Goal: Task Accomplishment & Management: Manage account settings

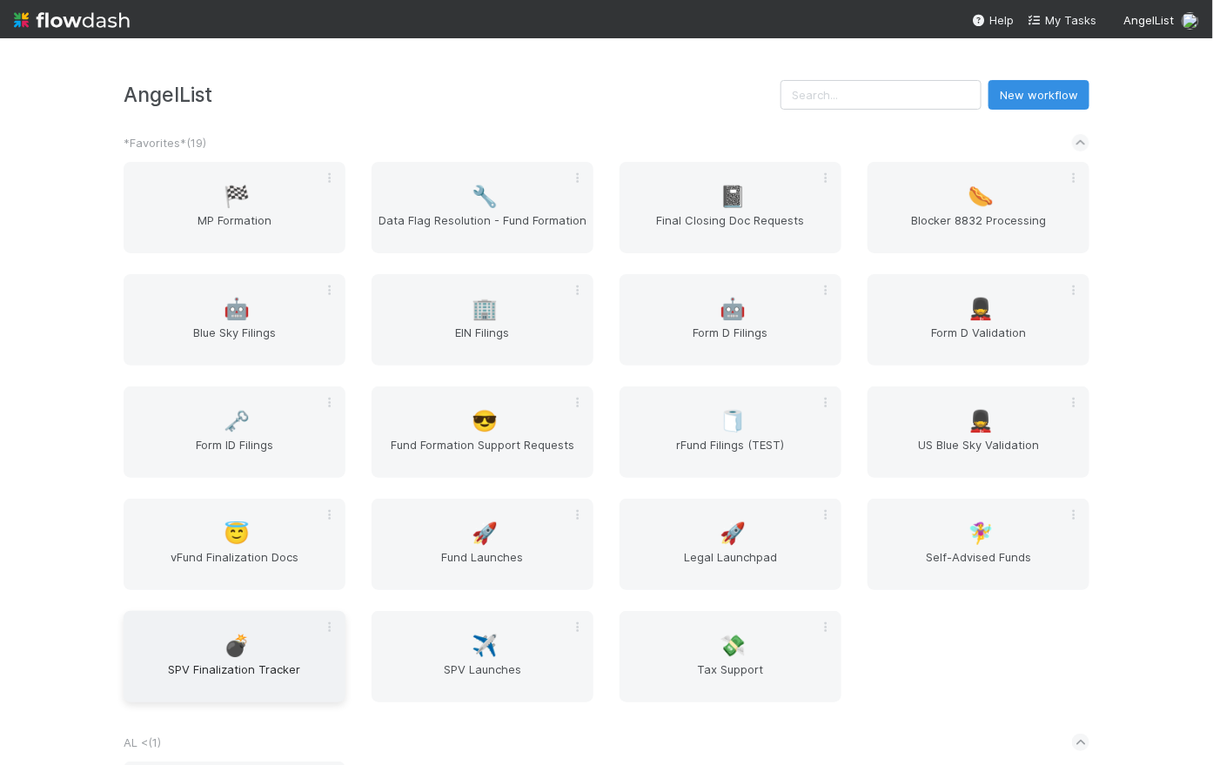
click at [258, 647] on div "💣 SPV Finalization Tracker" at bounding box center [235, 656] width 222 height 91
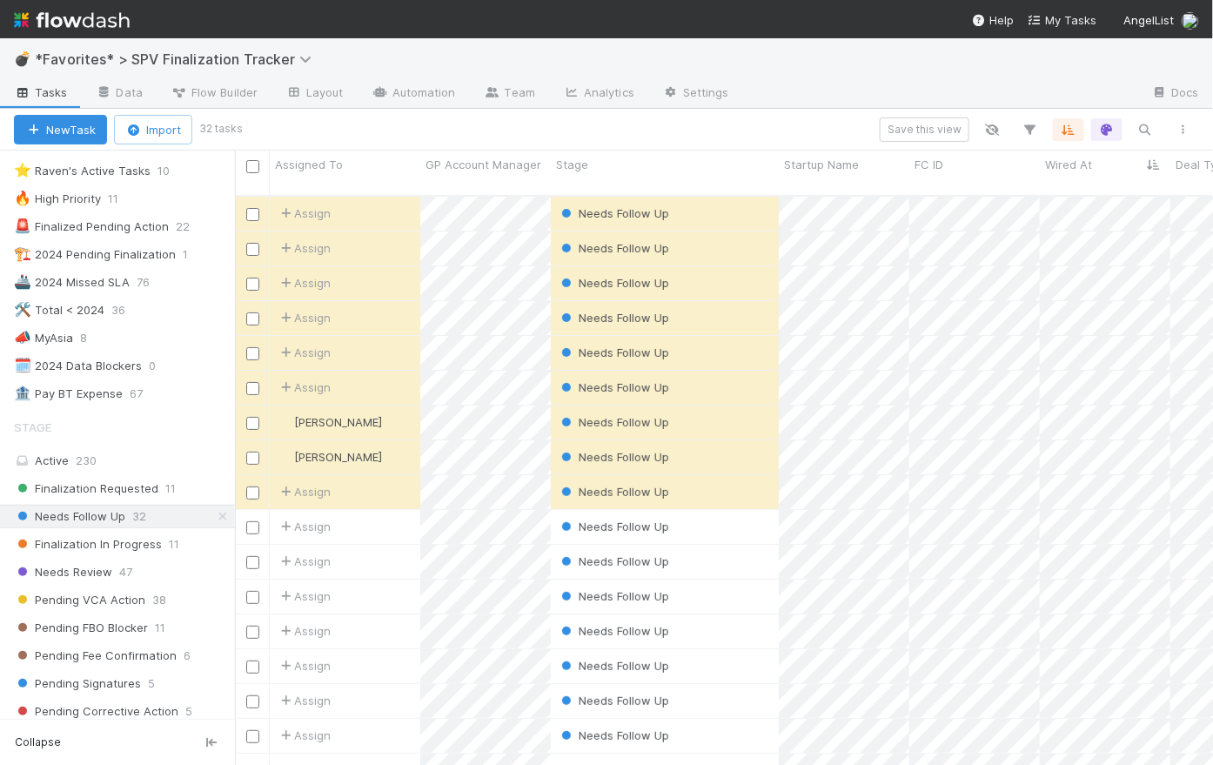
scroll to position [162, 0]
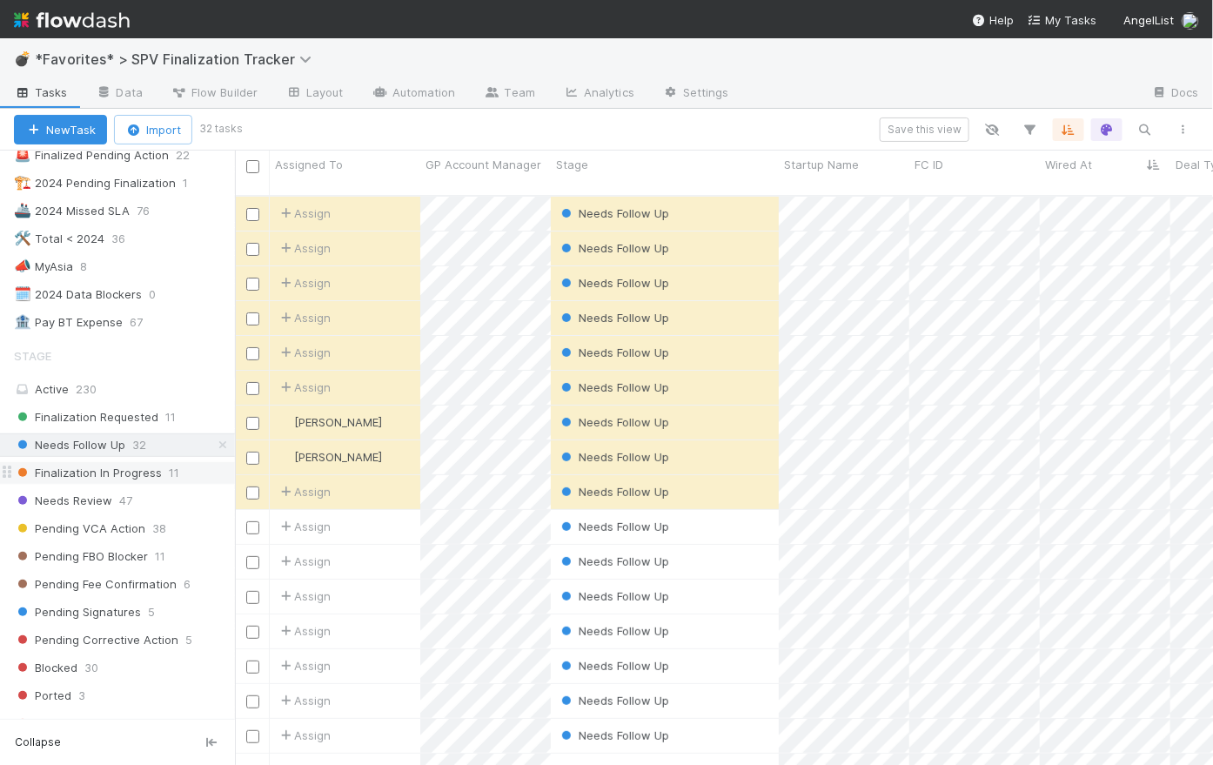
click at [95, 471] on span "Finalization In Progress" at bounding box center [88, 473] width 148 height 22
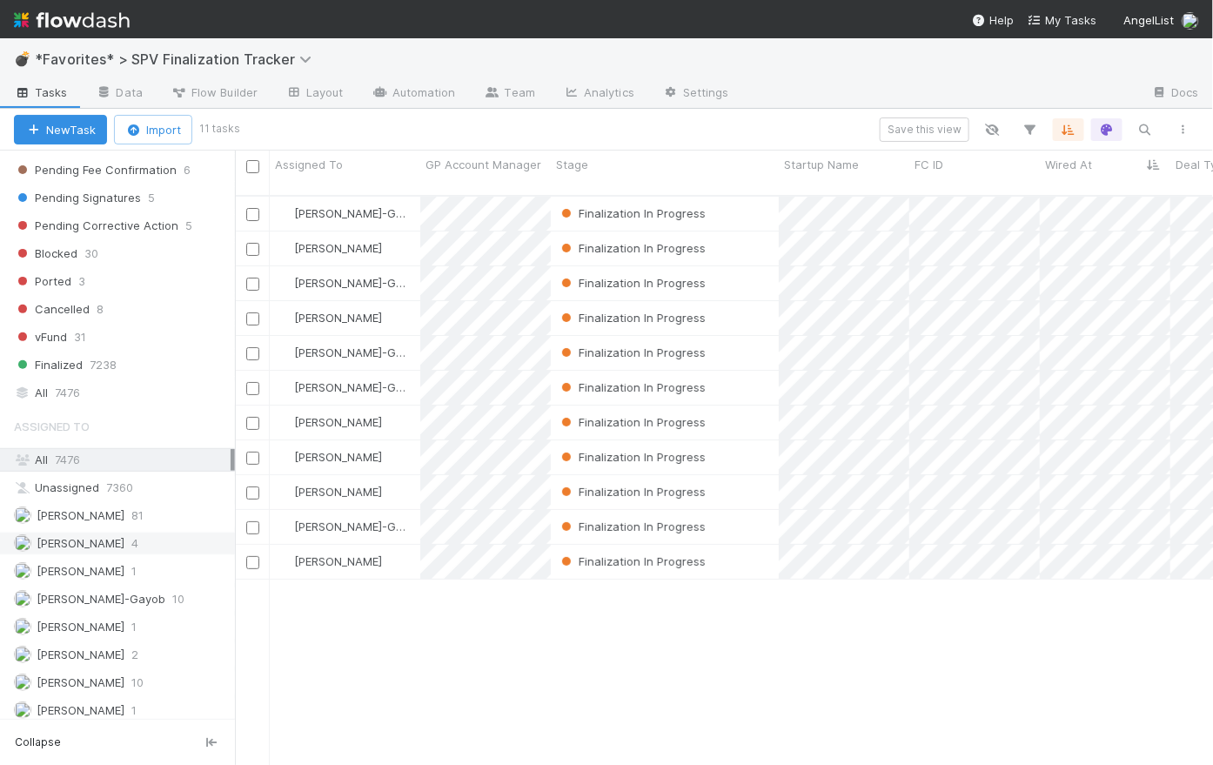
scroll to position [578, 0]
click at [129, 590] on span "Loraine Pati-Gayob" at bounding box center [101, 597] width 129 height 14
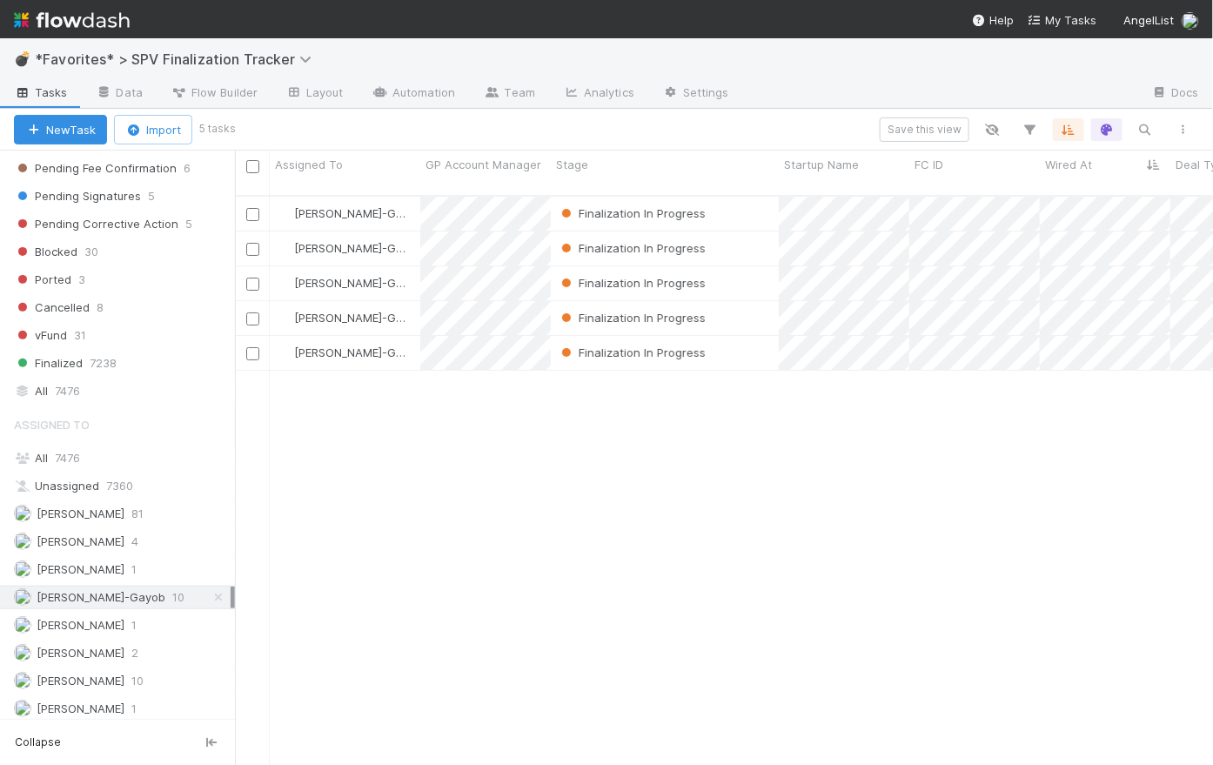
scroll to position [572, 966]
click at [739, 200] on div "Finalization In Progress" at bounding box center [665, 214] width 228 height 34
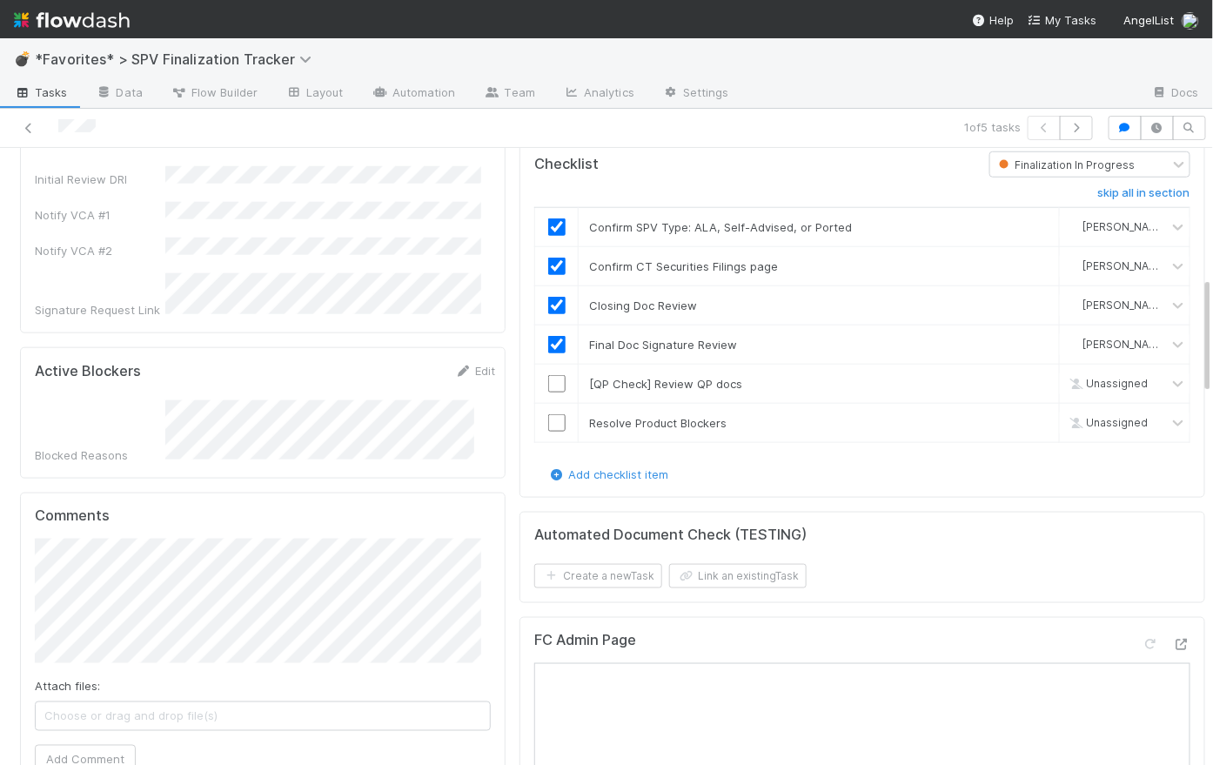
scroll to position [683, 0]
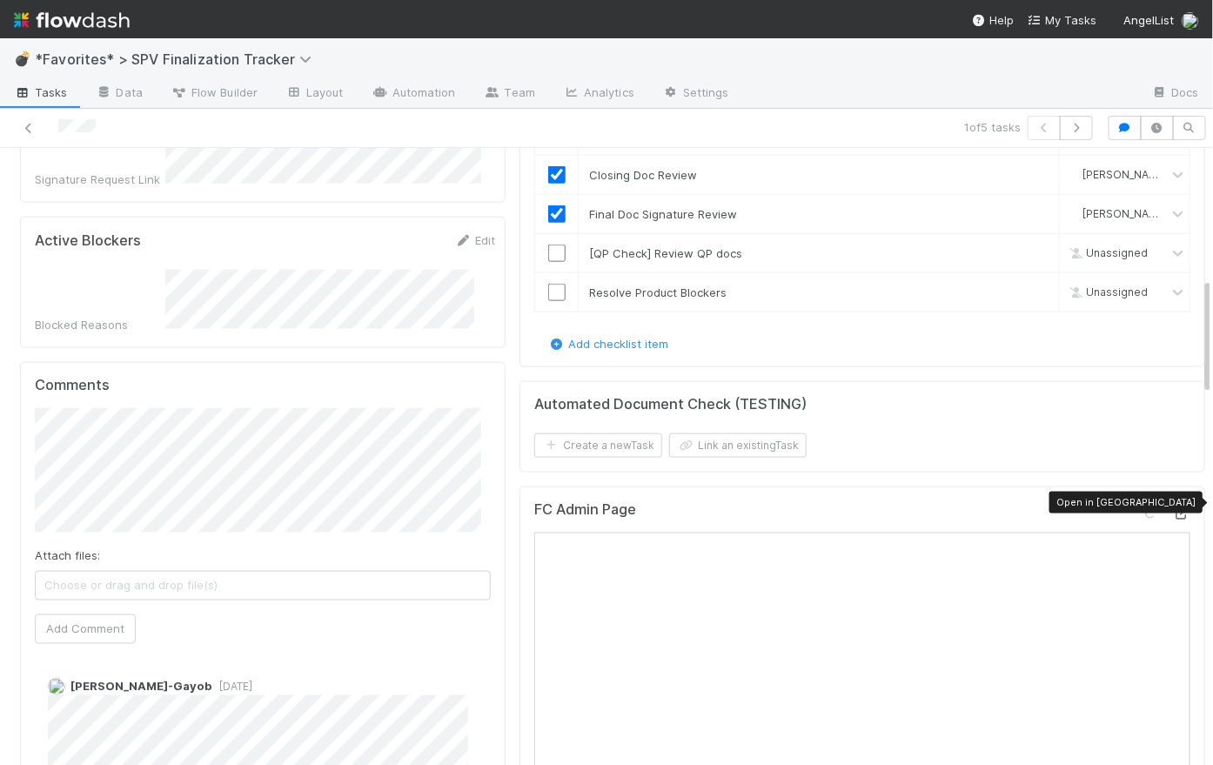
click at [1173, 508] on icon at bounding box center [1181, 513] width 17 height 11
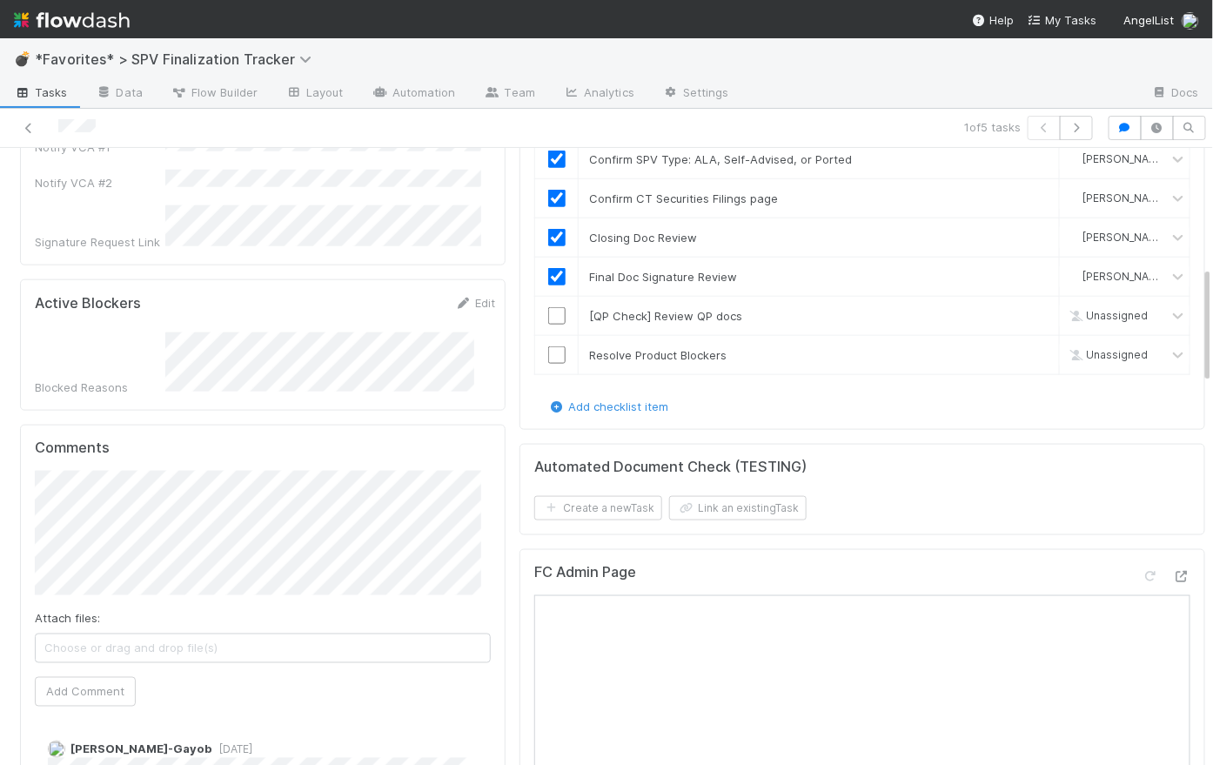
scroll to position [621, 0]
click at [109, 676] on button "Add Comment" at bounding box center [85, 691] width 101 height 30
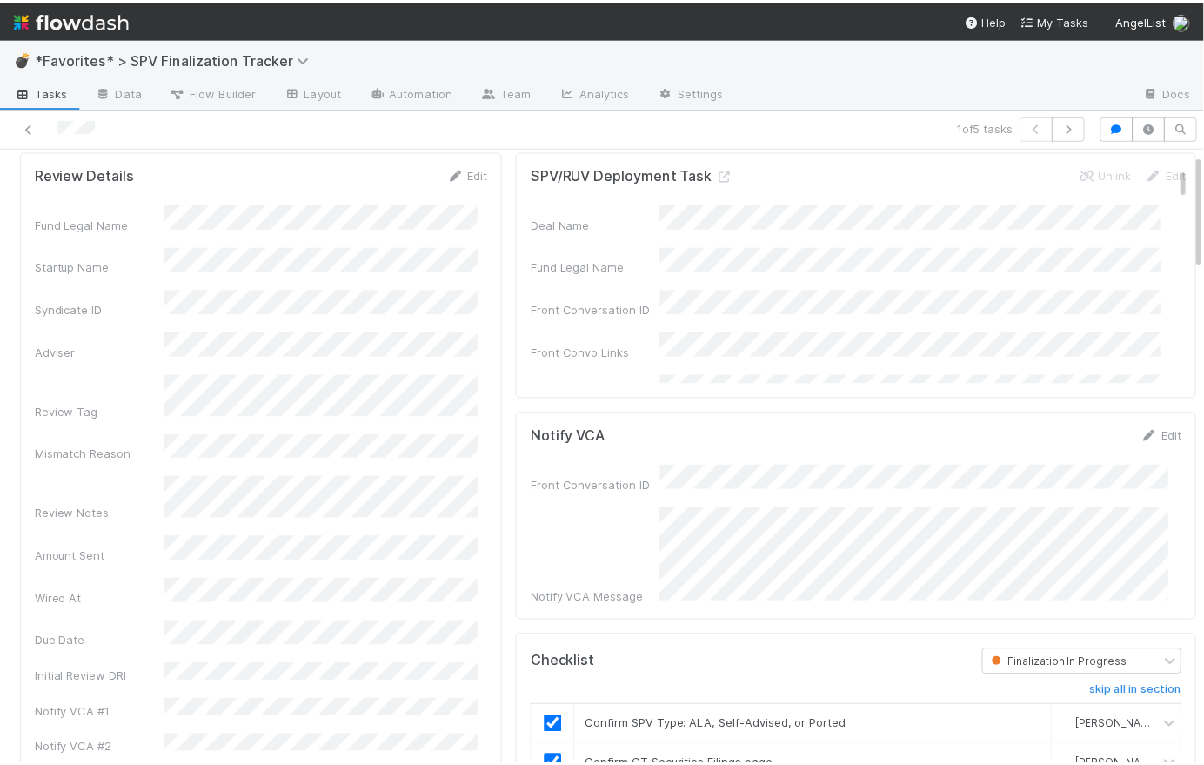
scroll to position [0, 0]
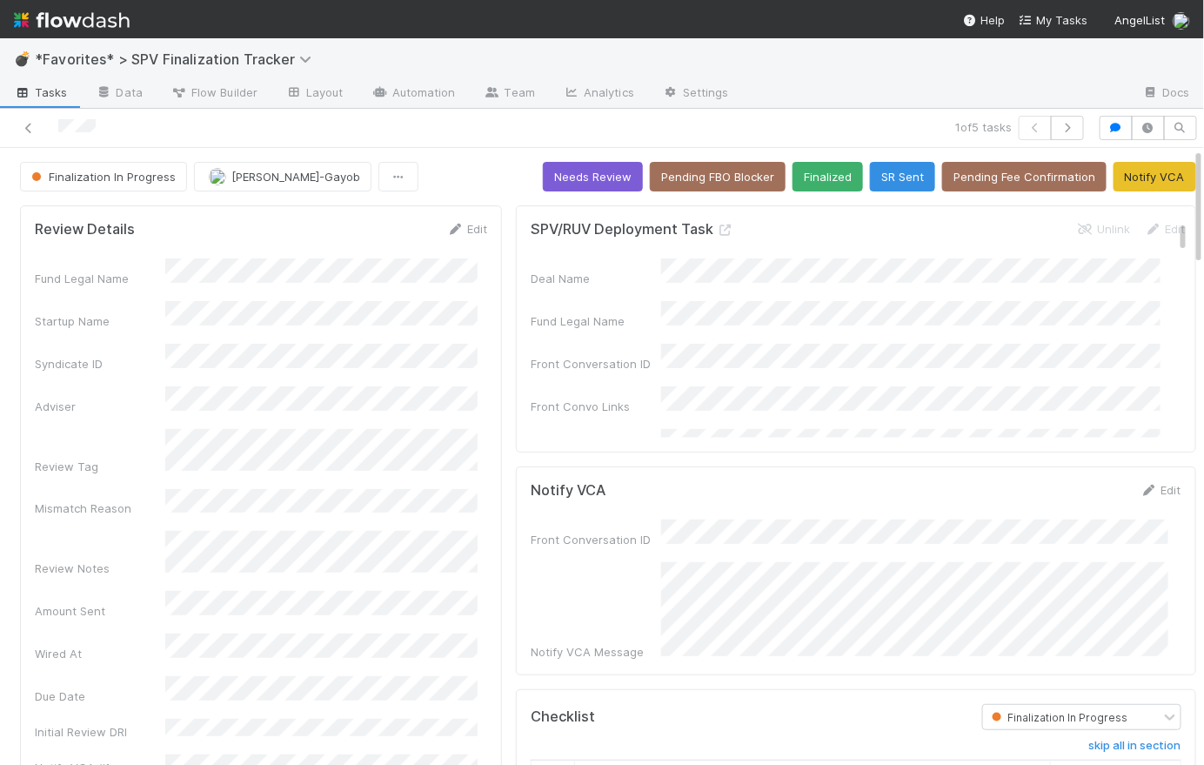
click at [38, 93] on span "Tasks" at bounding box center [41, 92] width 54 height 17
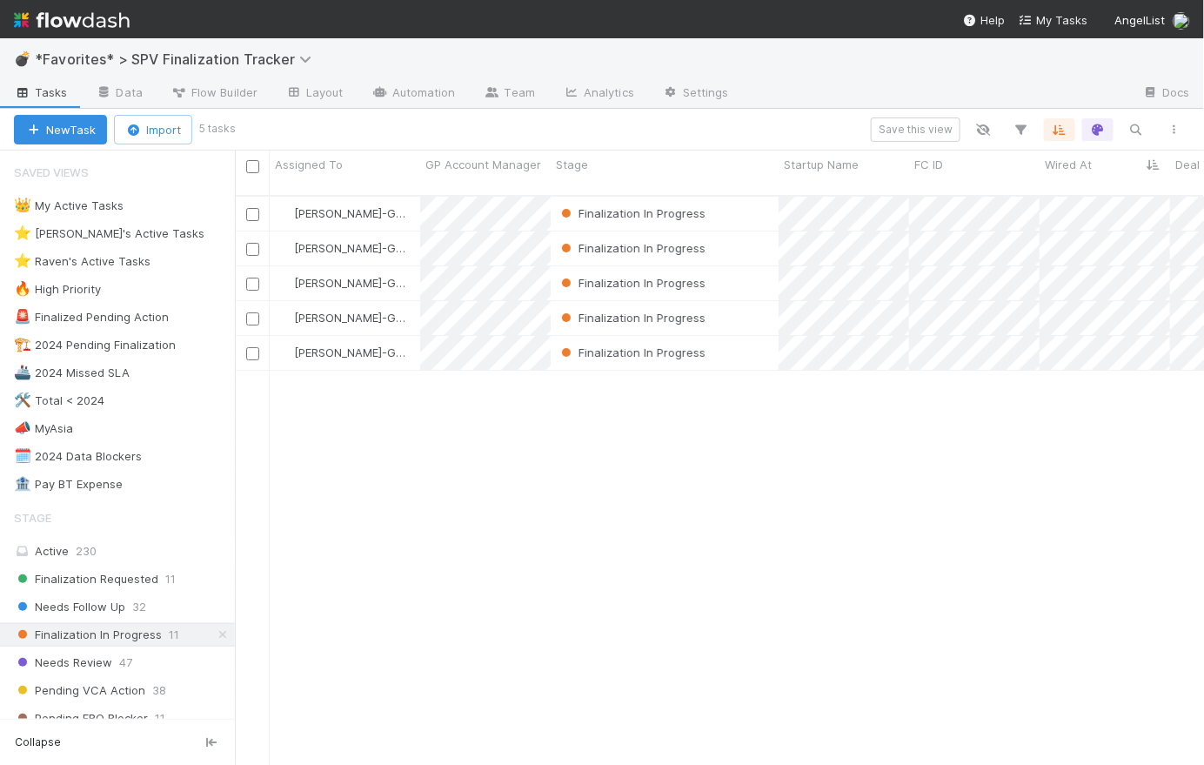
scroll to position [572, 957]
click at [214, 636] on icon at bounding box center [222, 634] width 17 height 11
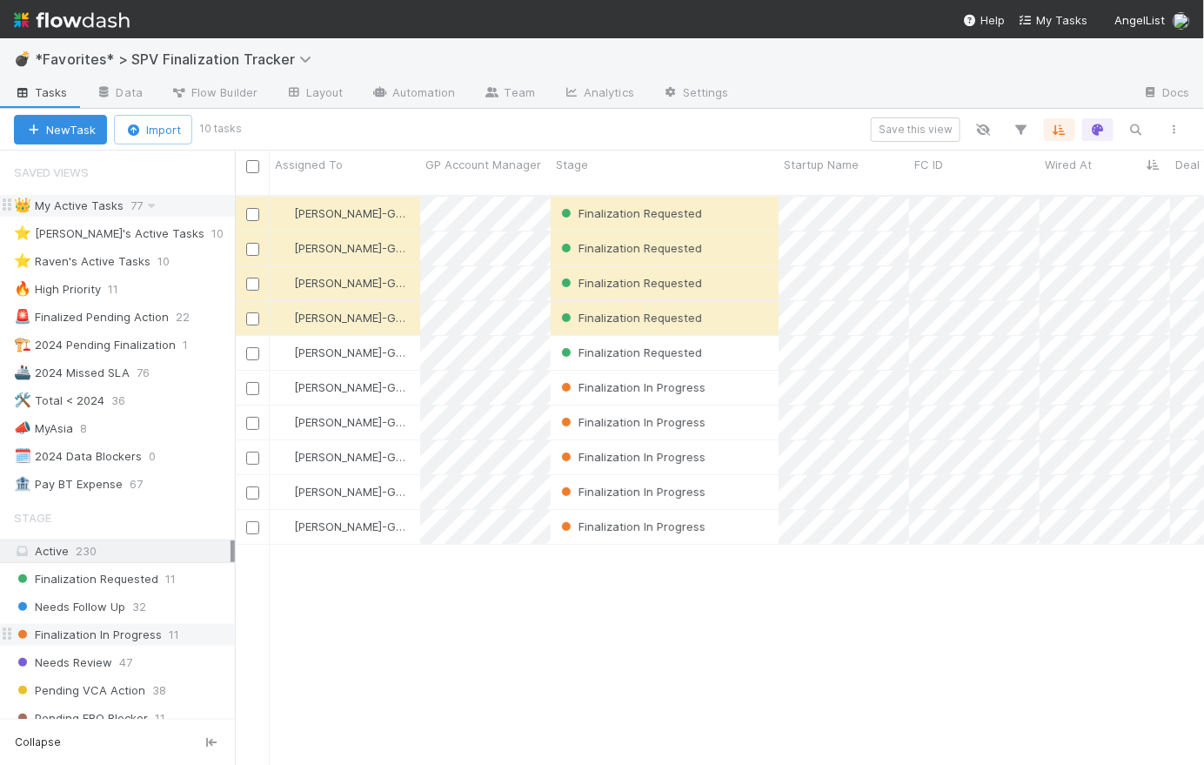
scroll to position [572, 957]
click at [84, 27] on img at bounding box center [72, 20] width 116 height 30
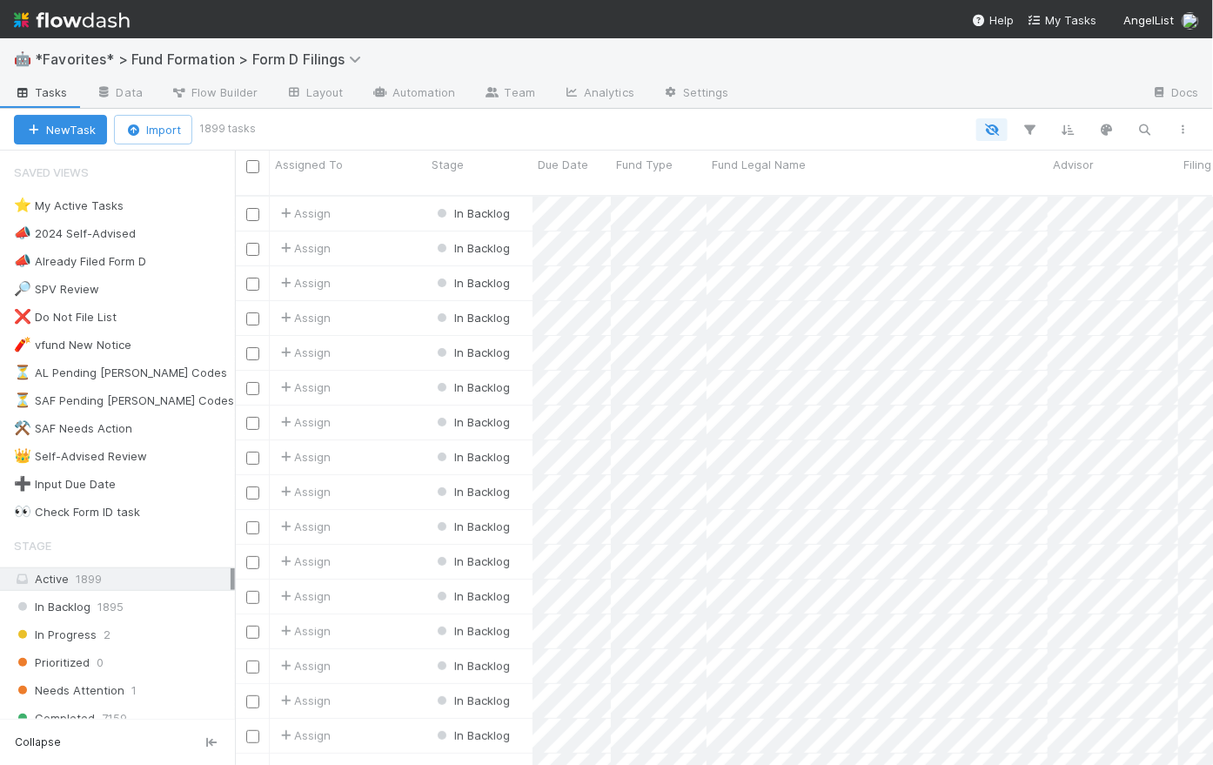
scroll to position [572, 966]
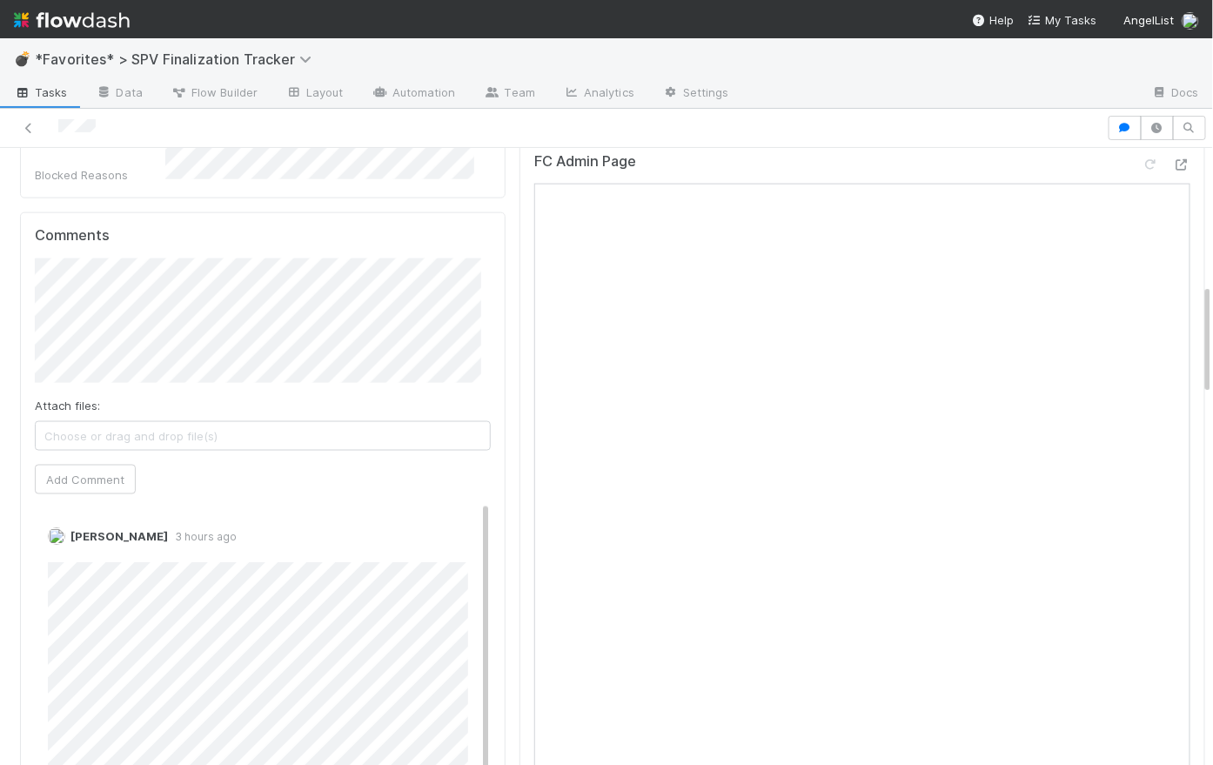
scroll to position [746, 0]
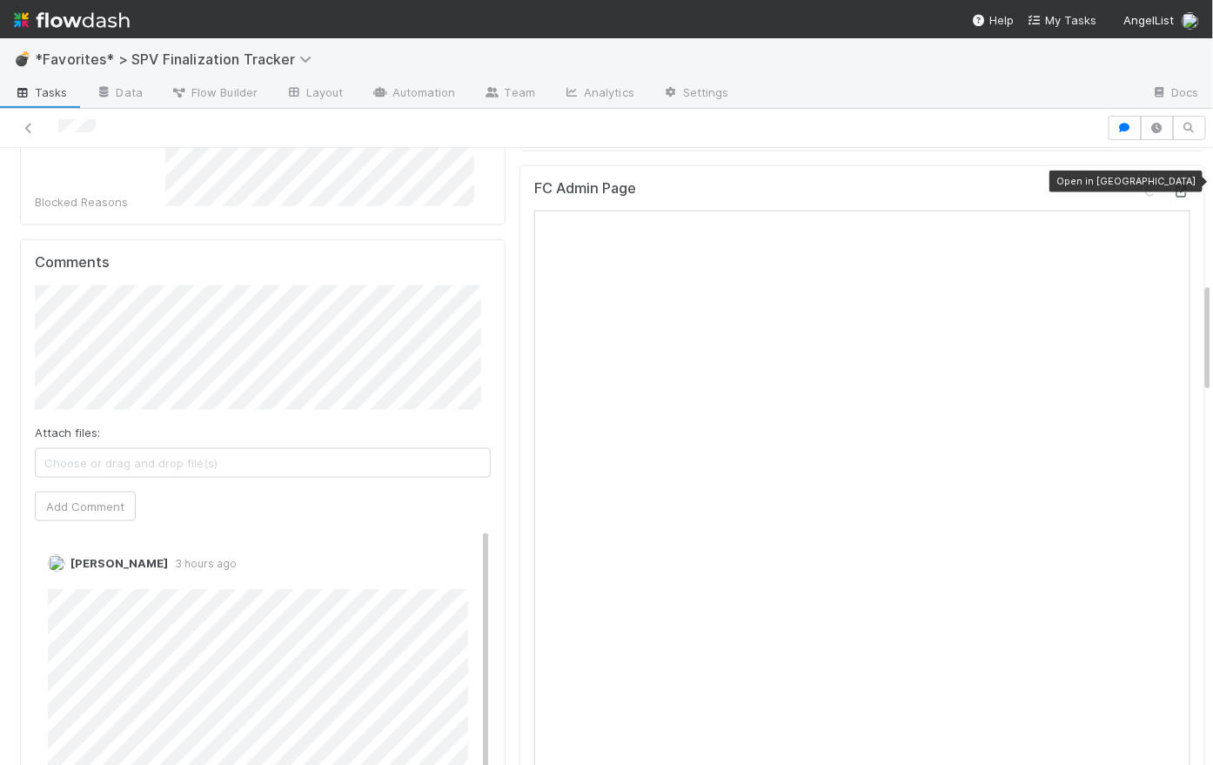
click at [927, 186] on icon at bounding box center [1181, 191] width 17 height 11
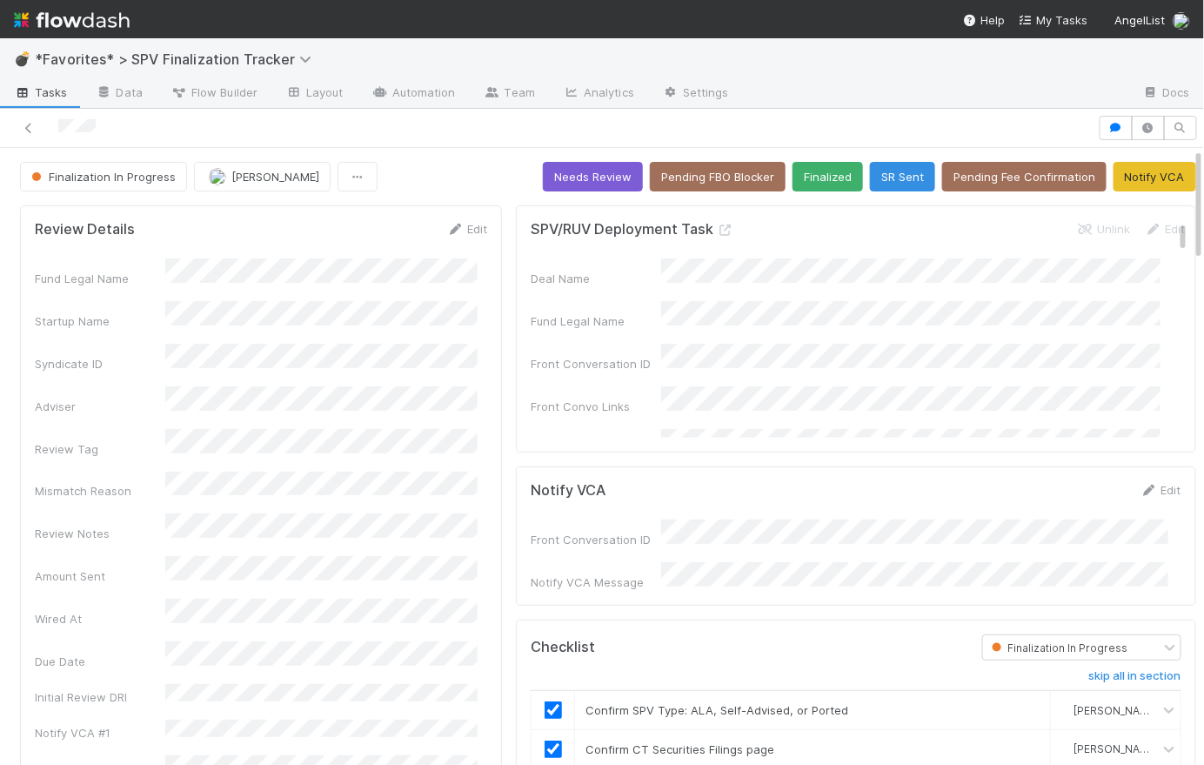
click at [49, 90] on span "Tasks" at bounding box center [41, 92] width 54 height 17
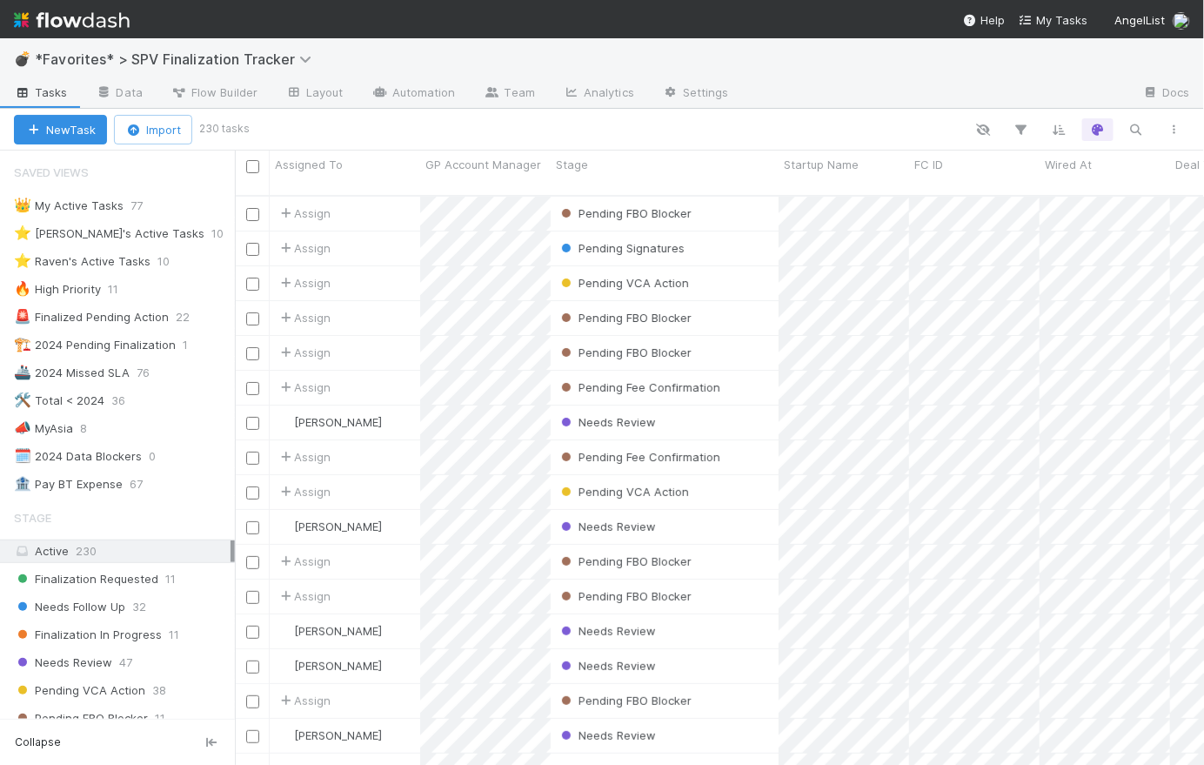
click at [102, 20] on img at bounding box center [72, 20] width 116 height 30
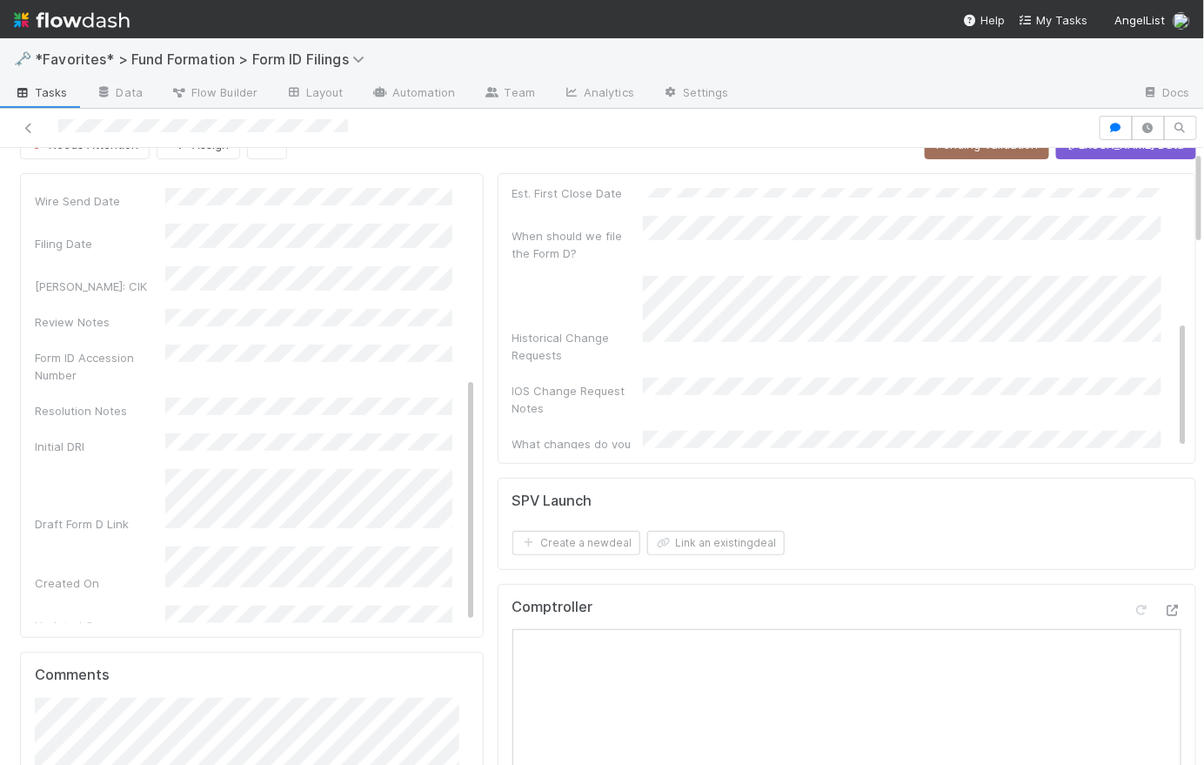
scroll to position [134, 0]
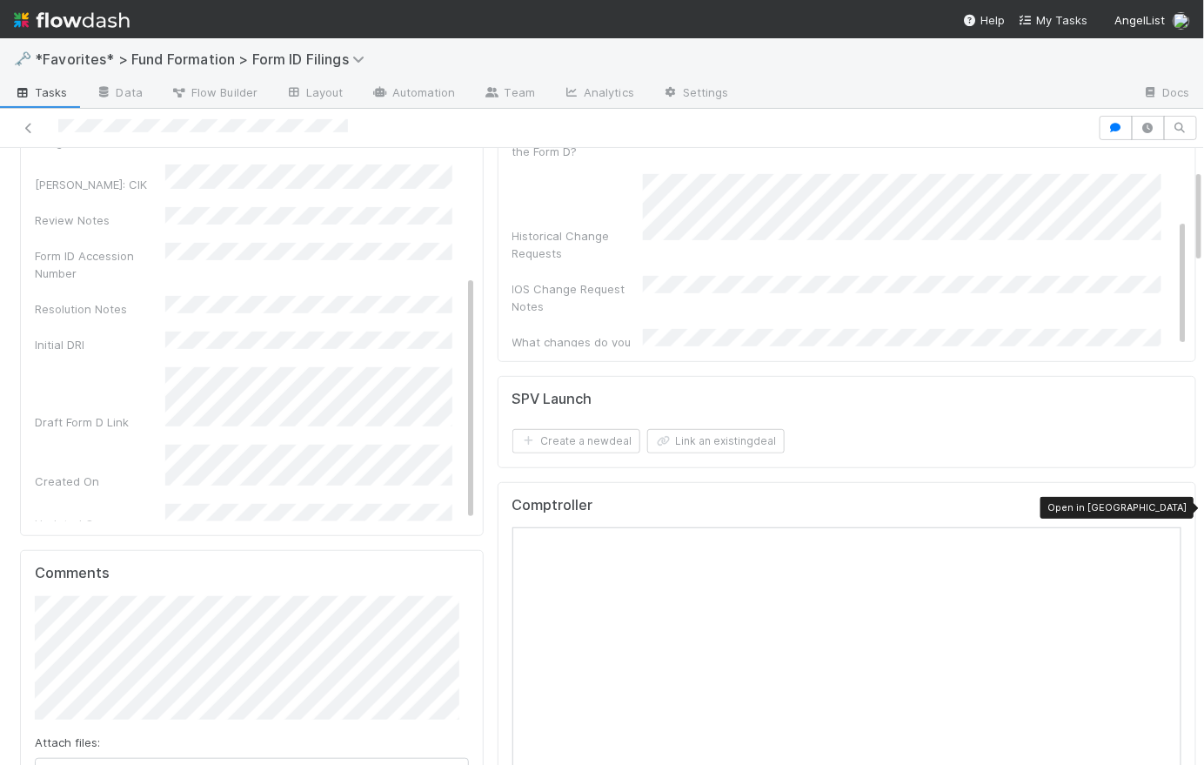
click at [1164, 505] on icon at bounding box center [1172, 508] width 17 height 11
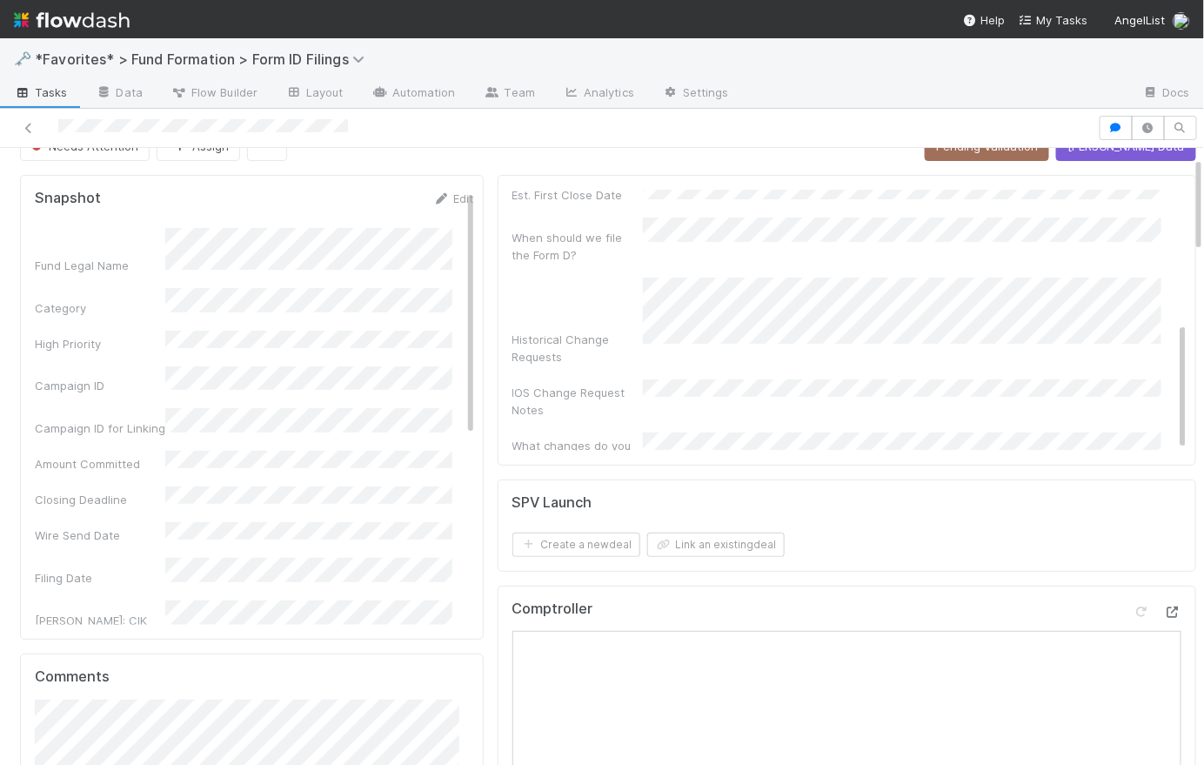
scroll to position [0, 0]
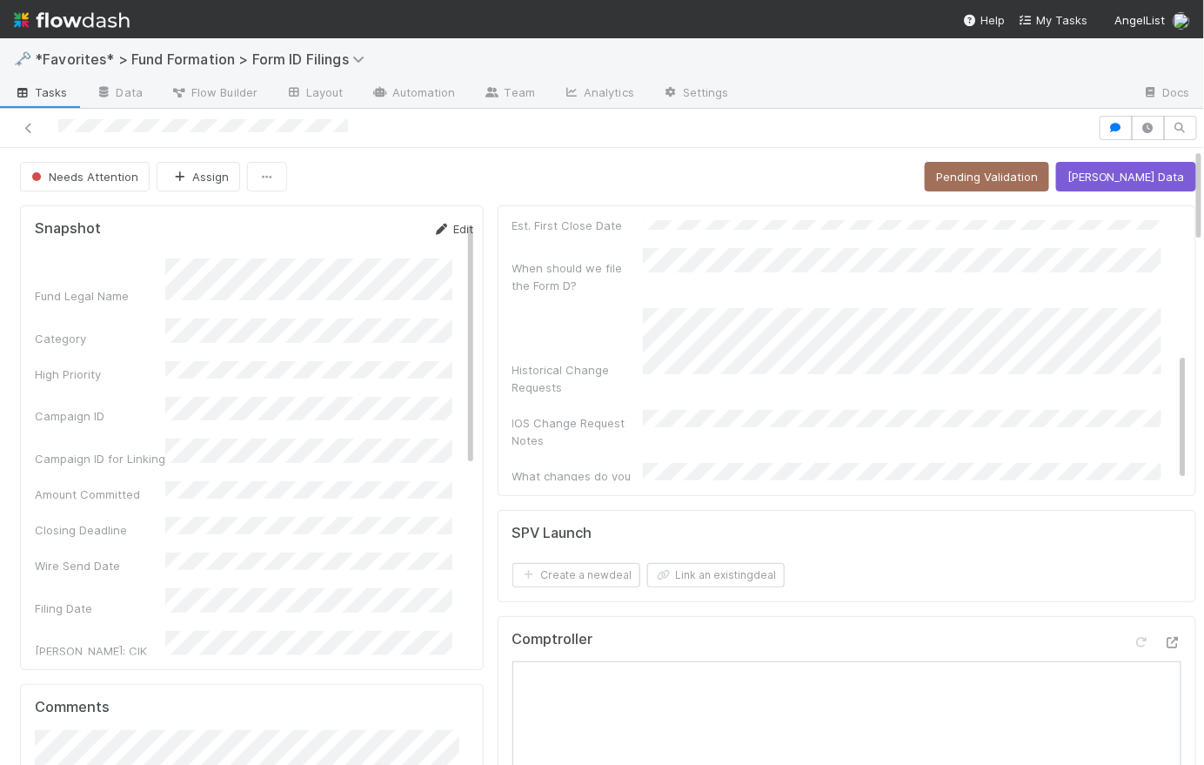
click at [452, 227] on link "Edit" at bounding box center [453, 229] width 41 height 14
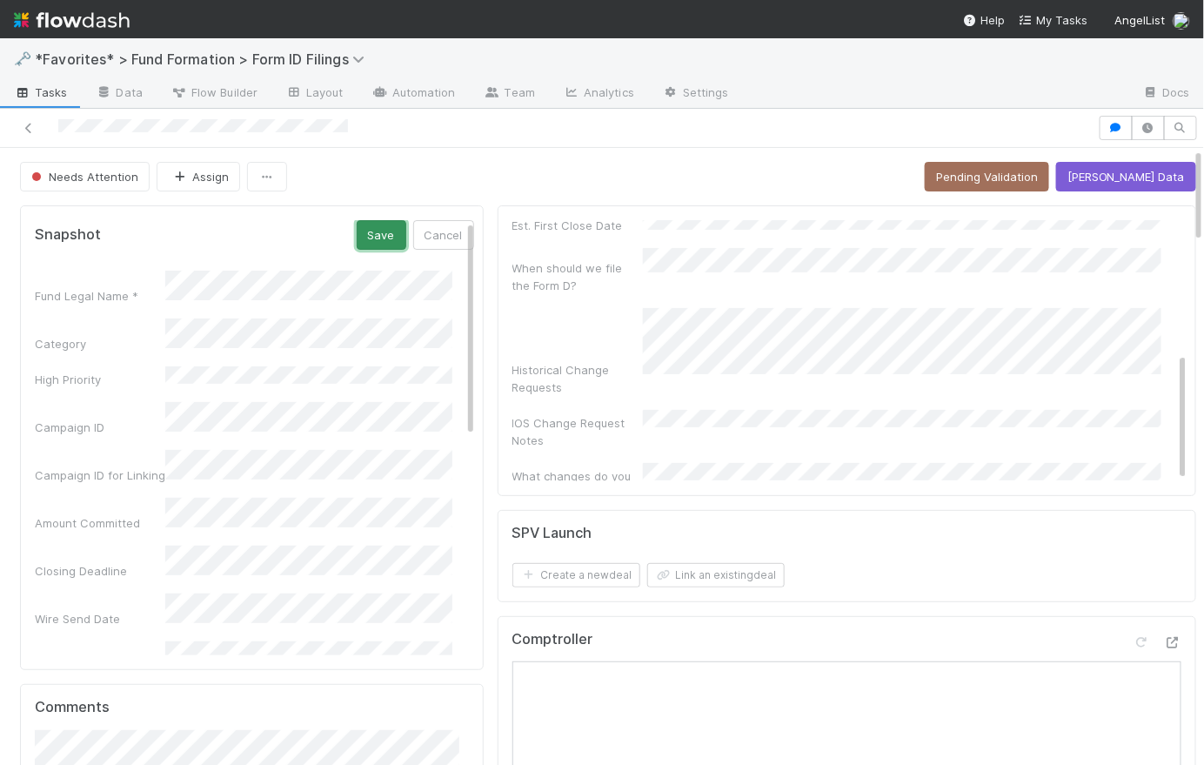
click at [359, 234] on button "Save" at bounding box center [382, 235] width 50 height 30
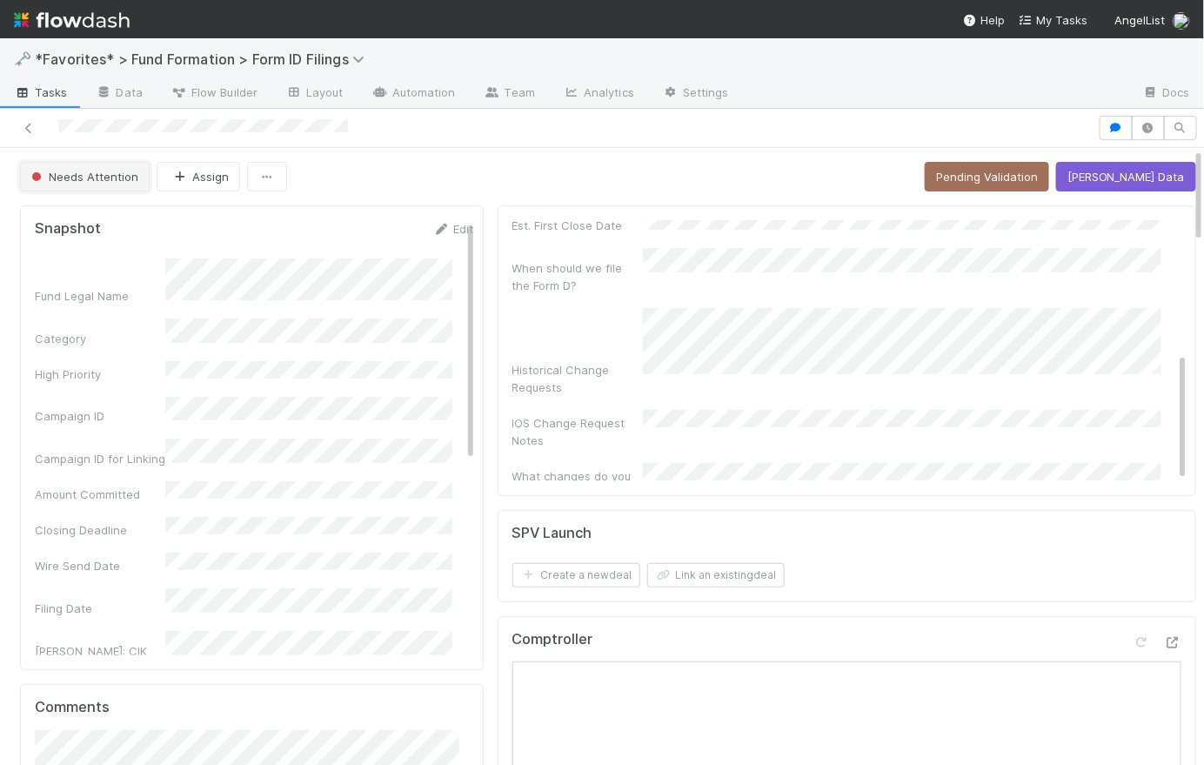
click at [91, 175] on span "Needs Attention" at bounding box center [83, 177] width 110 height 14
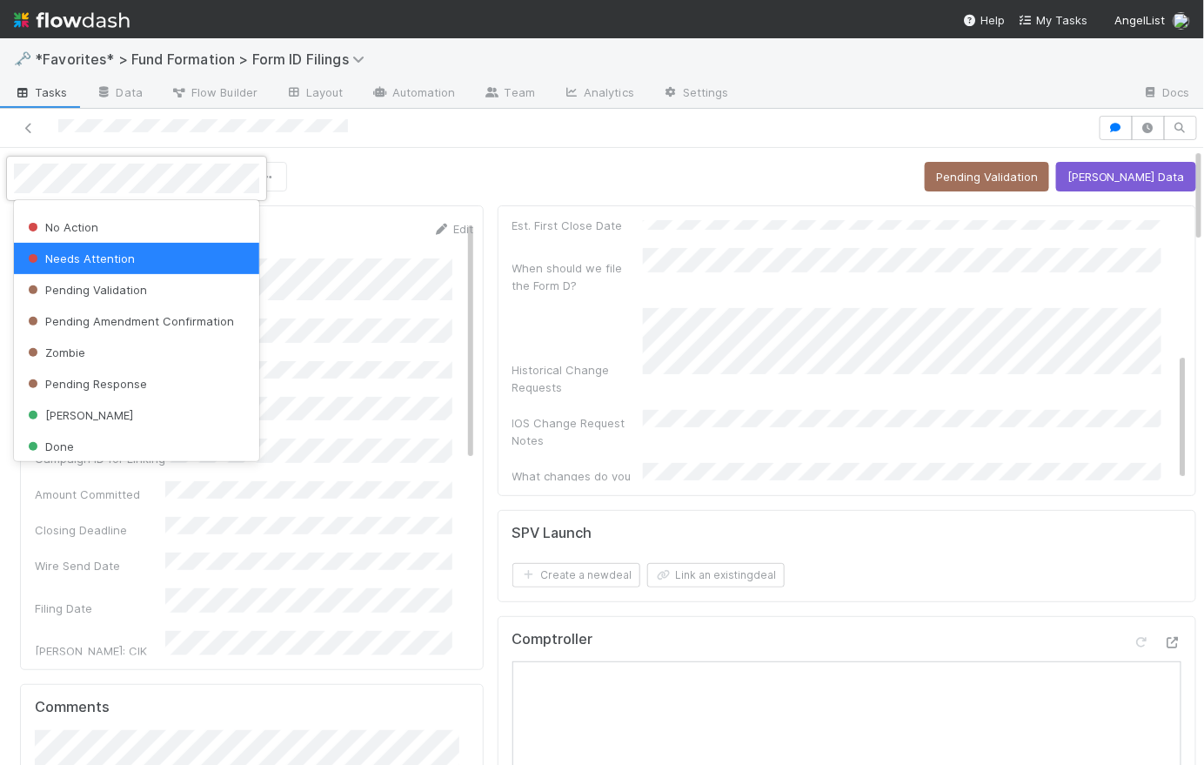
scroll to position [309, 0]
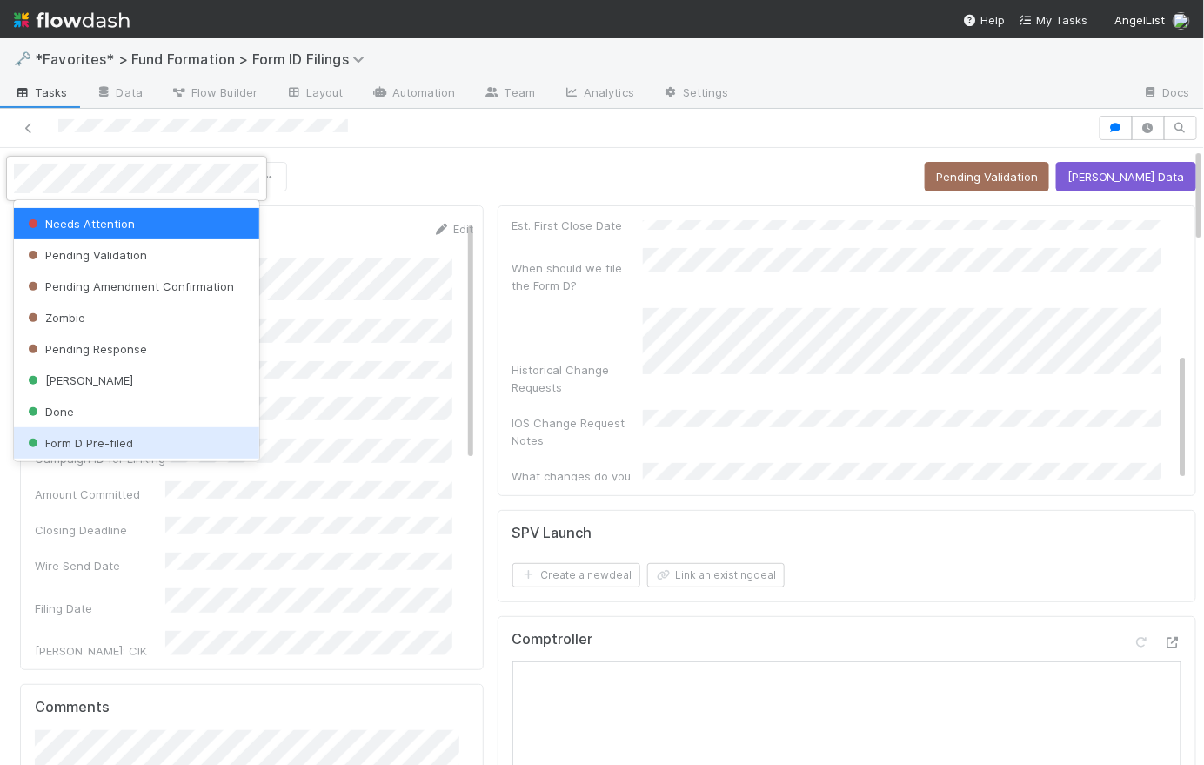
click at [148, 443] on div "Form D Pre-filed" at bounding box center [136, 442] width 245 height 31
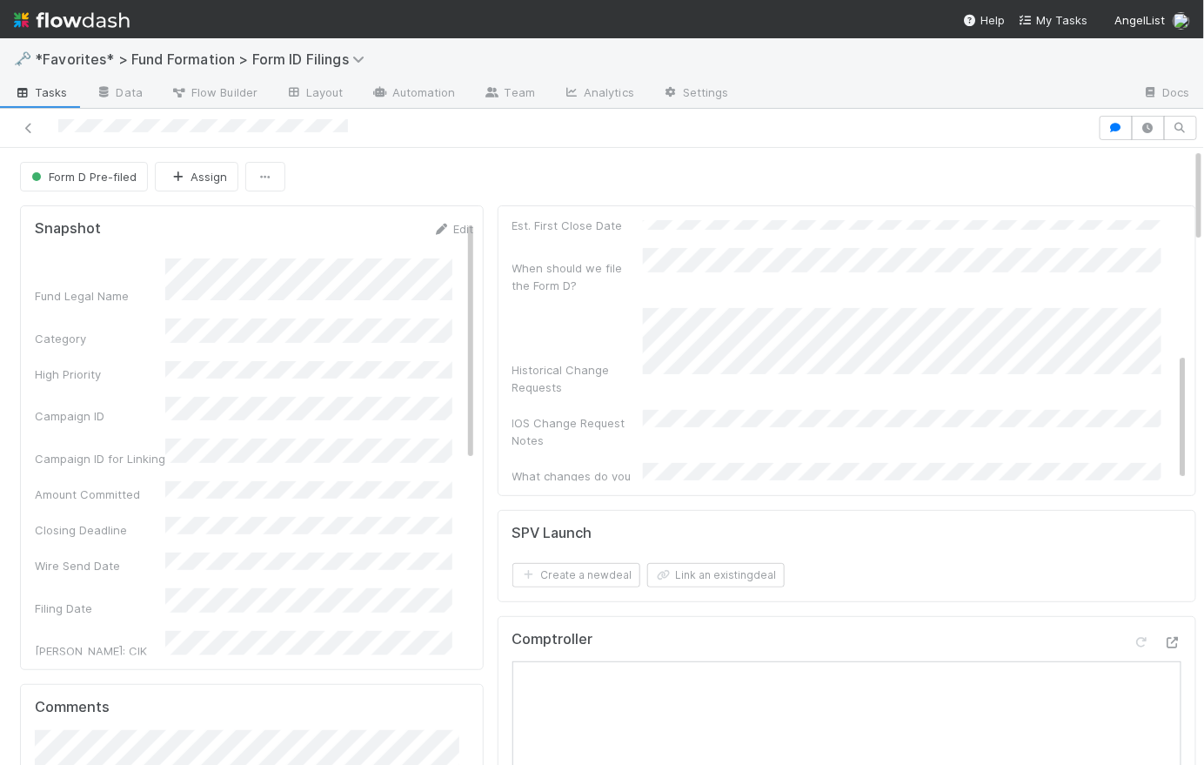
click at [489, 186] on div "Form D Pre-filed Assign" at bounding box center [608, 177] width 1176 height 30
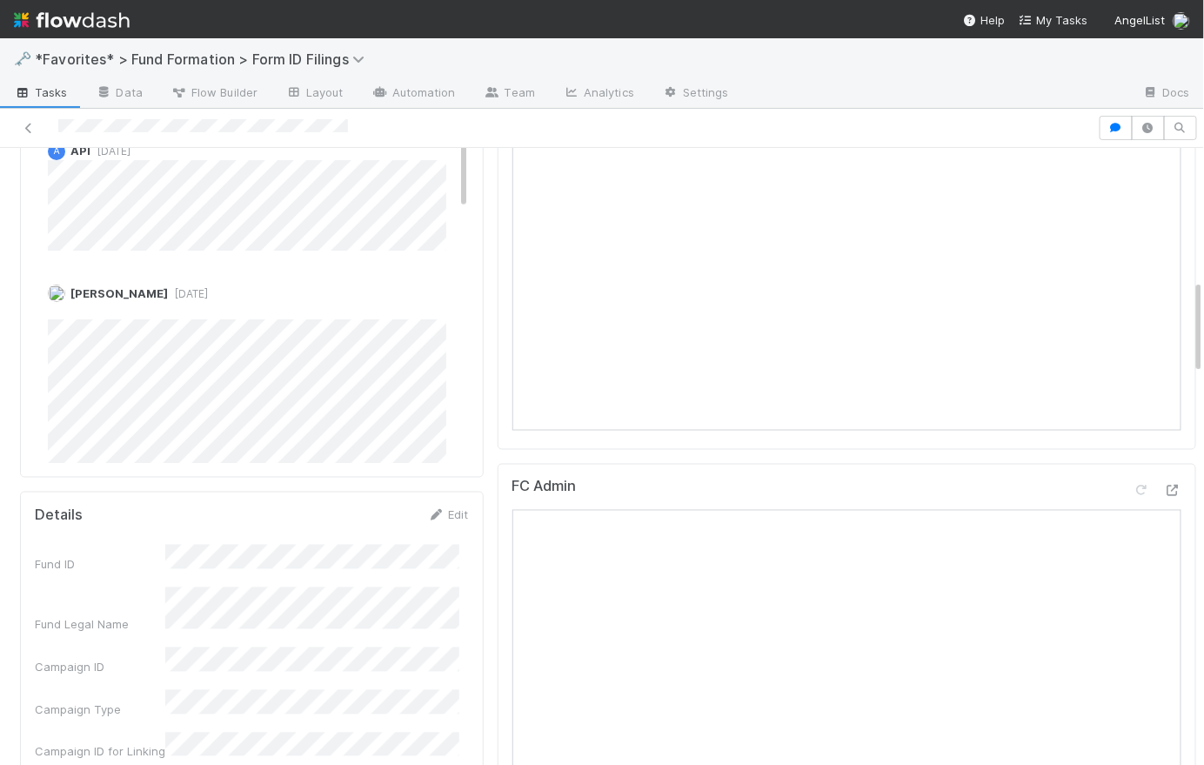
scroll to position [0, 0]
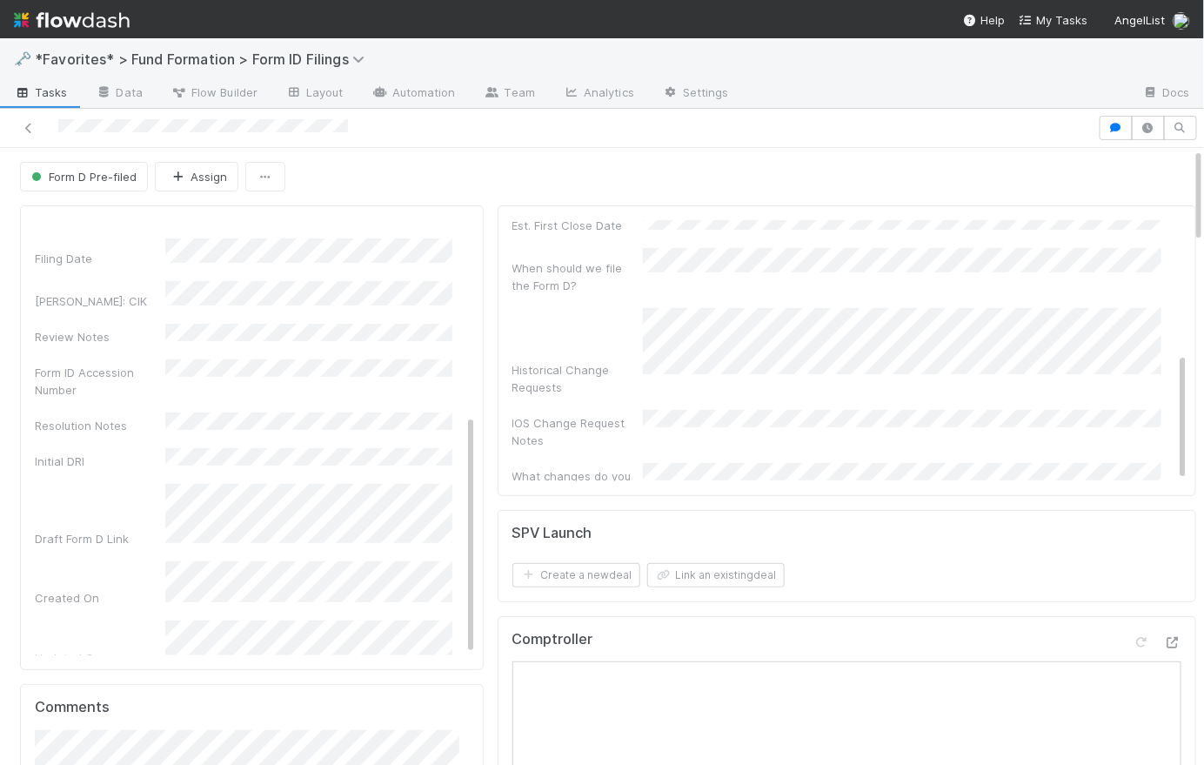
click at [37, 89] on span "Tasks" at bounding box center [41, 92] width 54 height 17
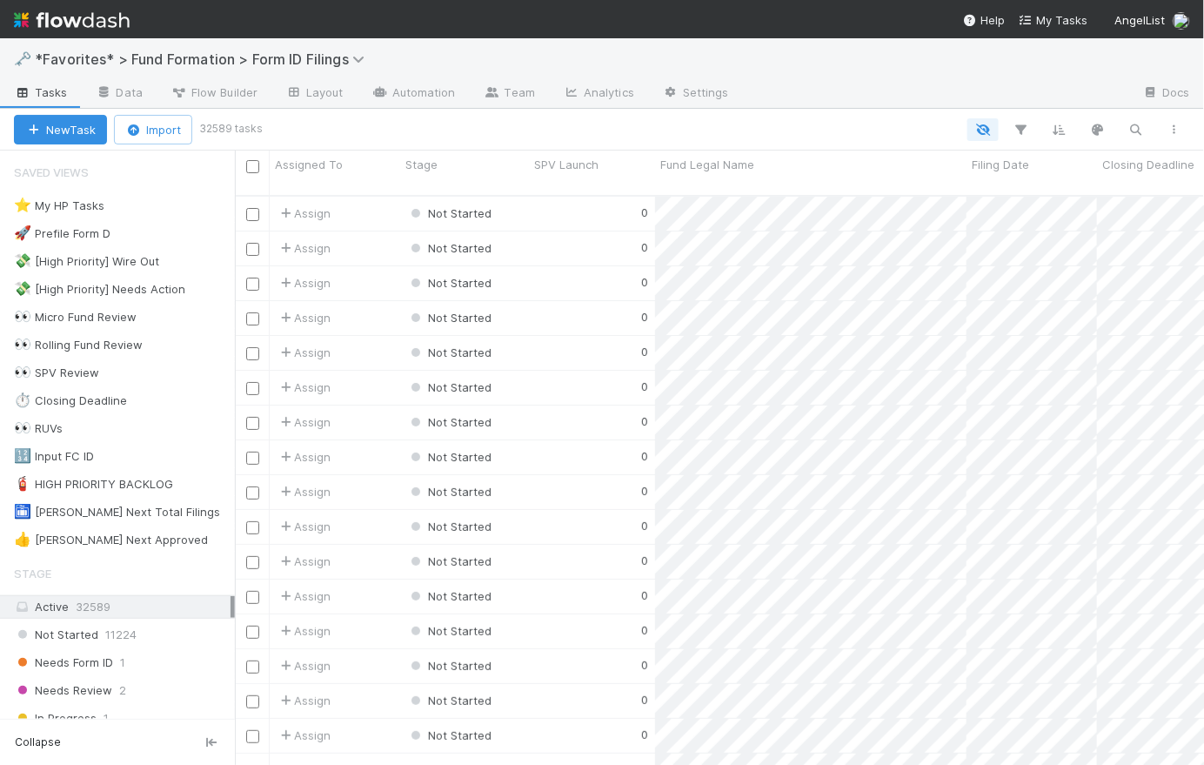
scroll to position [572, 957]
click at [154, 291] on div "💸 [High Priority] Needs Action" at bounding box center [99, 289] width 171 height 22
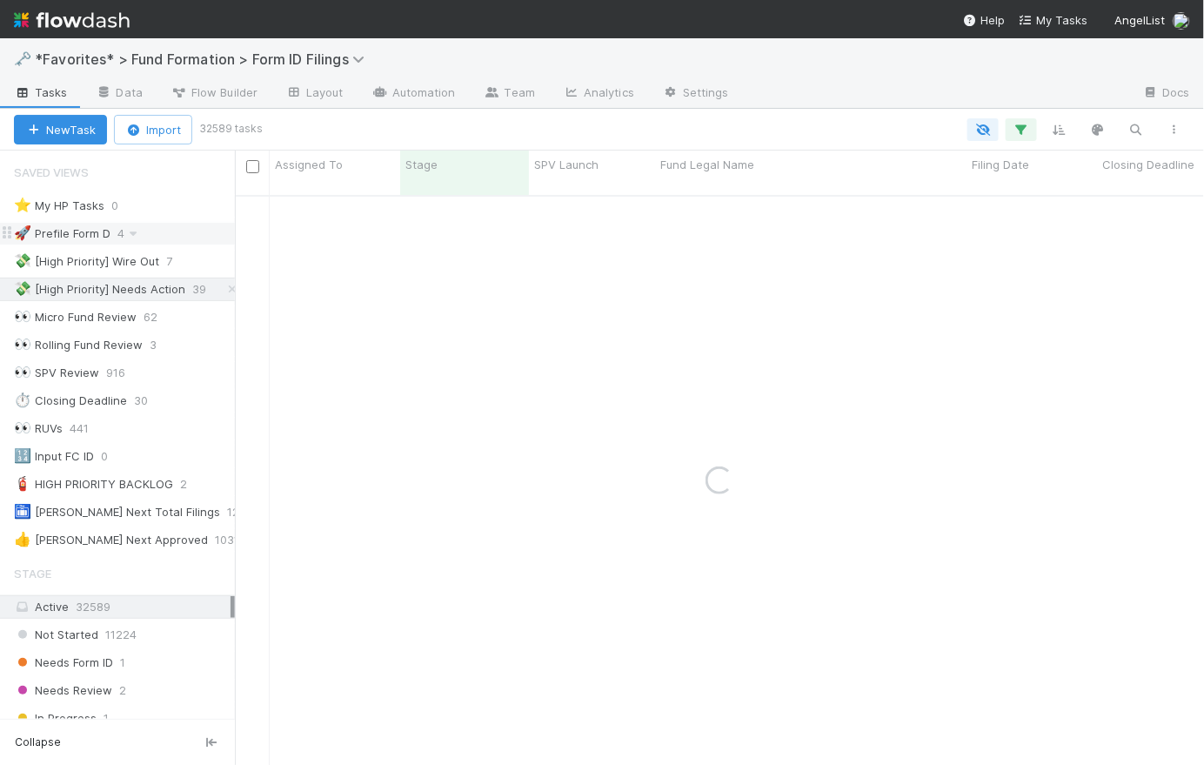
click at [91, 237] on div "🚀 Prefile Form D" at bounding box center [62, 234] width 97 height 22
click at [625, 119] on div at bounding box center [726, 129] width 934 height 23
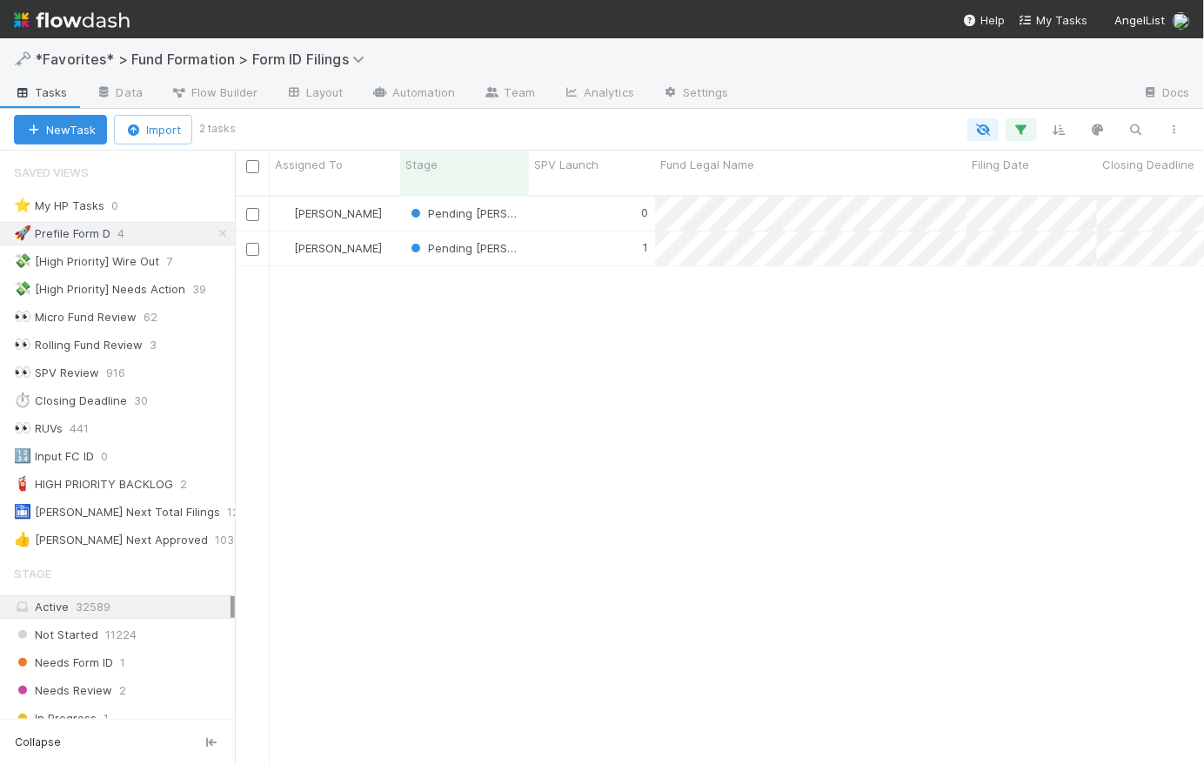
scroll to position [572, 957]
click at [1025, 133] on icon "button" at bounding box center [1021, 130] width 17 height 16
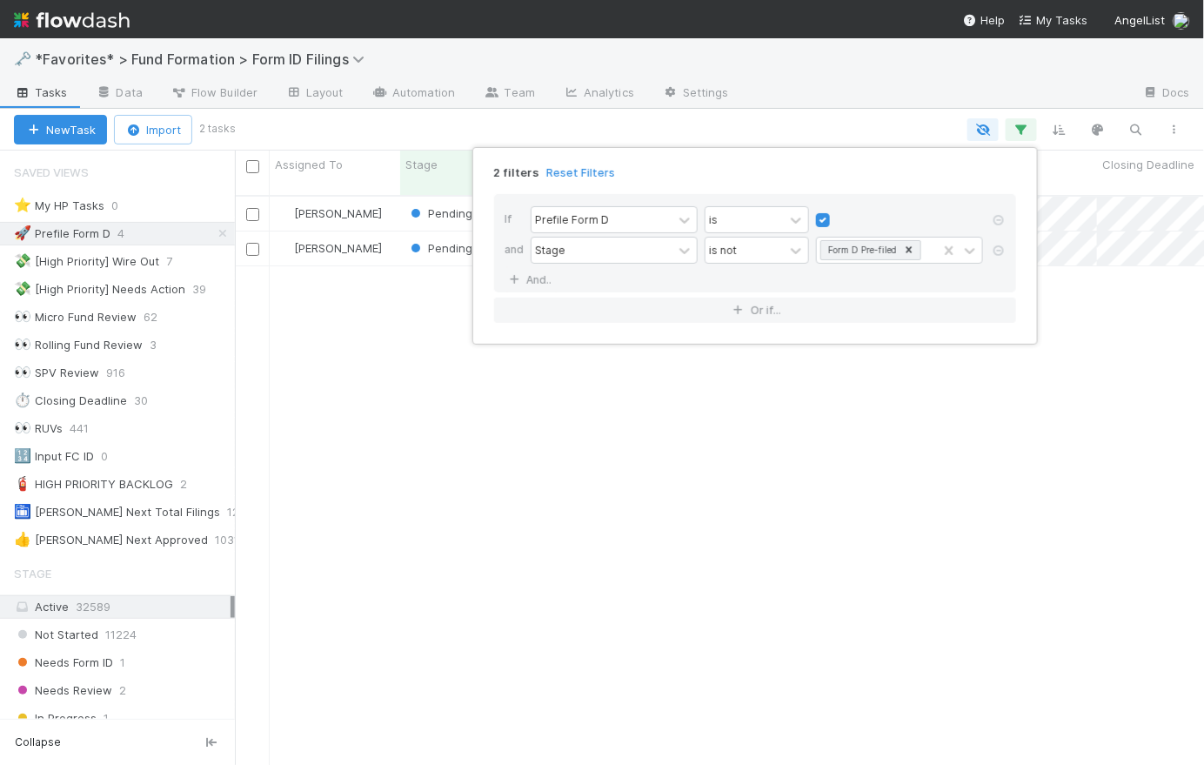
click at [748, 124] on div "2 filters Reset Filters If Prefile Form D is and Stage is not Form D Pre-filed …" at bounding box center [602, 382] width 1204 height 765
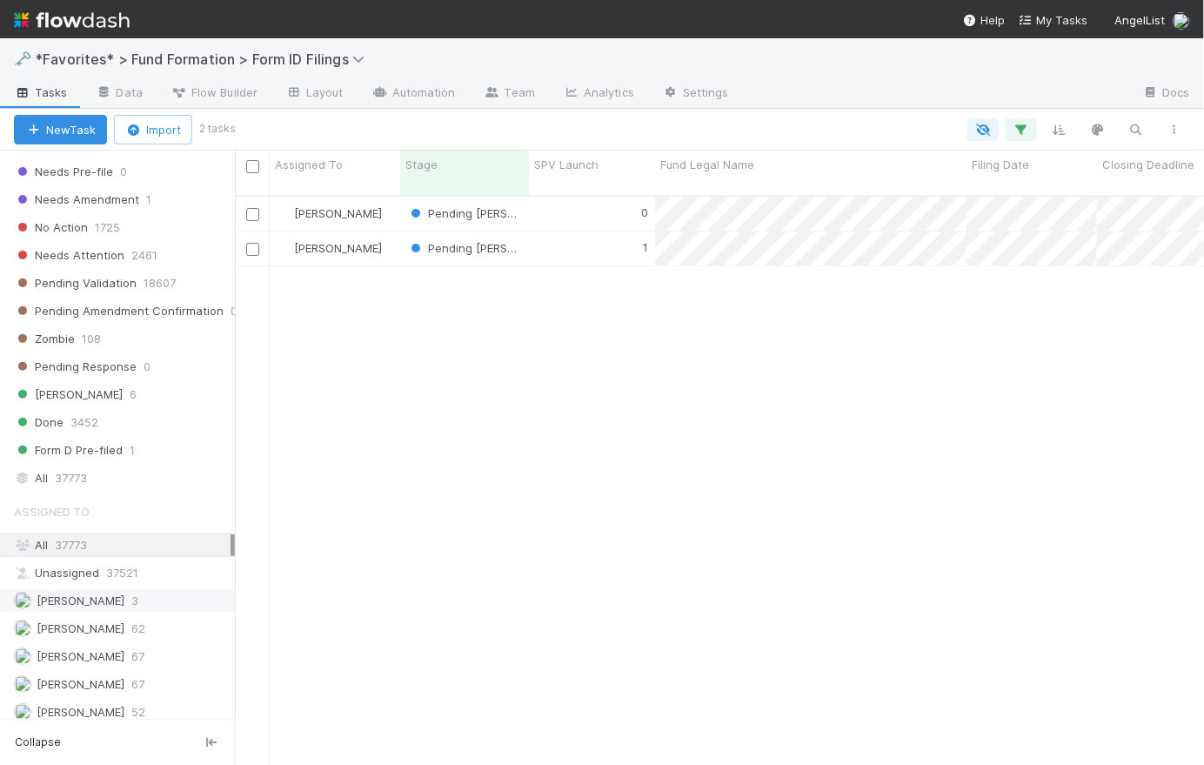
scroll to position [660, 0]
click at [84, 471] on span "37773" at bounding box center [71, 476] width 32 height 22
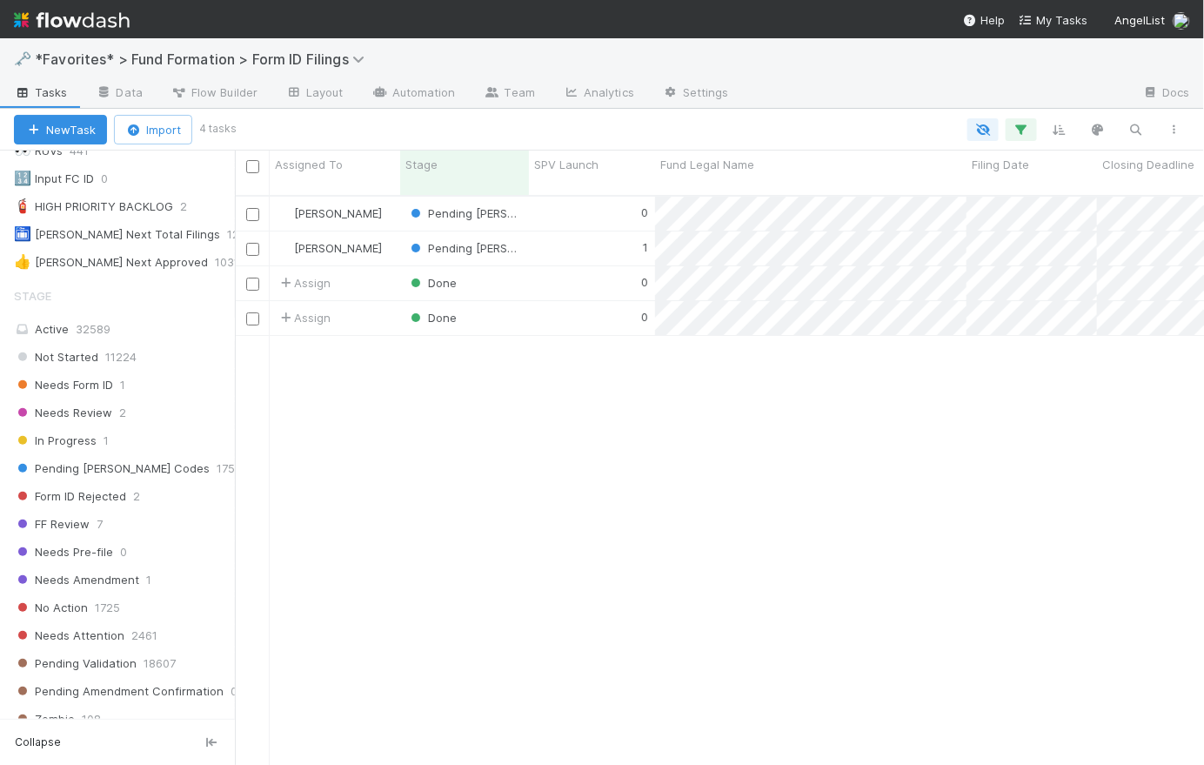
scroll to position [546, 0]
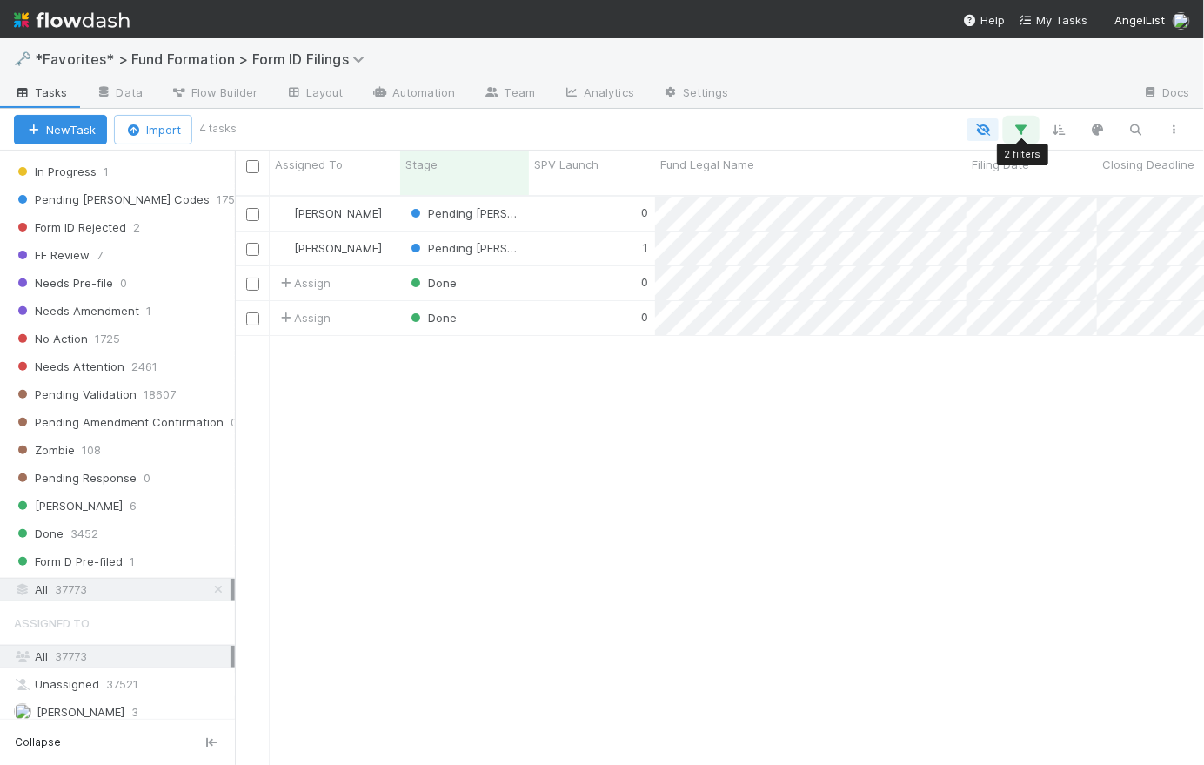
click at [1019, 123] on icon "button" at bounding box center [1021, 130] width 17 height 16
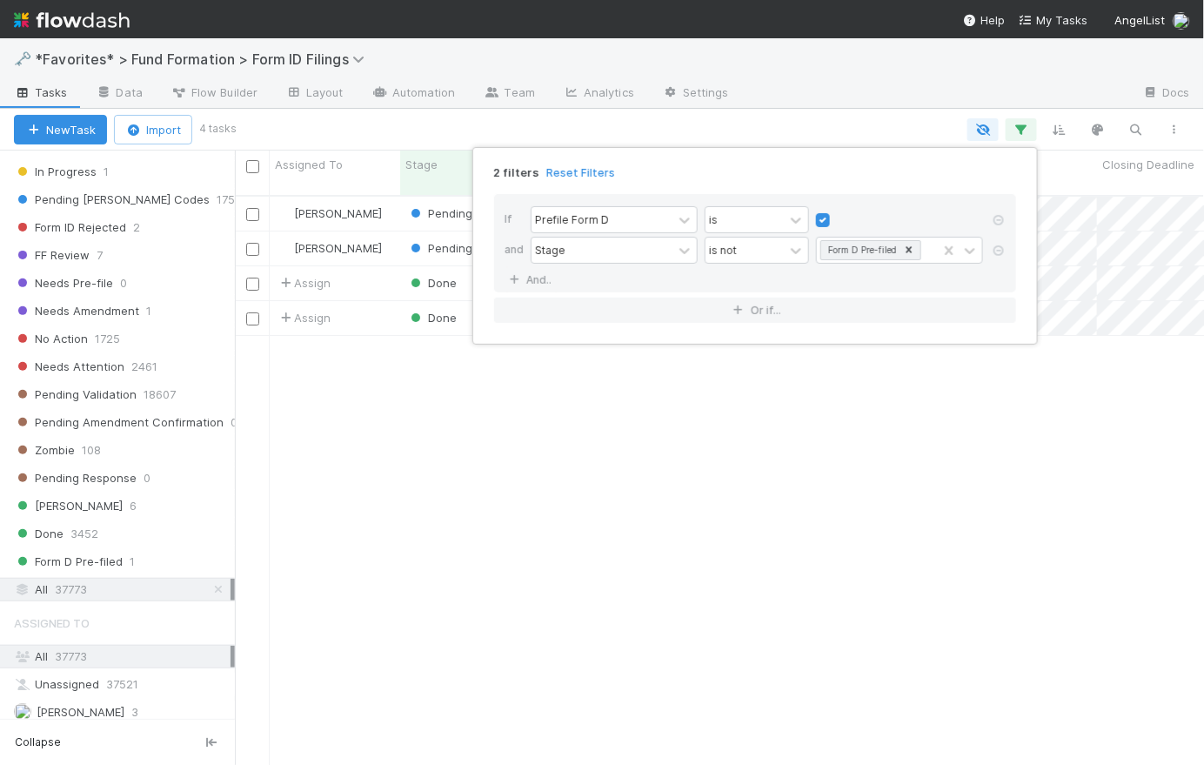
click at [845, 121] on div "2 filters Reset Filters If Prefile Form D is and Stage is not Form D Pre-filed …" at bounding box center [602, 382] width 1204 height 765
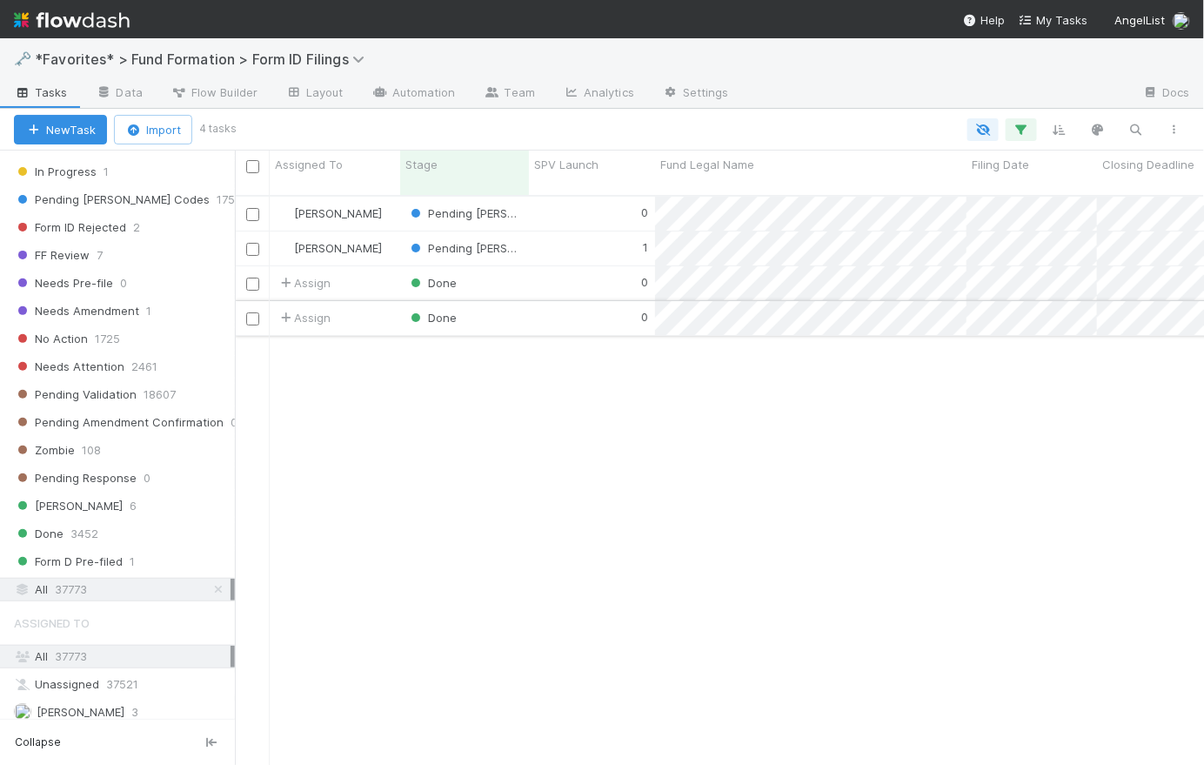
click at [570, 303] on div "0" at bounding box center [592, 318] width 126 height 34
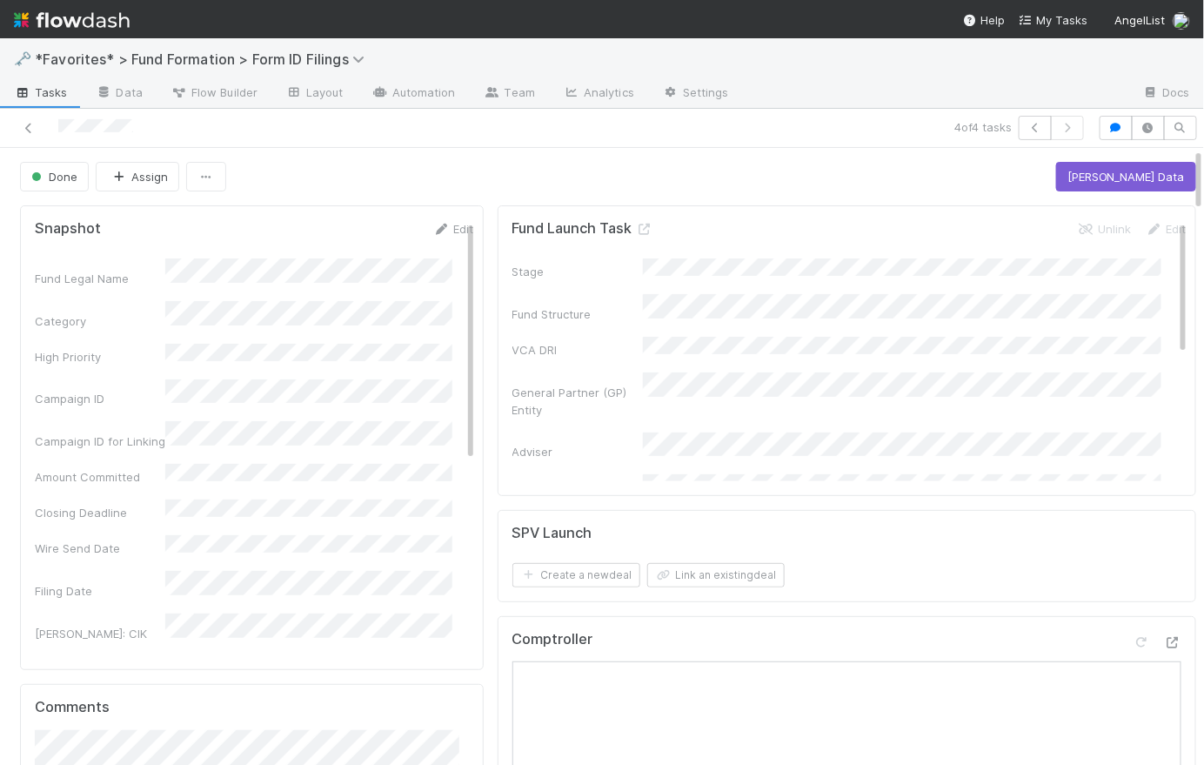
click at [51, 92] on span "Tasks" at bounding box center [41, 92] width 54 height 17
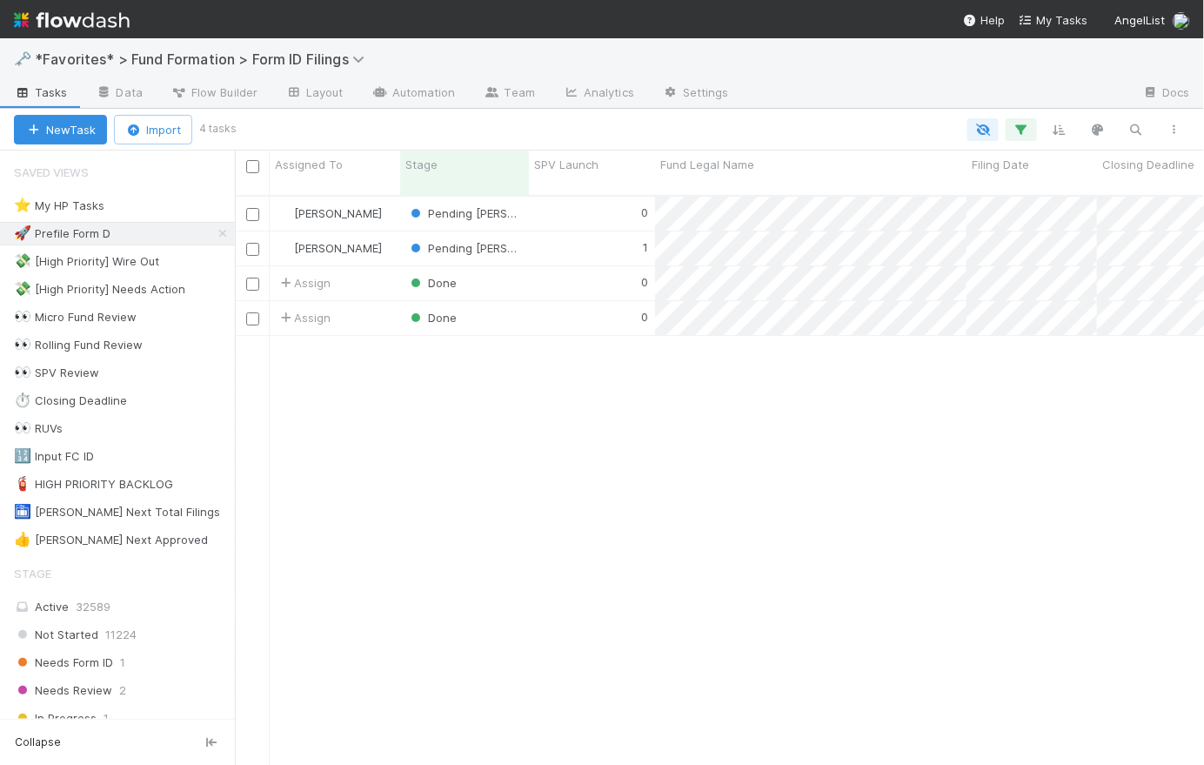
scroll to position [572, 957]
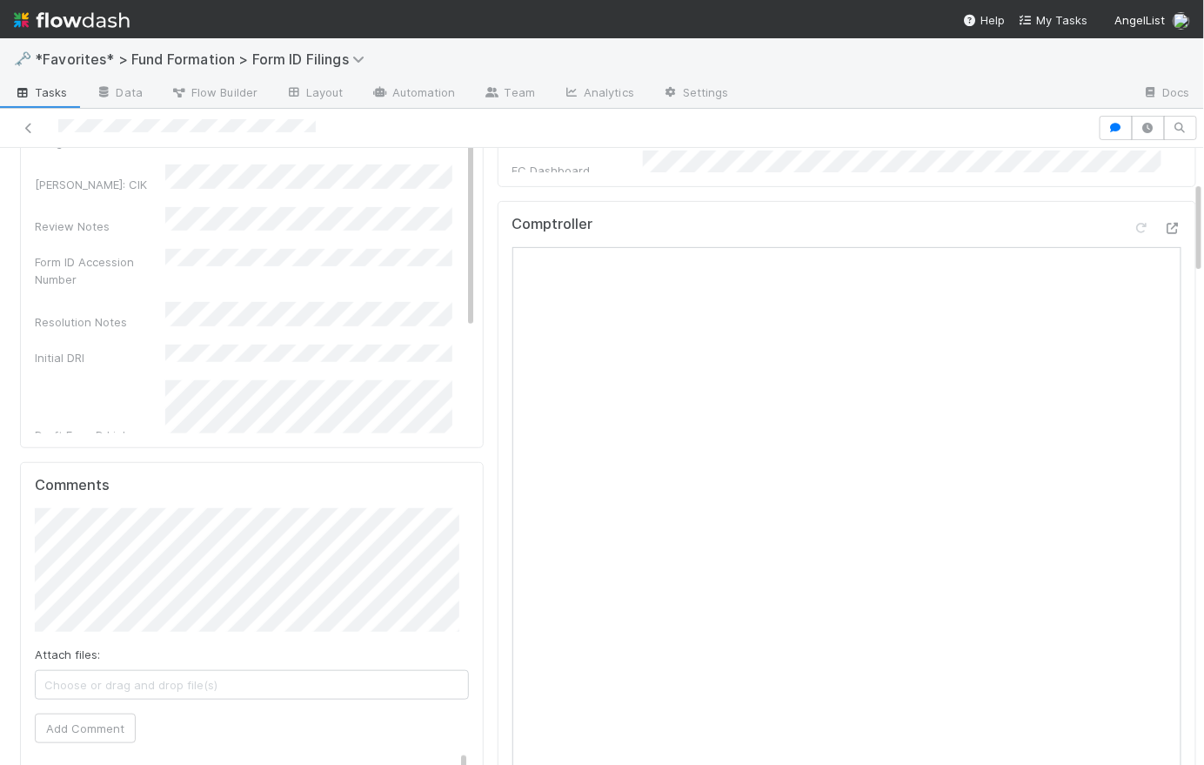
scroll to position [292, 0]
click at [1159, 226] on div "Comptroller" at bounding box center [847, 547] width 699 height 692
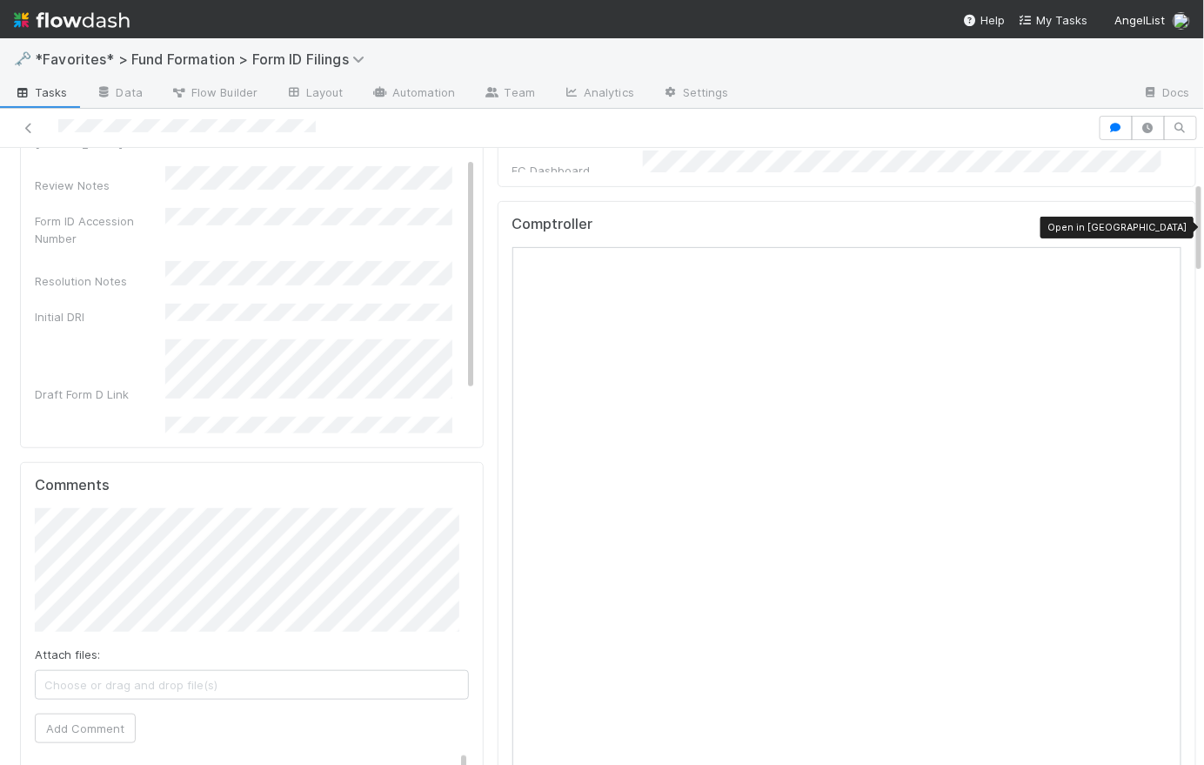
click at [1164, 224] on icon at bounding box center [1172, 228] width 17 height 11
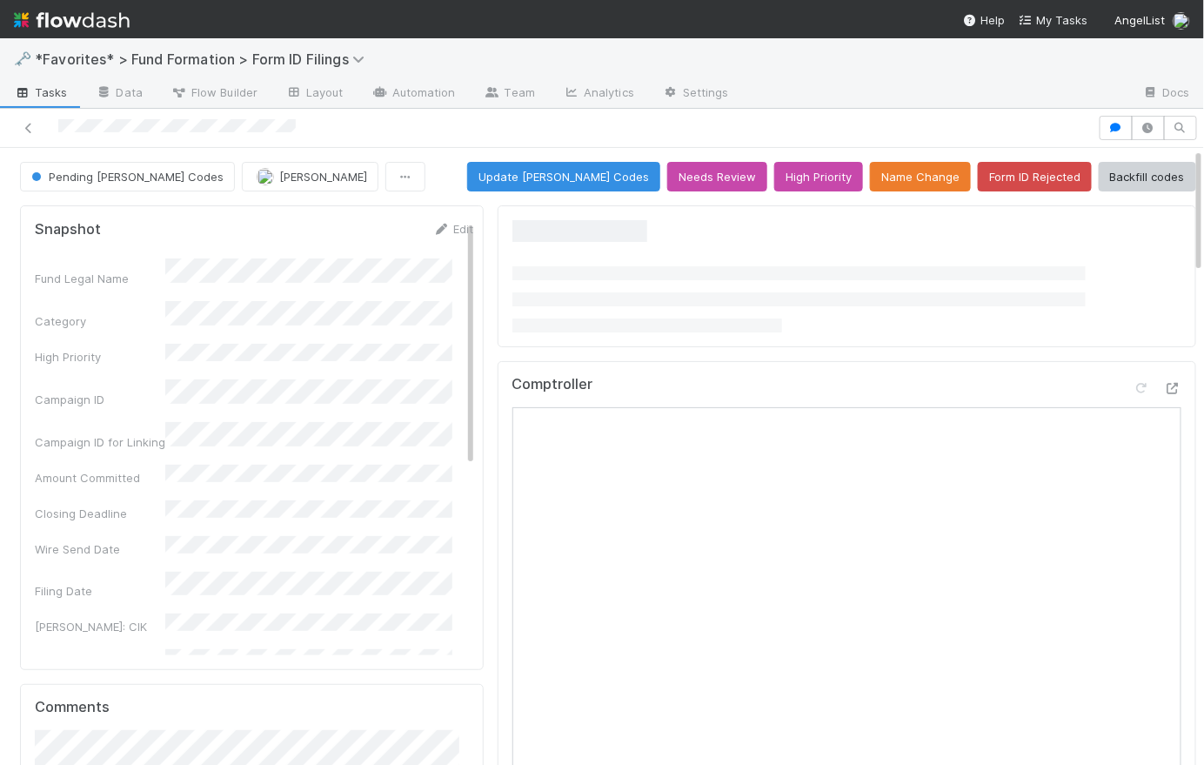
click at [446, 165] on div "Pending [PERSON_NAME] Codes [PERSON_NAME] Update [PERSON_NAME] Codes Needs Revi…" at bounding box center [608, 177] width 1176 height 30
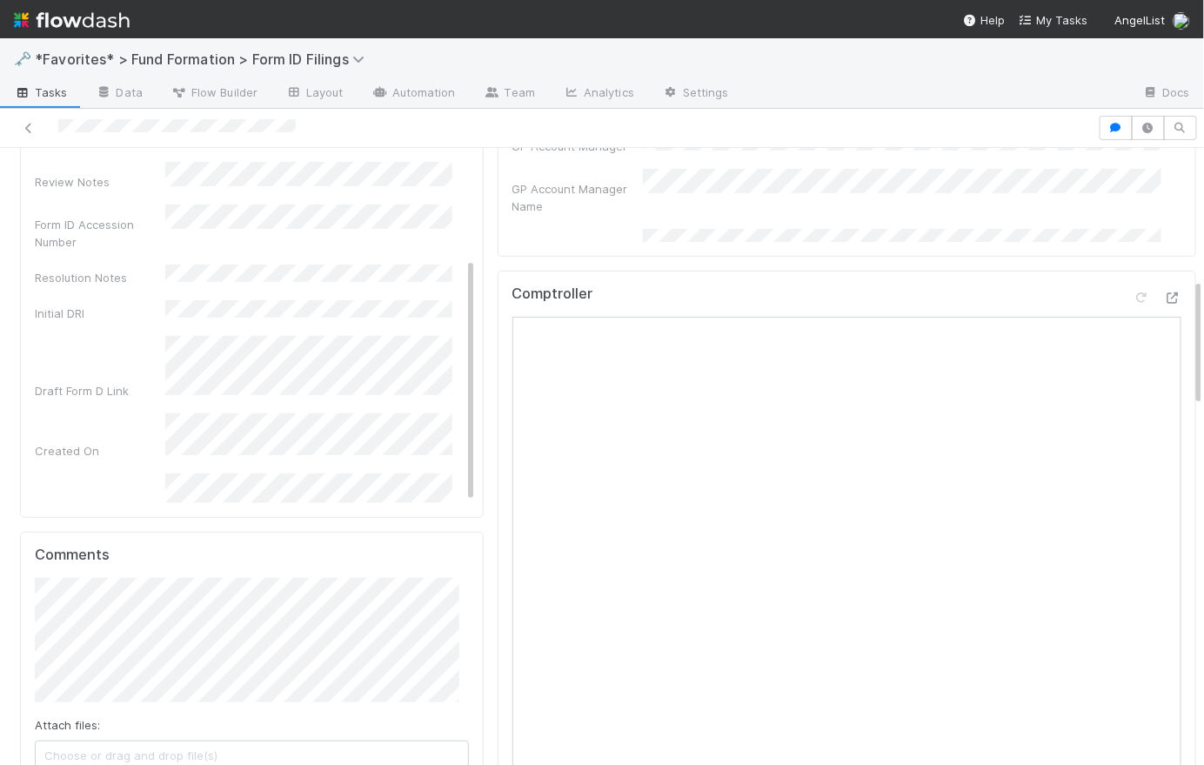
scroll to position [151, 0]
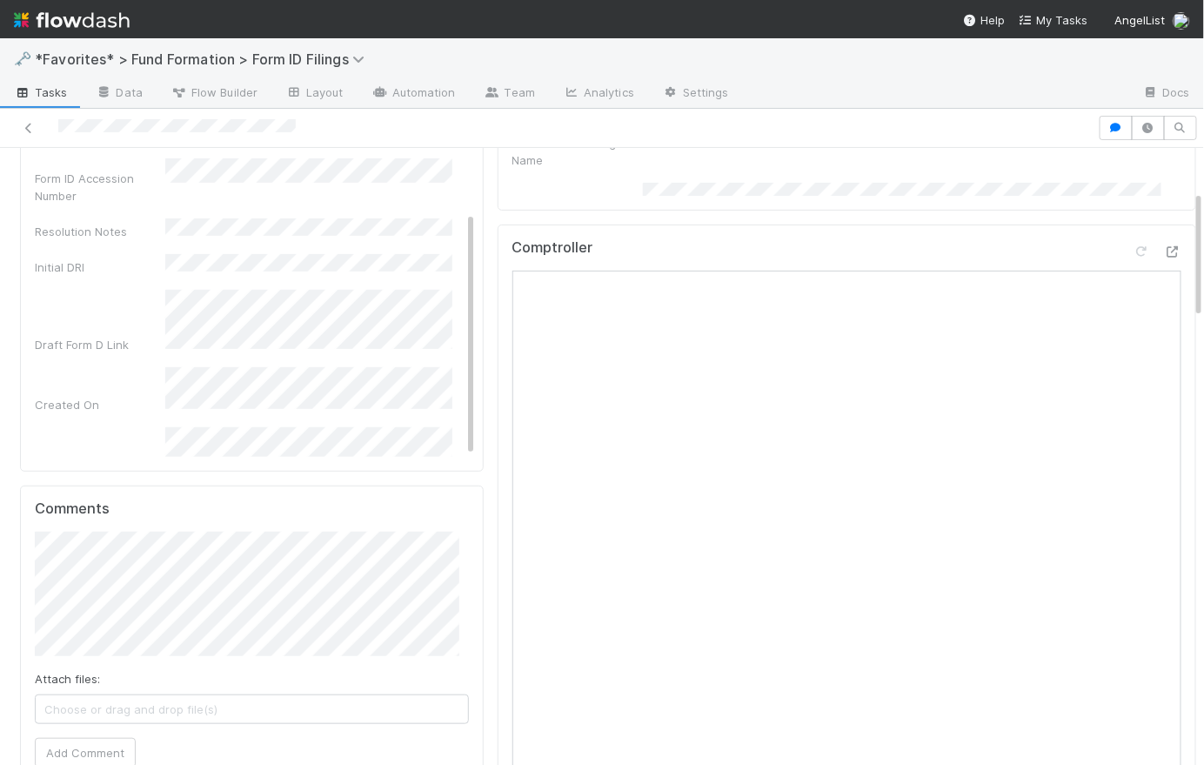
scroll to position [274, 0]
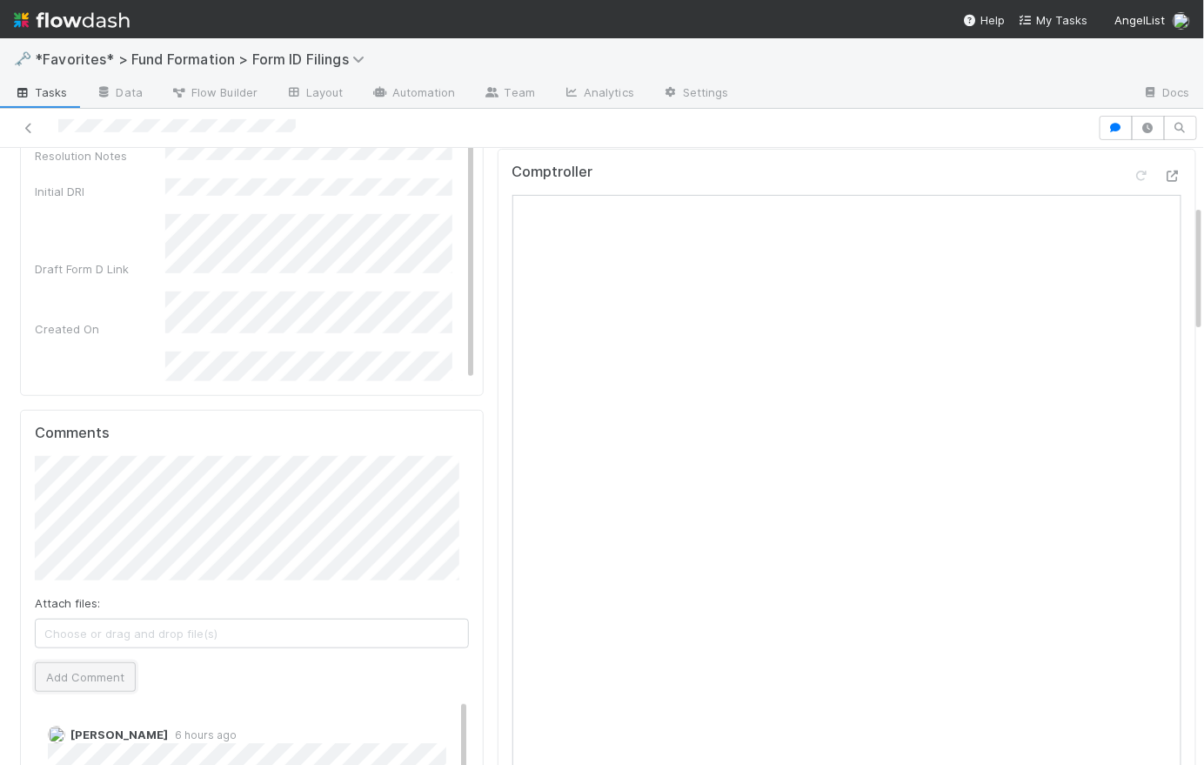
click at [102, 667] on button "Add Comment" at bounding box center [85, 677] width 101 height 30
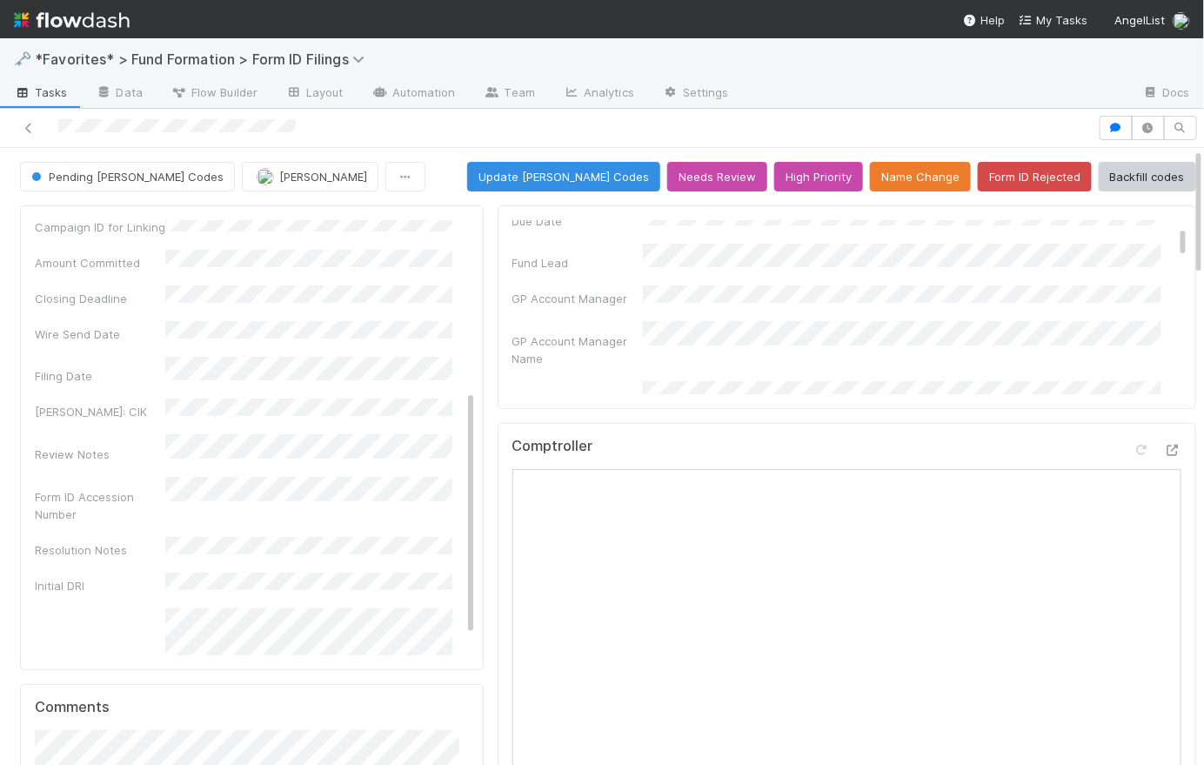
scroll to position [0, 0]
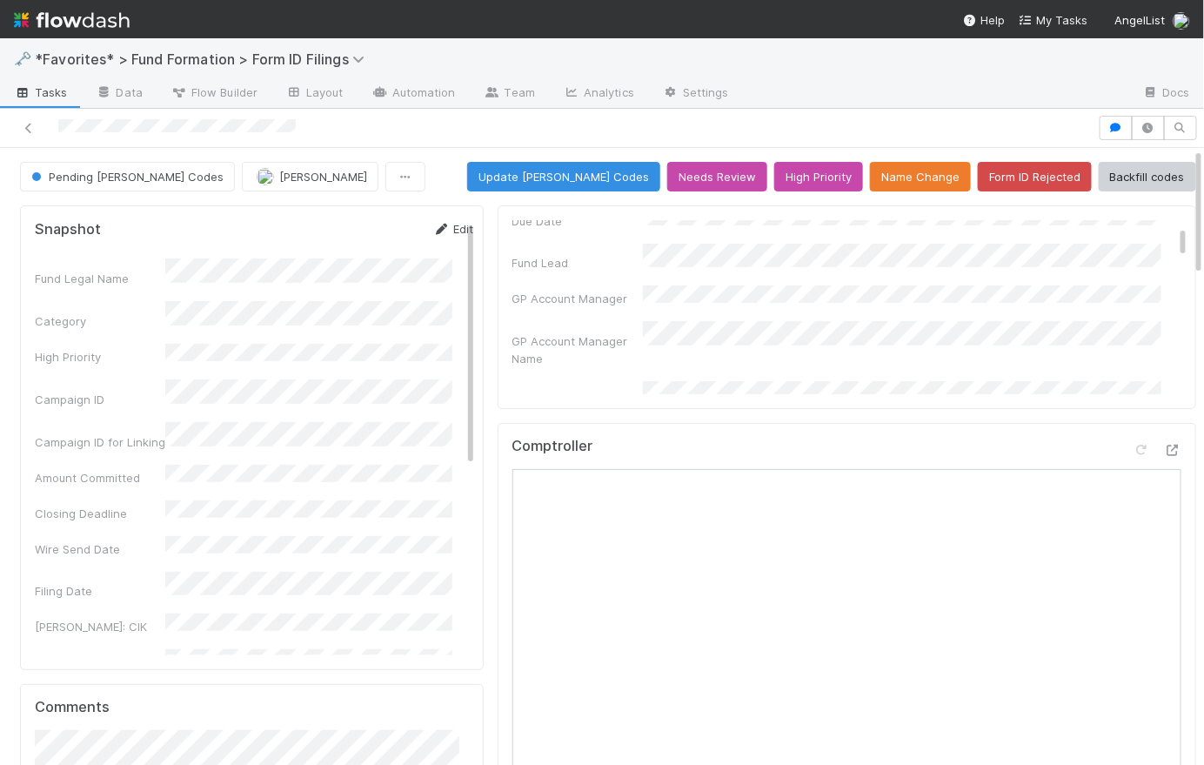
click at [446, 229] on link "Edit" at bounding box center [453, 229] width 41 height 14
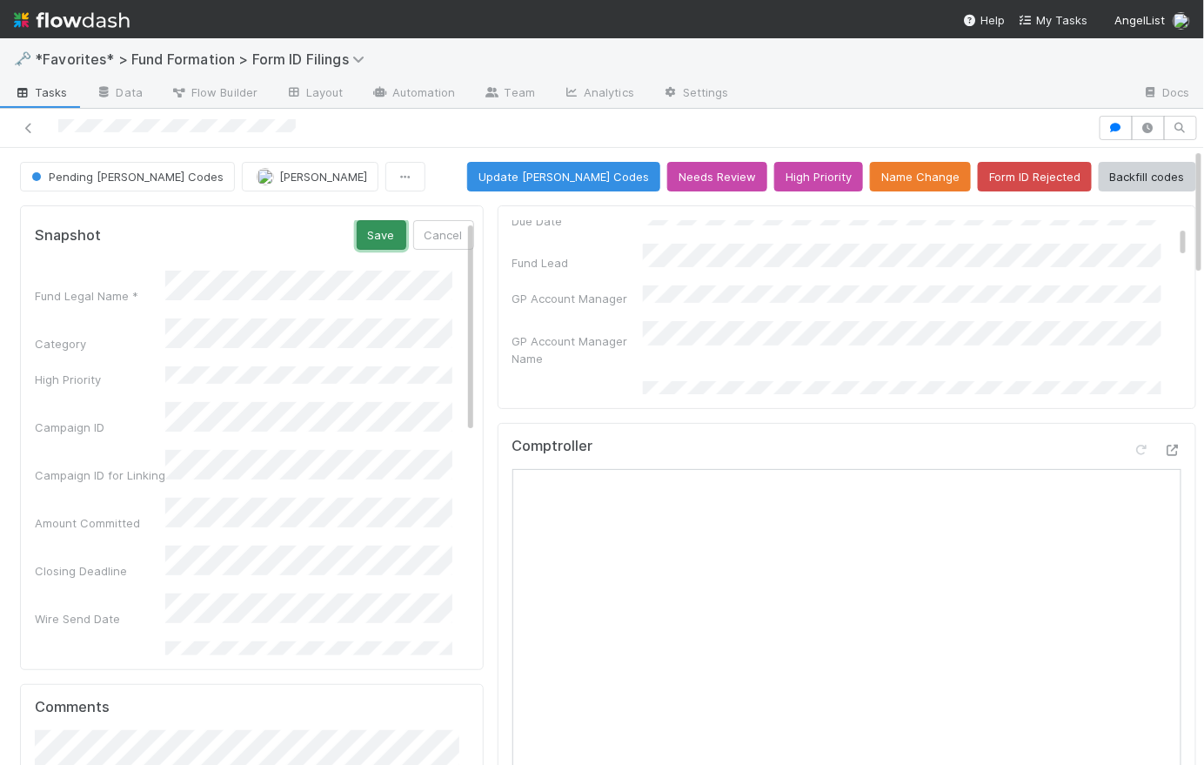
click at [357, 231] on button "Save" at bounding box center [382, 235] width 50 height 30
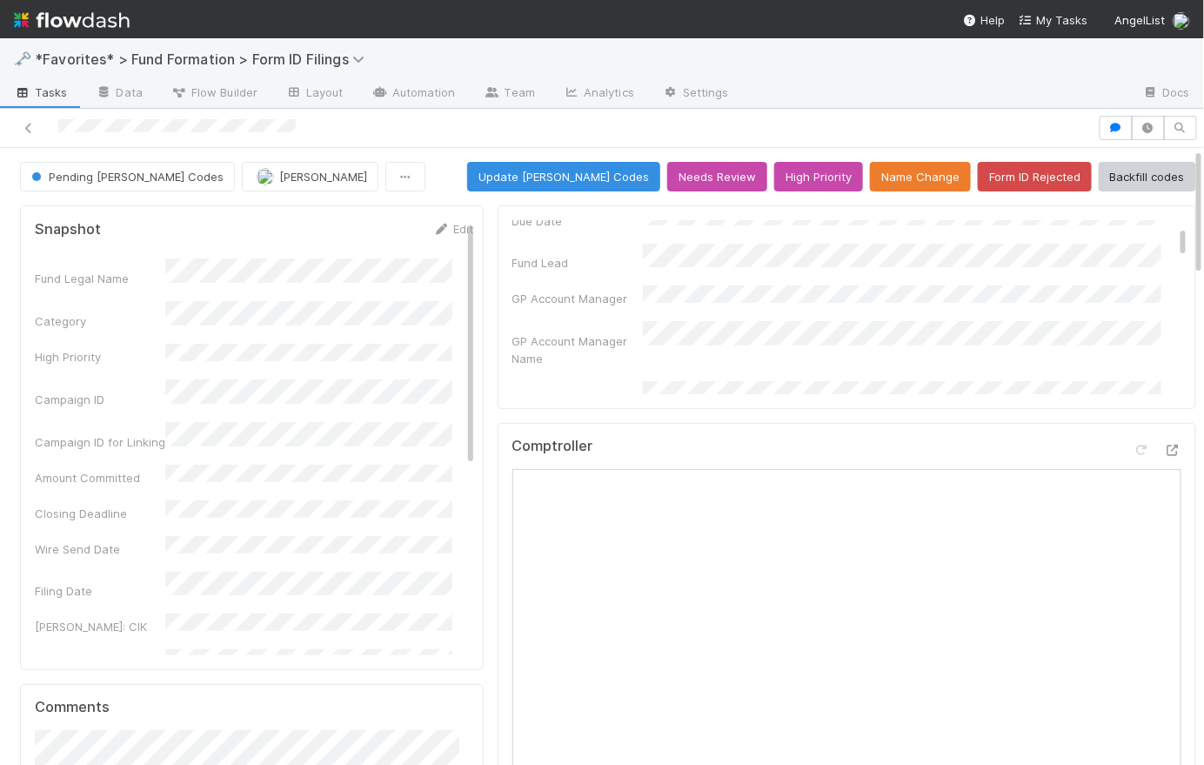
click at [432, 169] on div "Pending [PERSON_NAME] Codes [PERSON_NAME] Update [PERSON_NAME] Codes Needs Revi…" at bounding box center [608, 177] width 1176 height 30
click at [53, 92] on span "Tasks" at bounding box center [41, 92] width 54 height 17
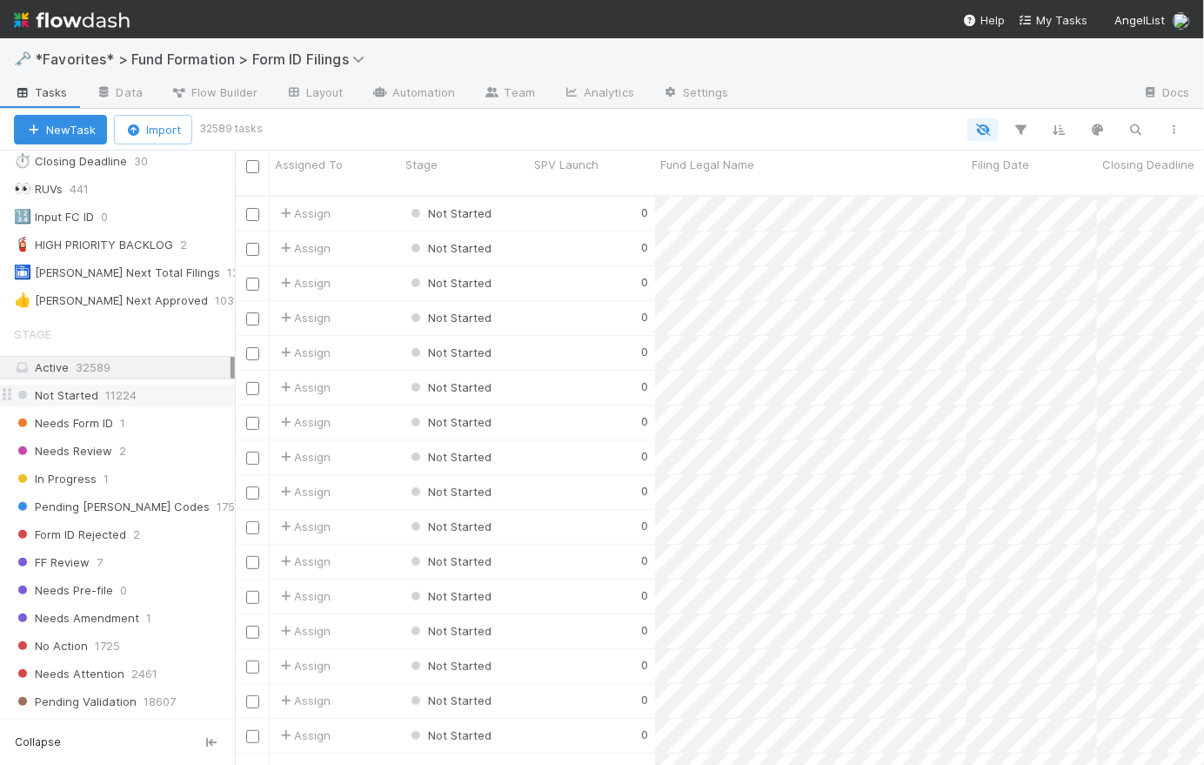
scroll to position [342, 0]
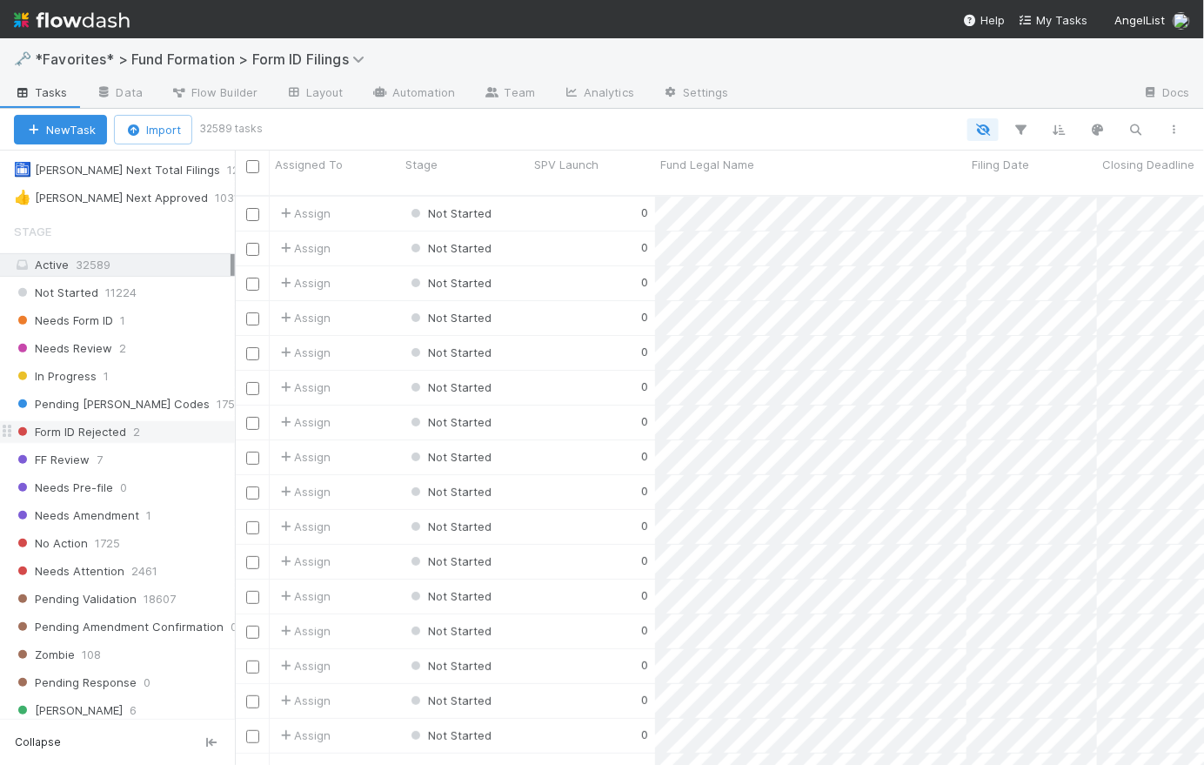
click at [109, 436] on span "Form ID Rejected" at bounding box center [70, 432] width 112 height 22
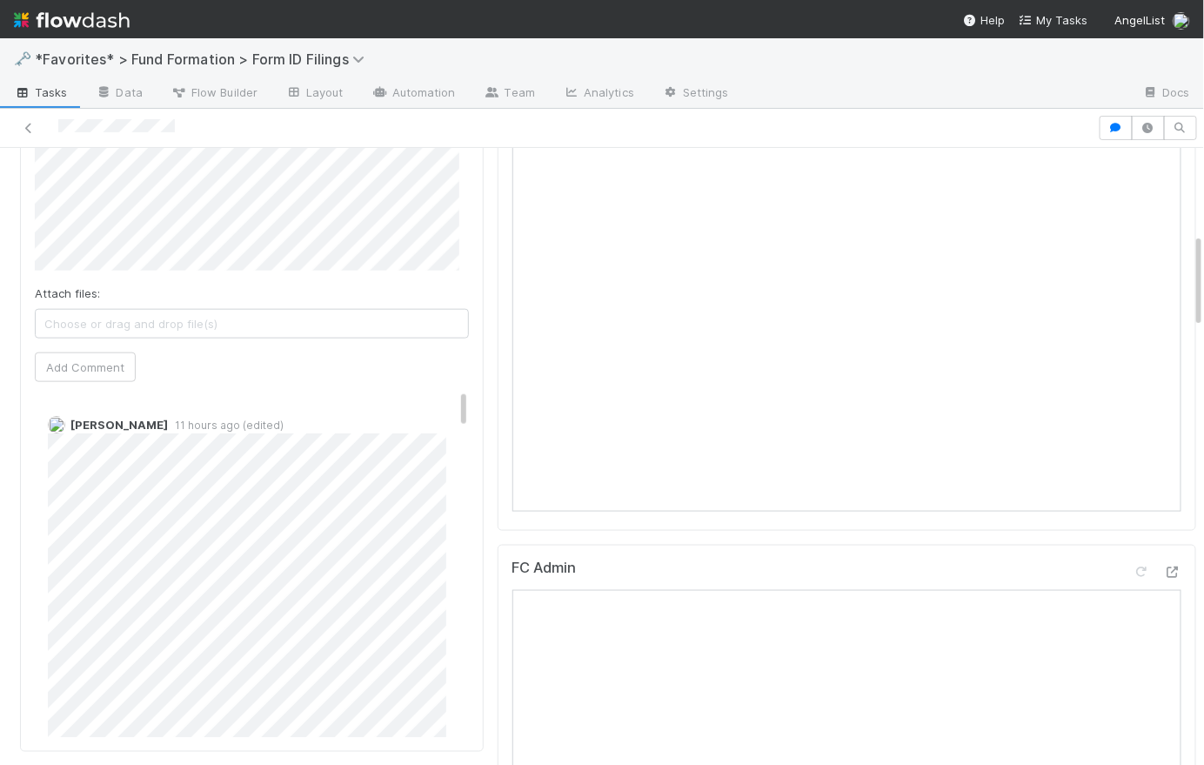
scroll to position [490, 0]
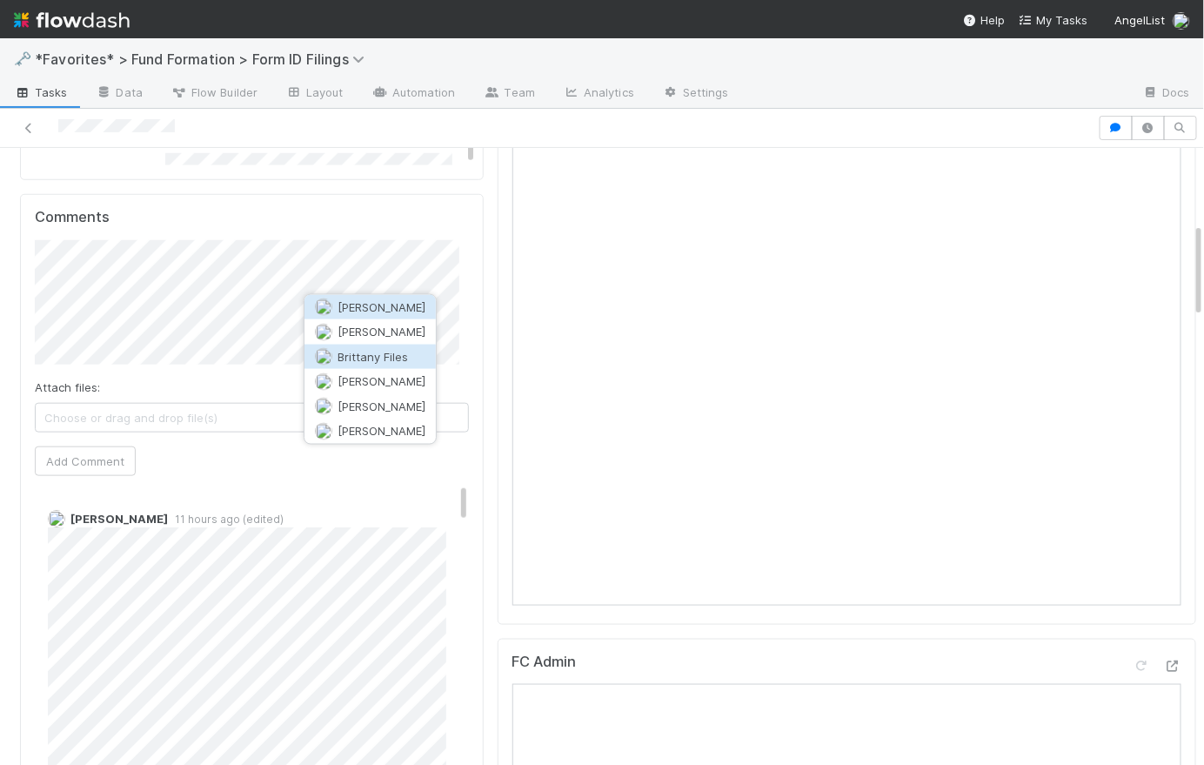
click at [369, 357] on span "Brittany Files" at bounding box center [373, 357] width 70 height 14
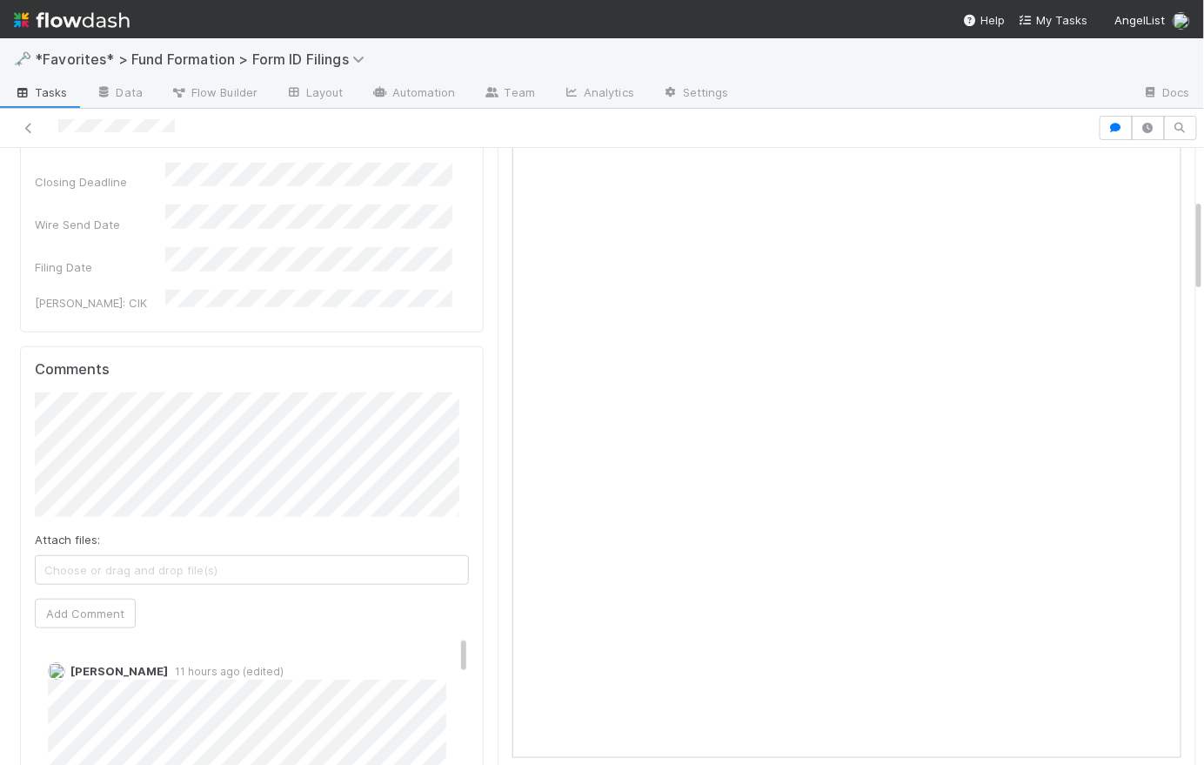
scroll to position [340, 0]
click at [130, 453] on span "[PERSON_NAME]" at bounding box center [124, 457] width 88 height 14
click at [354, 486] on span "Brittany Files" at bounding box center [352, 492] width 70 height 14
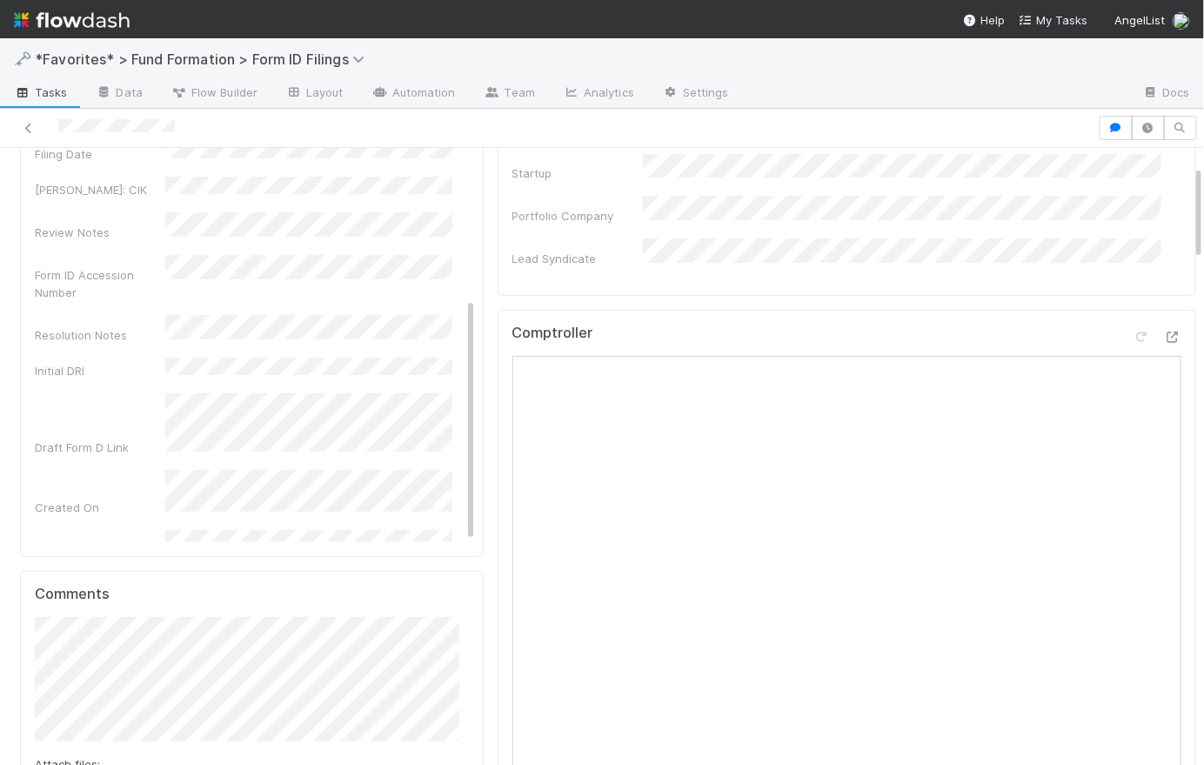
scroll to position [263, 0]
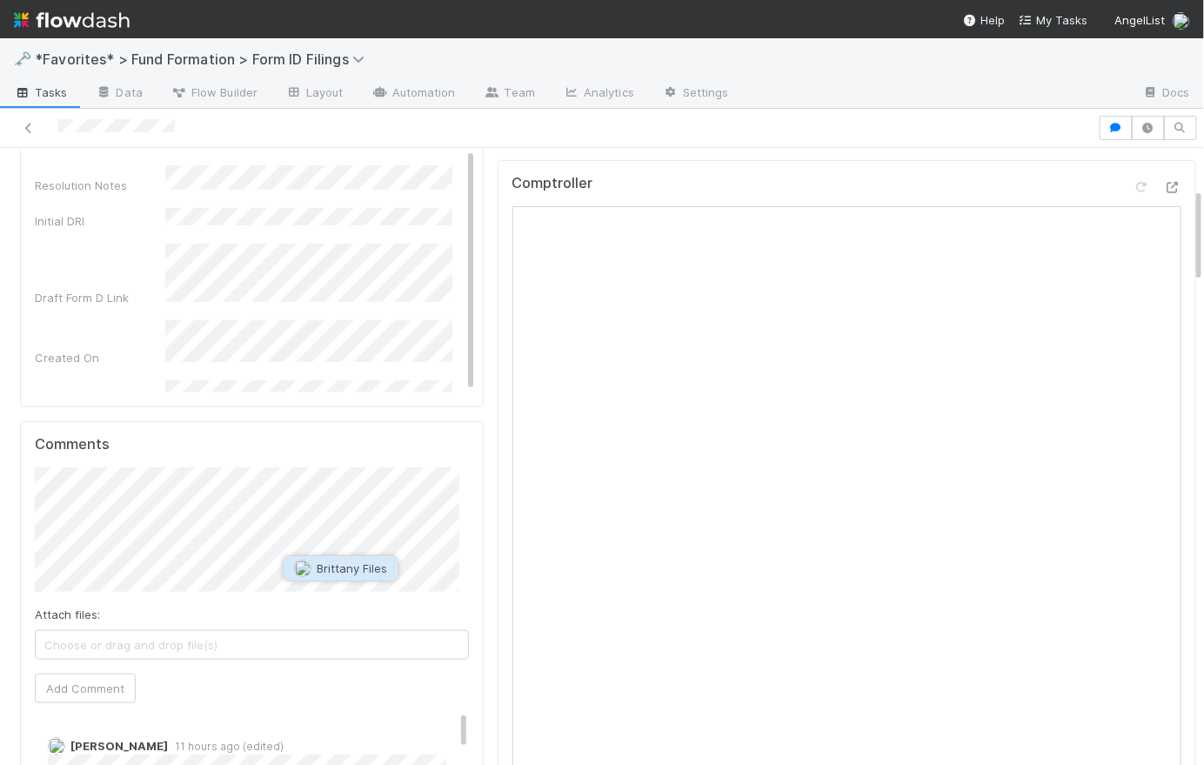
click at [382, 564] on span "Brittany Files" at bounding box center [352, 568] width 70 height 14
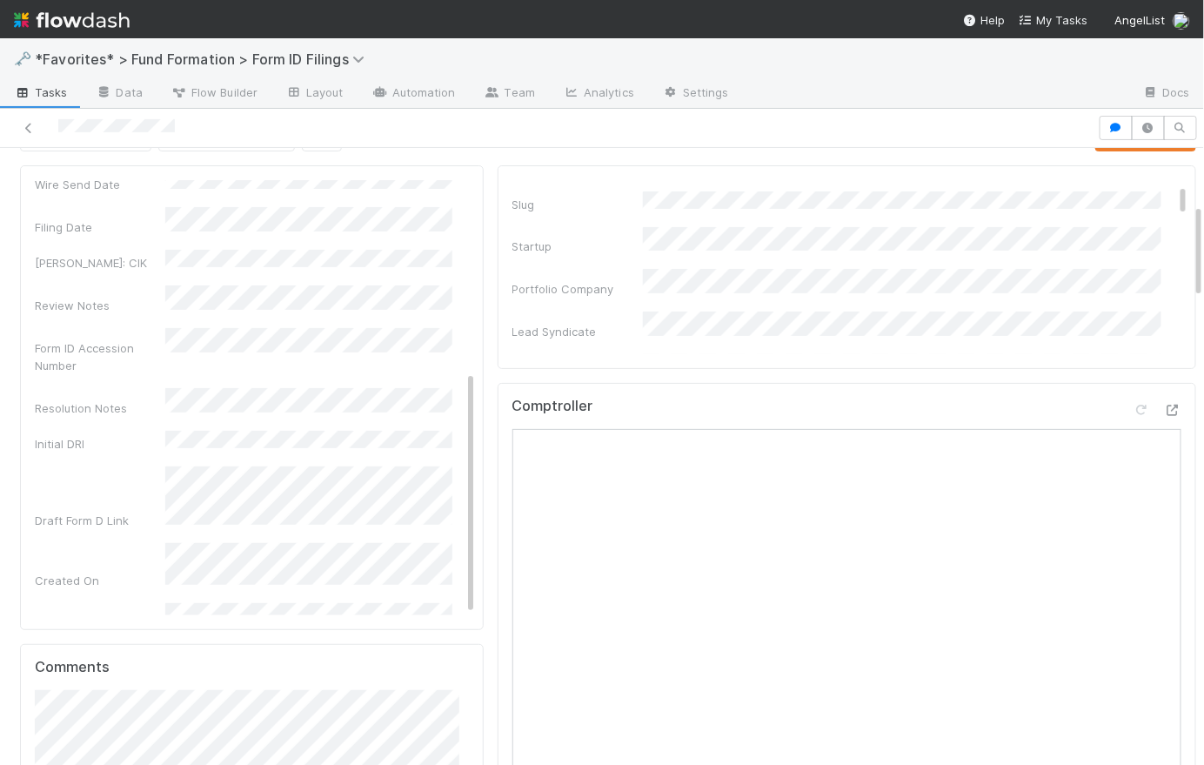
scroll to position [0, 0]
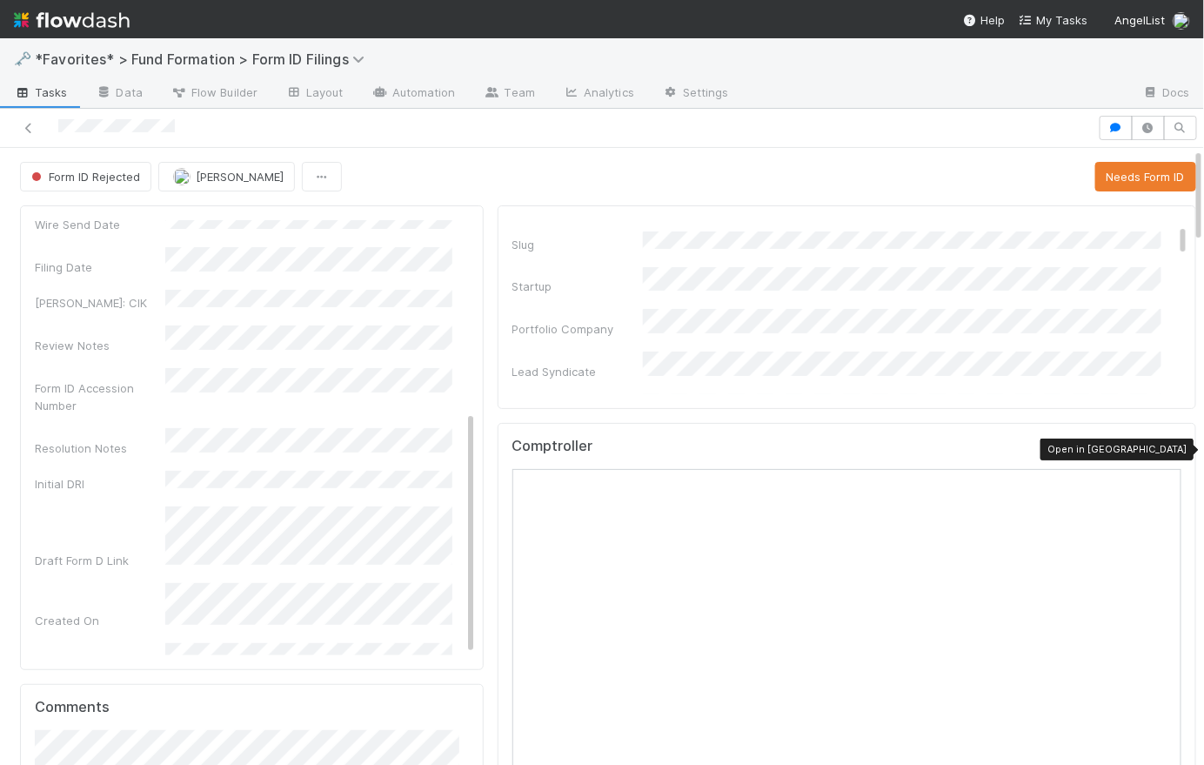
click at [1164, 446] on icon at bounding box center [1172, 450] width 17 height 11
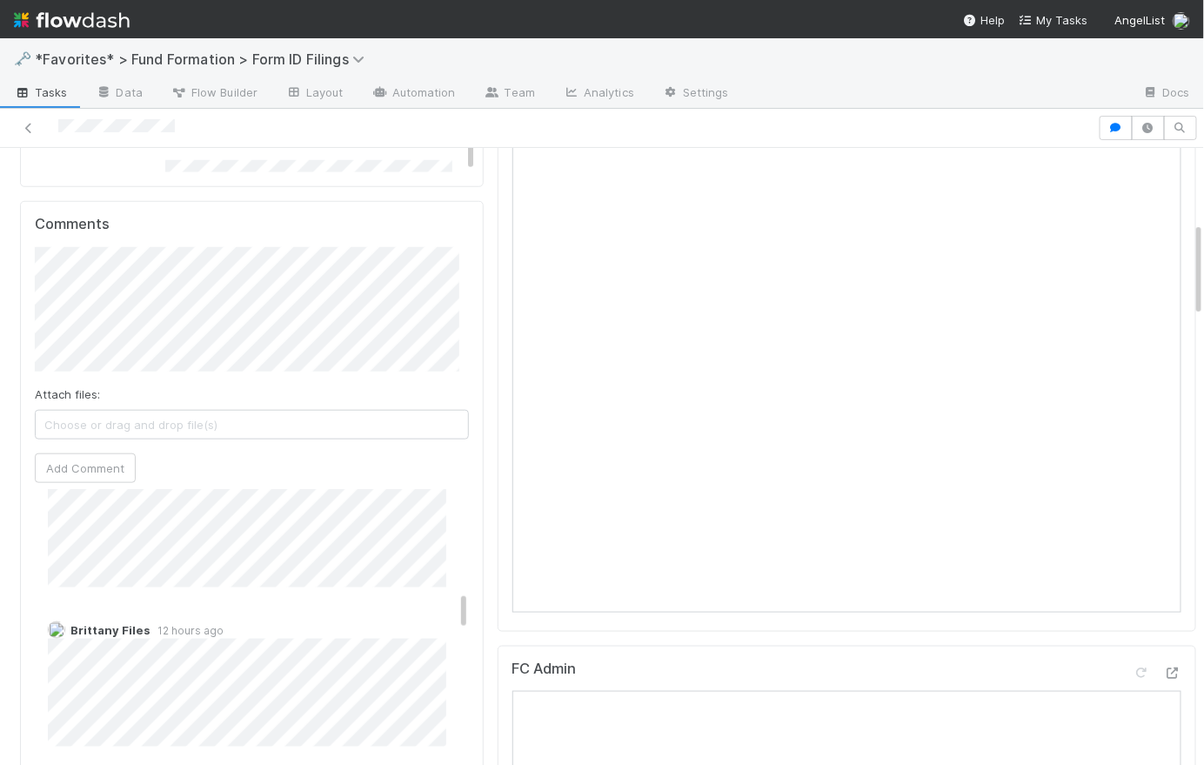
scroll to position [141, 0]
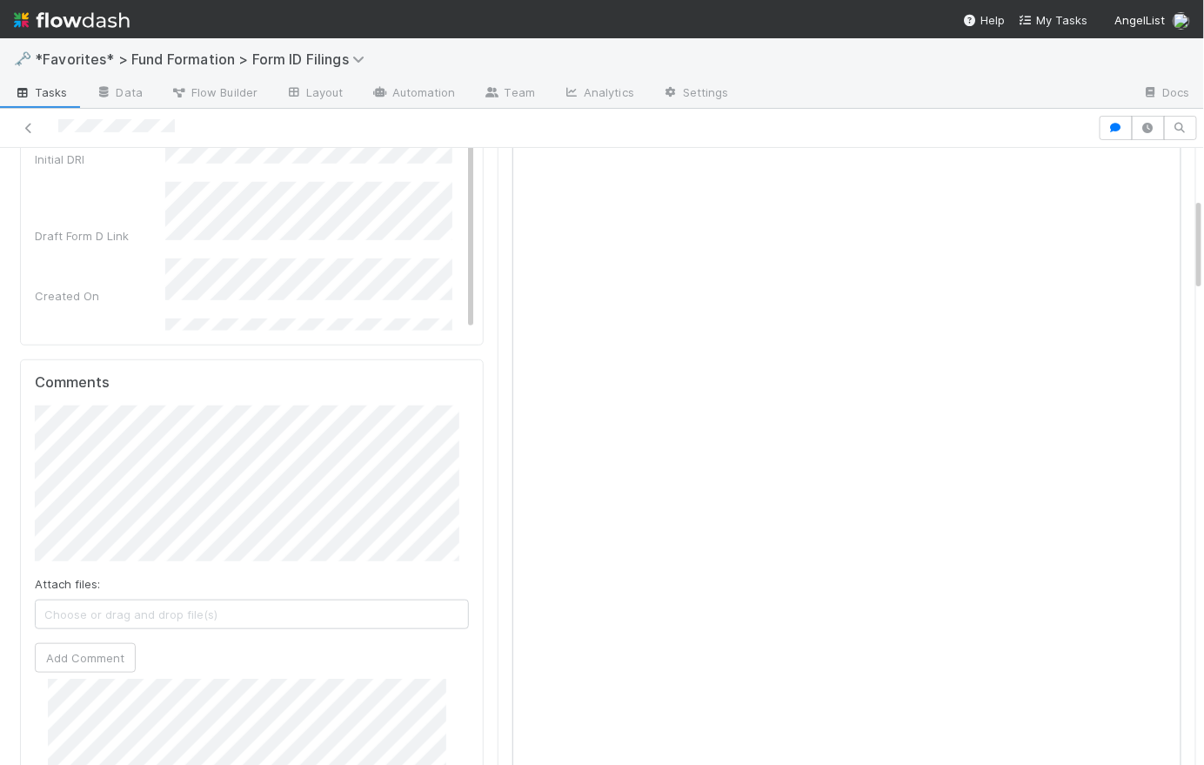
scroll to position [326, 0]
click at [105, 650] on button "Add Comment" at bounding box center [85, 656] width 101 height 30
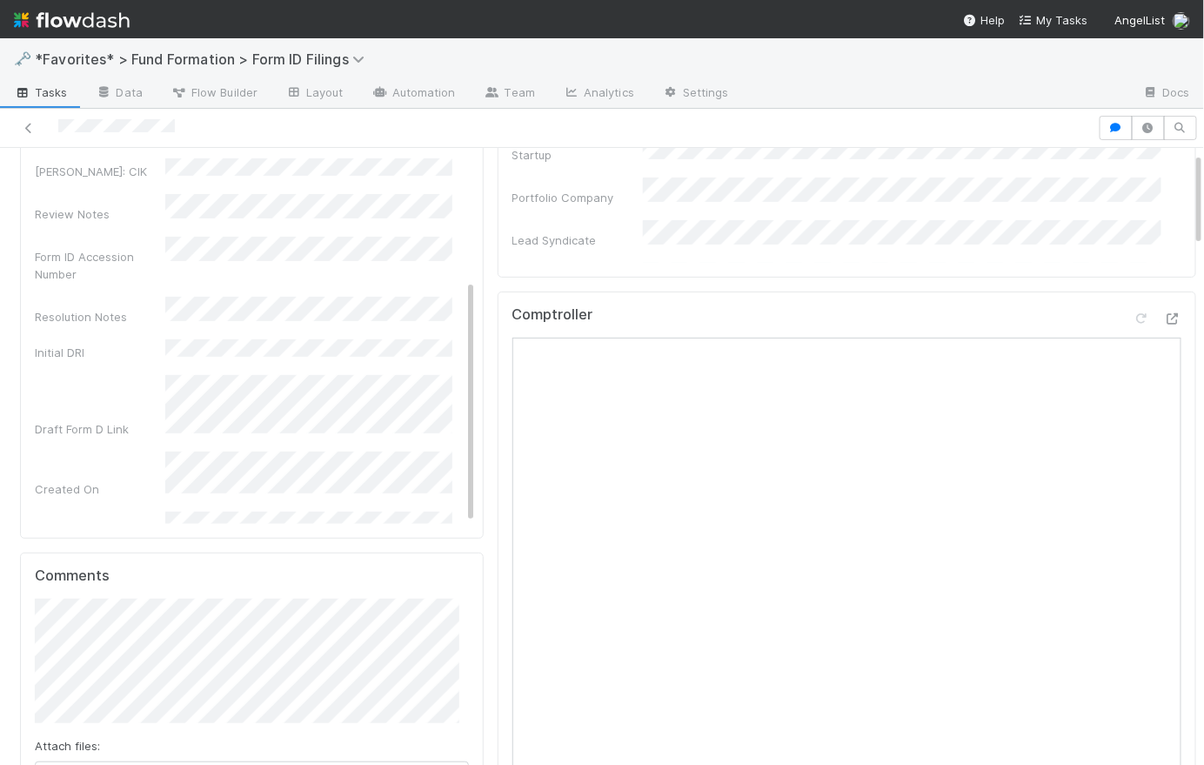
scroll to position [0, 0]
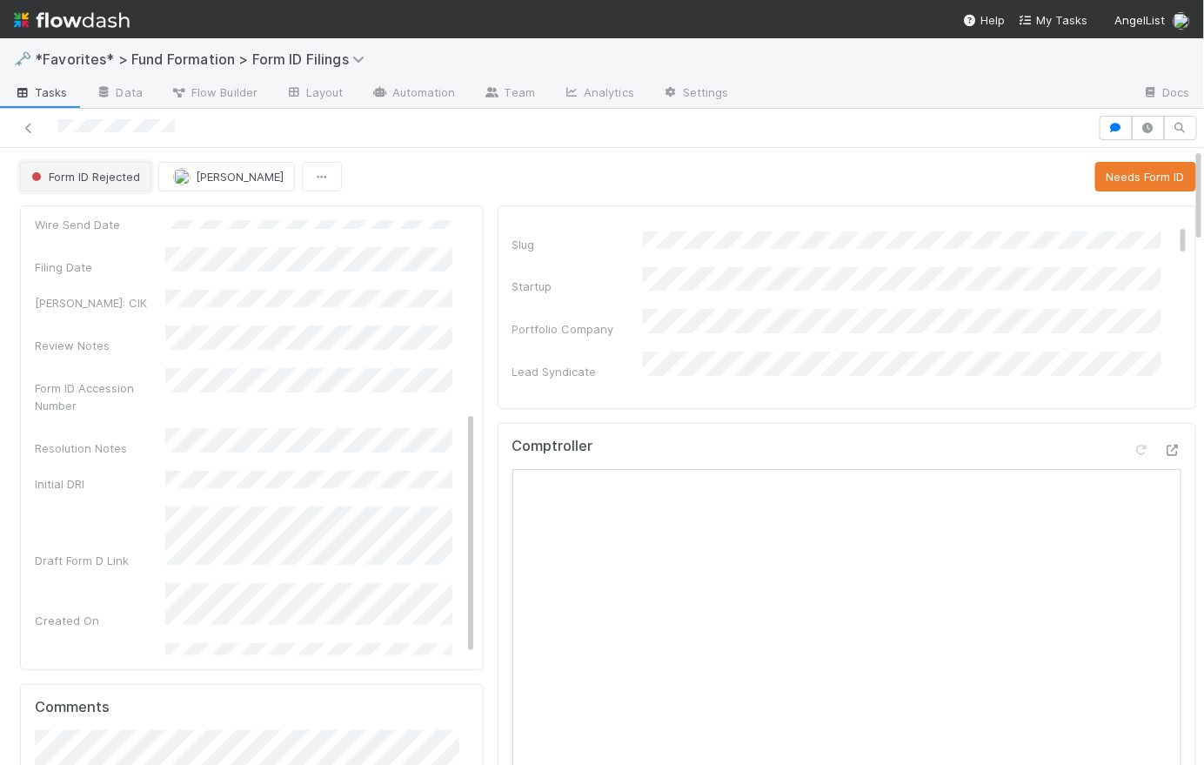
click at [132, 171] on span "Form ID Rejected" at bounding box center [84, 177] width 112 height 14
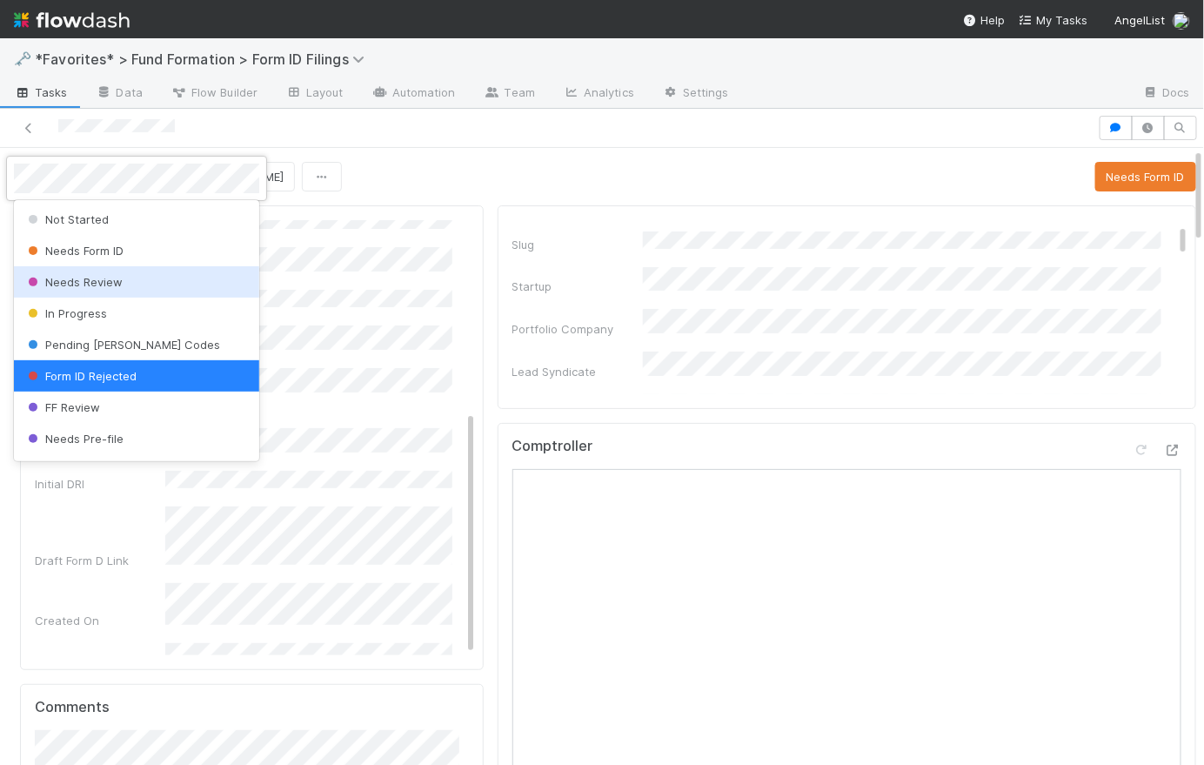
click at [136, 278] on div "Needs Review" at bounding box center [136, 281] width 245 height 31
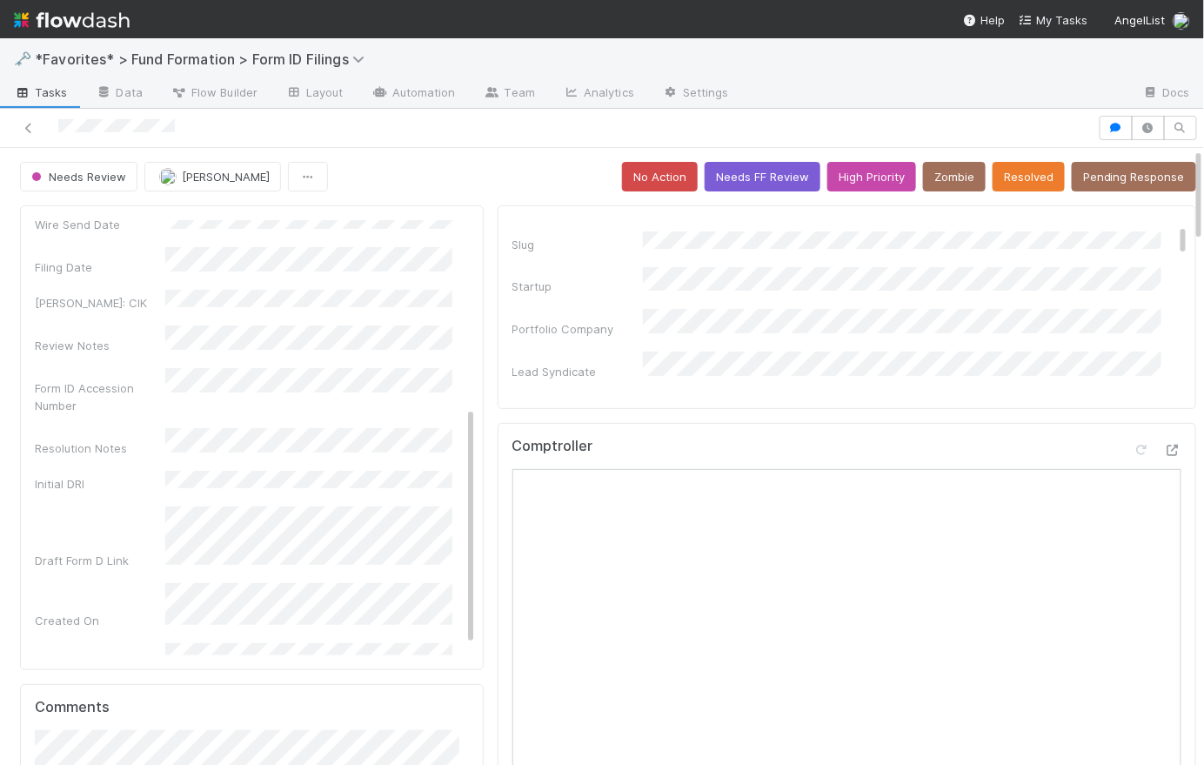
click at [234, 178] on span "[PERSON_NAME]" at bounding box center [226, 177] width 88 height 14
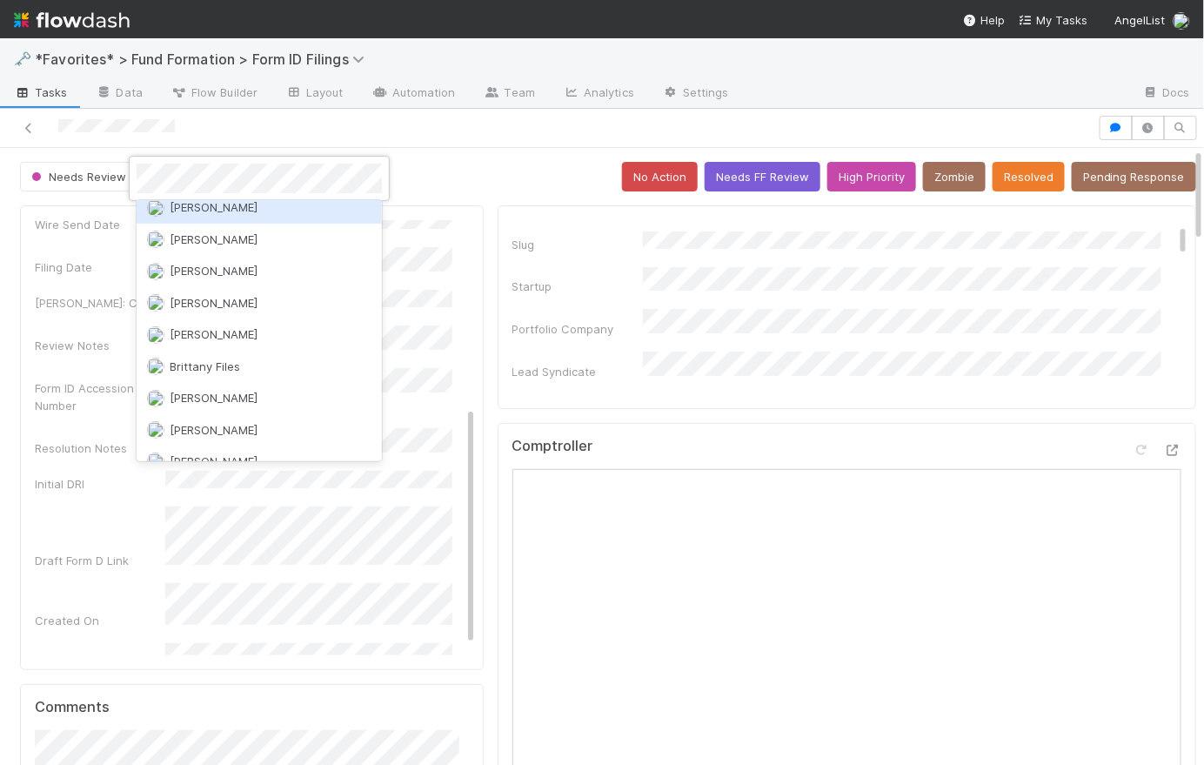
scroll to position [163, 0]
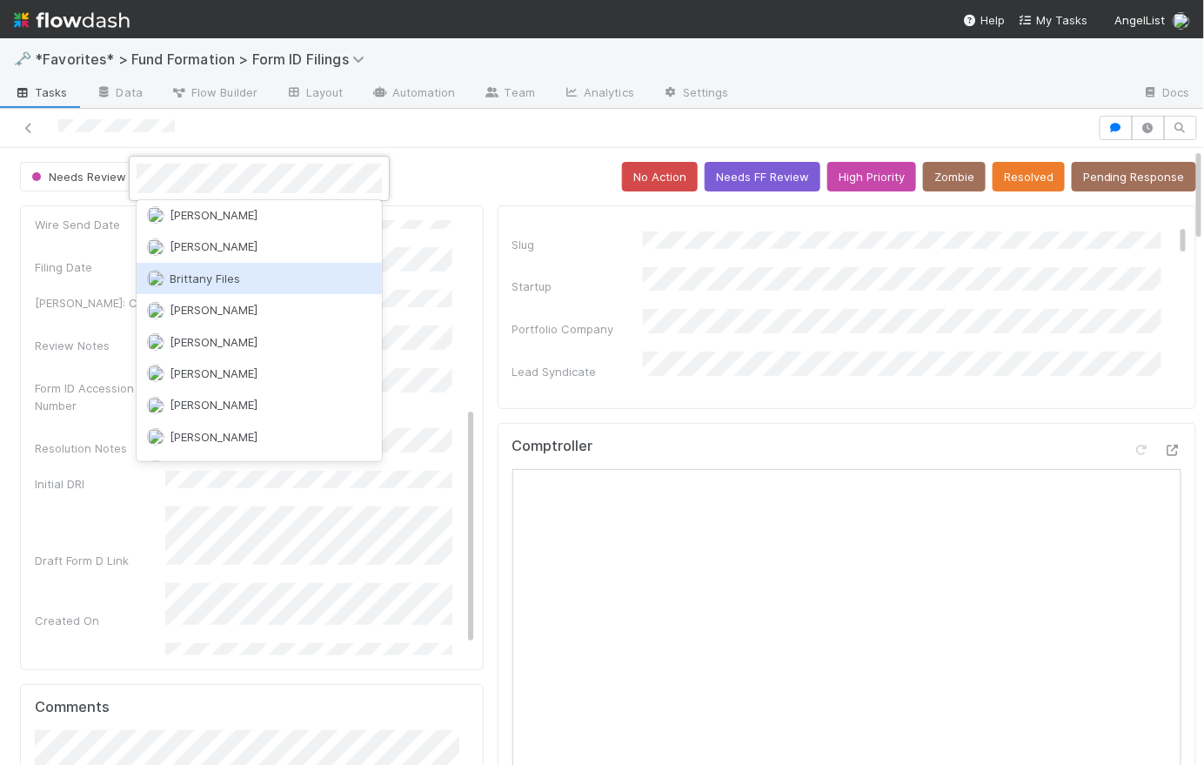
click at [268, 269] on div "Brittany Files" at bounding box center [259, 278] width 245 height 31
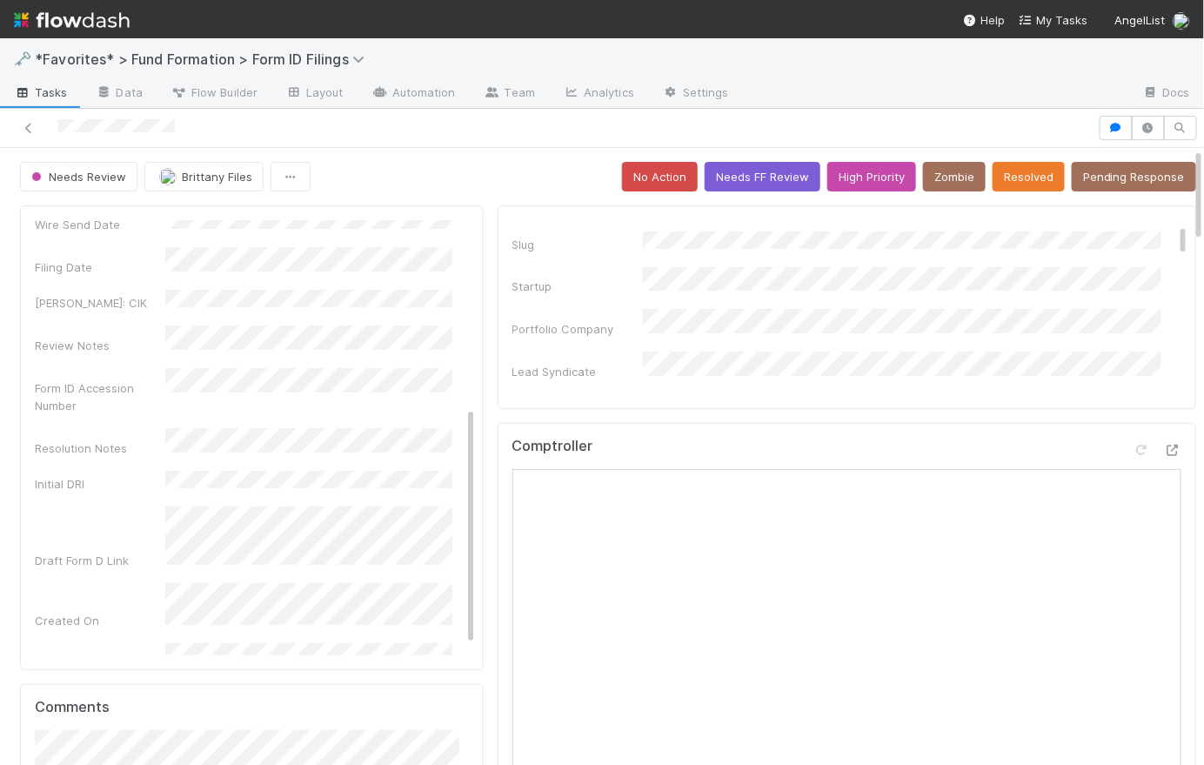
click at [505, 171] on div "Needs Review Brittany Files No Action Needs FF Review High Priority Zombie Reso…" at bounding box center [608, 177] width 1176 height 30
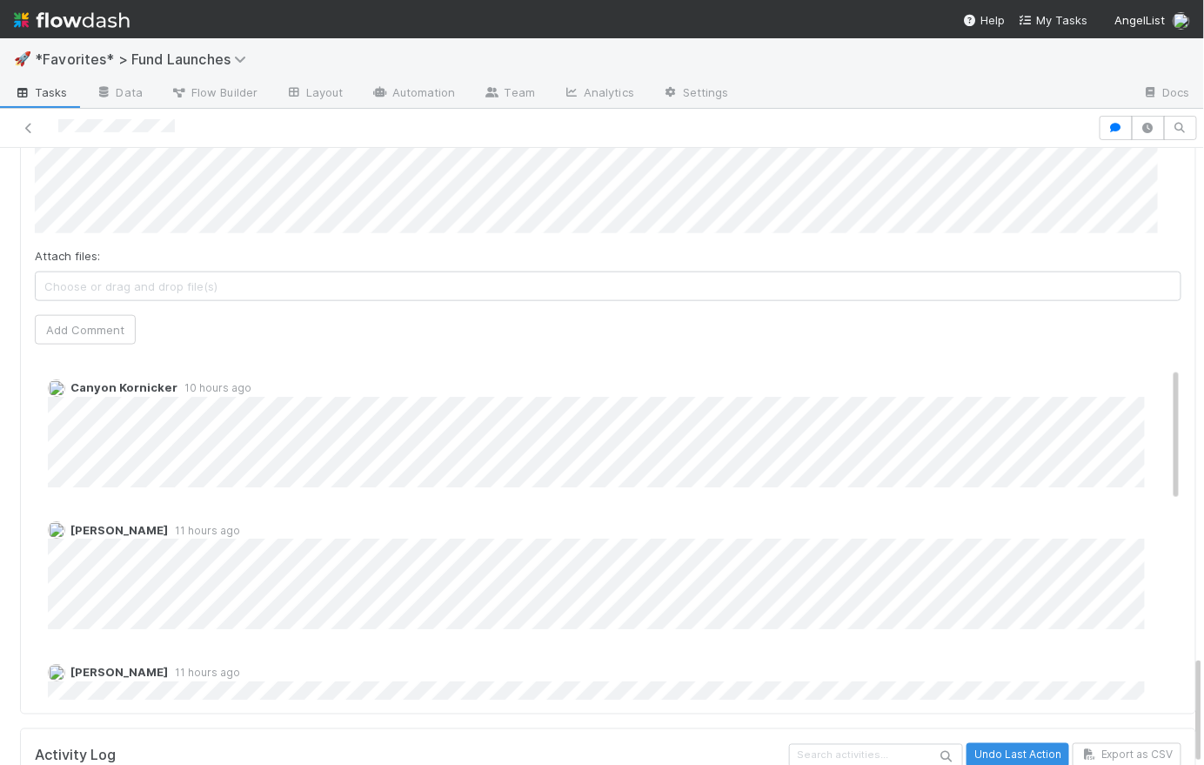
scroll to position [545, 0]
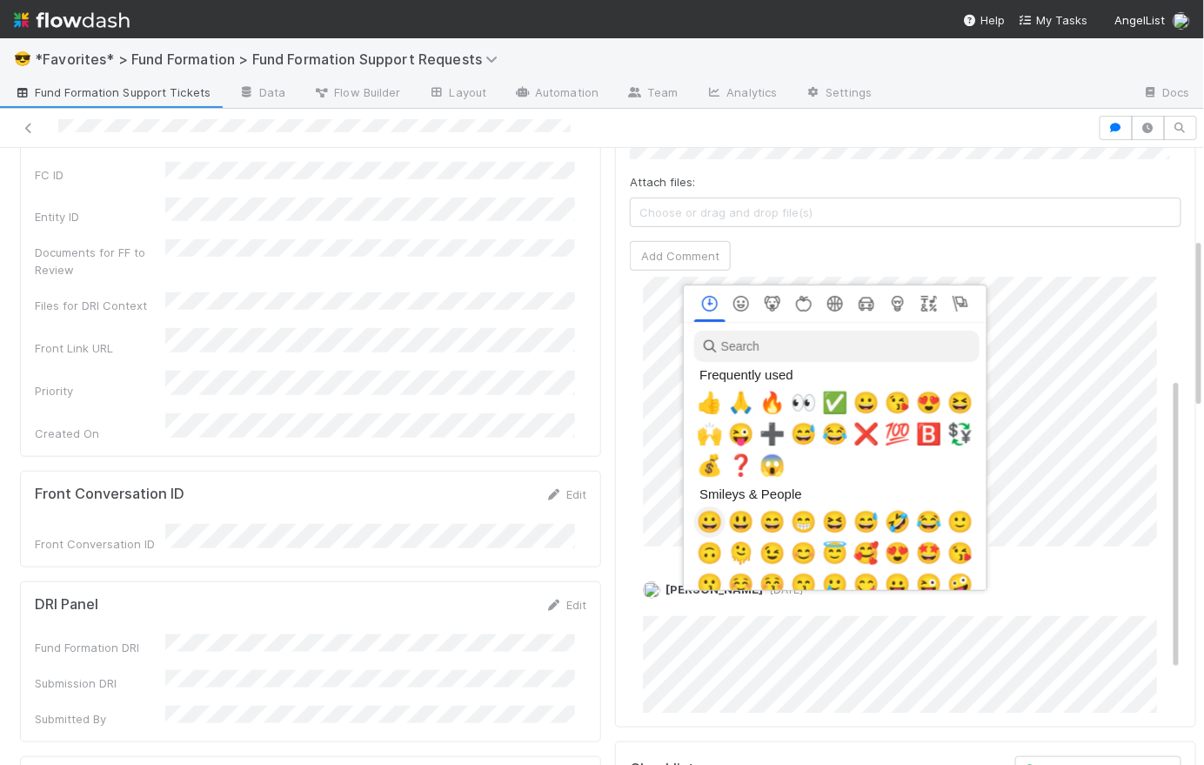
scroll to position [0, 4]
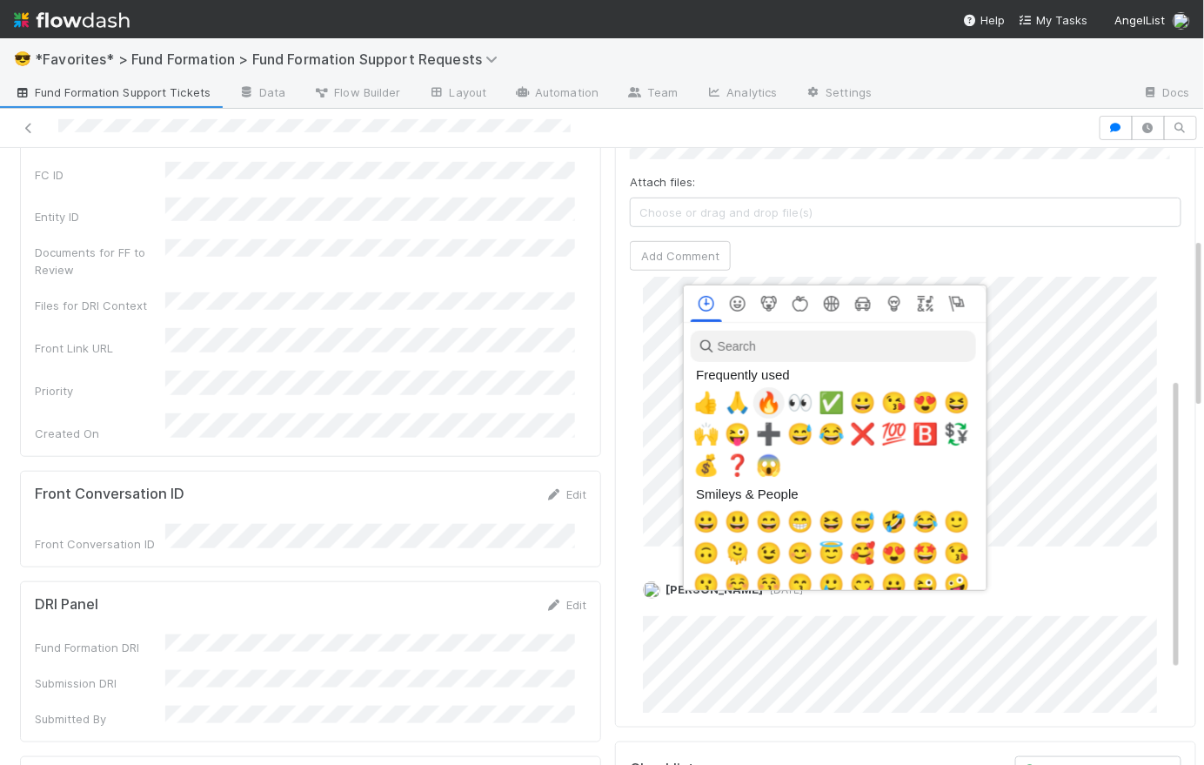
click at [777, 401] on span "🔥" at bounding box center [769, 403] width 26 height 24
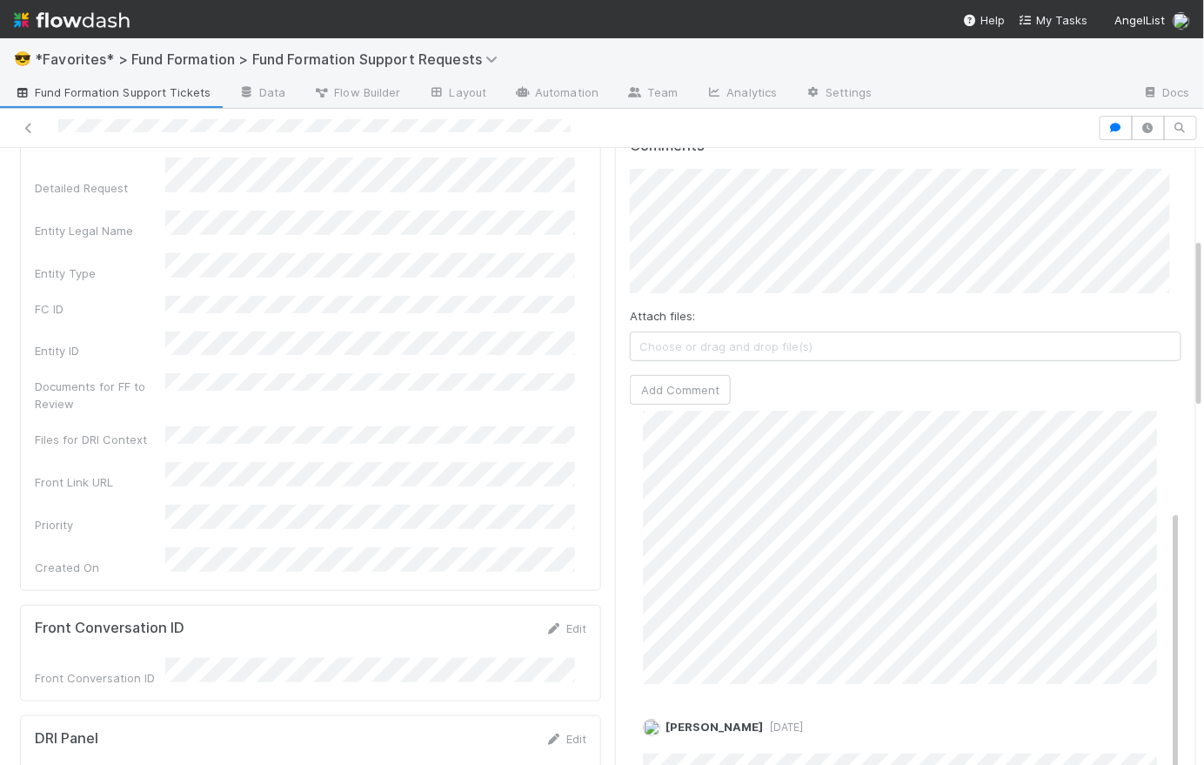
scroll to position [0, 0]
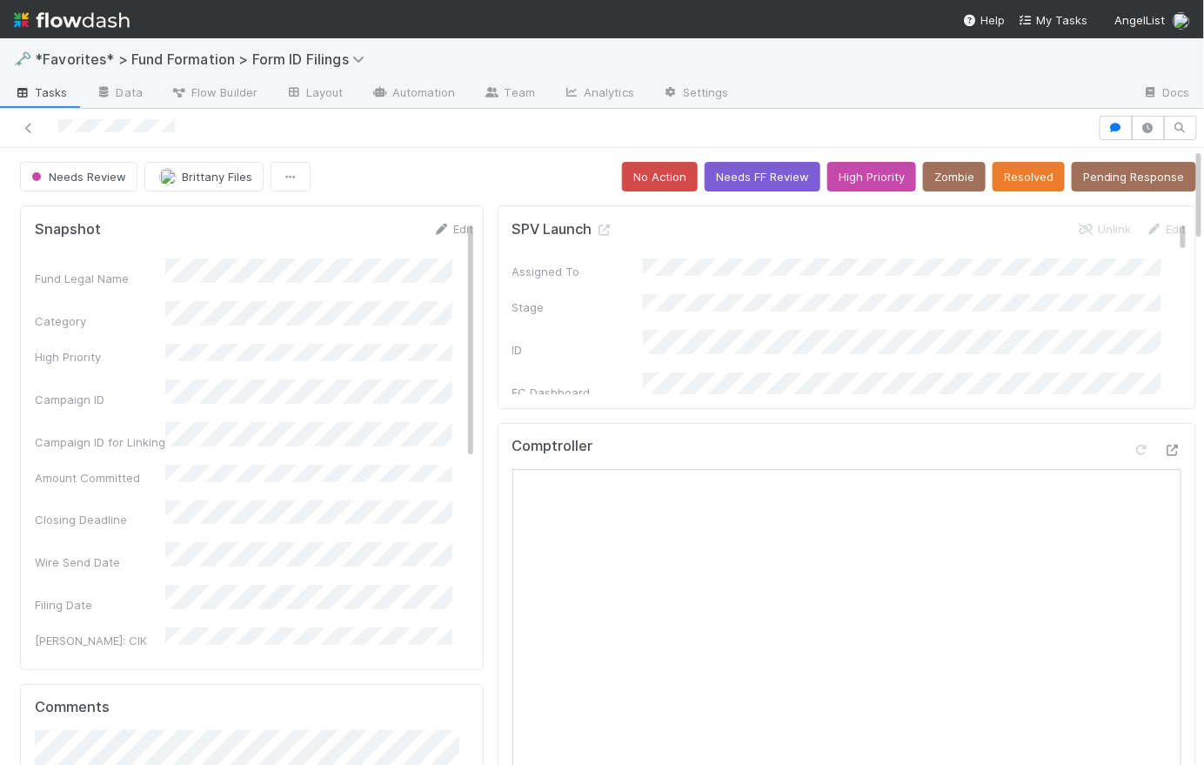
click at [461, 180] on div "Needs Review [PERSON_NAME] Files No Action Needs FF Review High Priority Zombie…" at bounding box center [608, 177] width 1176 height 30
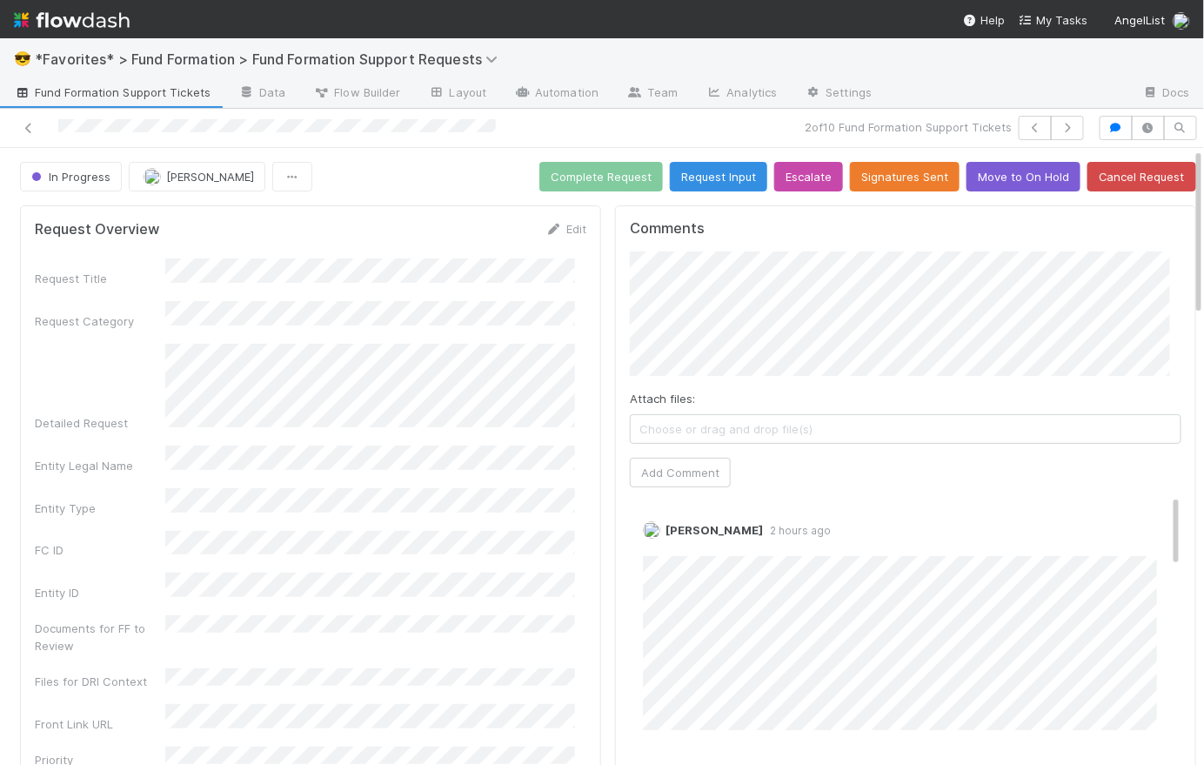
click at [62, 88] on span "Fund Formation Support Tickets" at bounding box center [112, 92] width 197 height 17
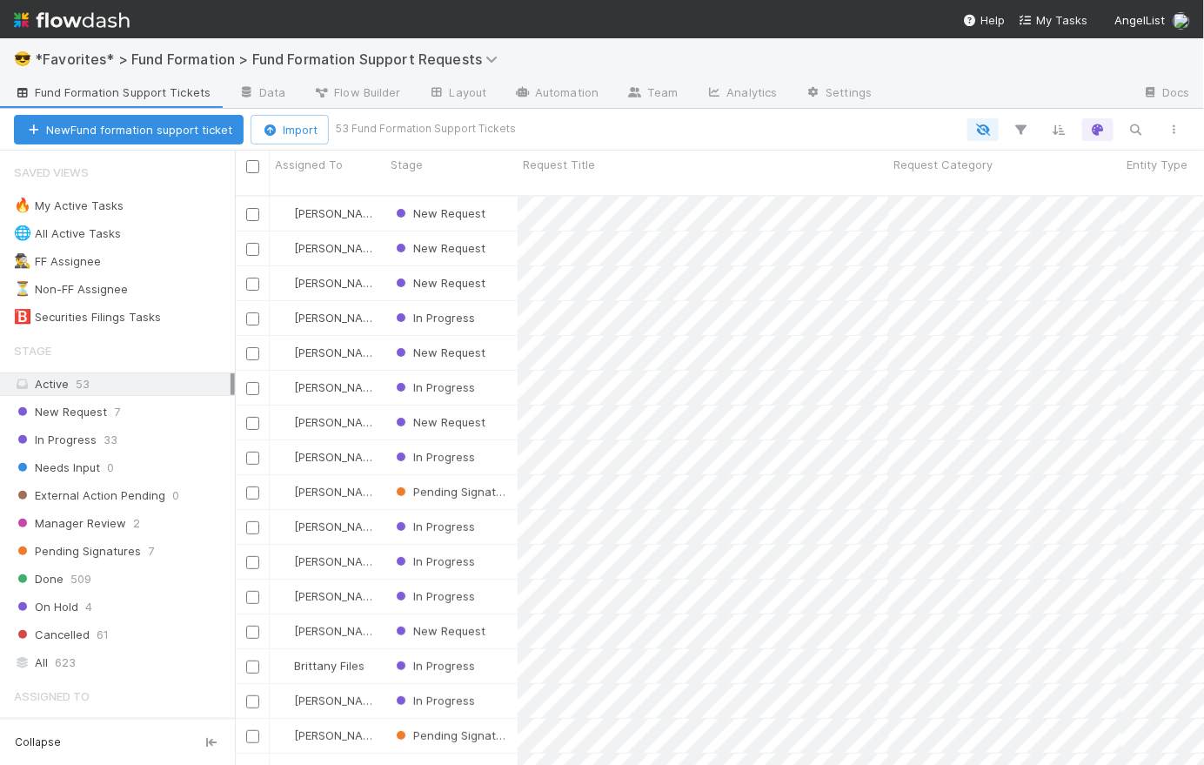
scroll to position [572, 957]
click at [89, 409] on span "New Request" at bounding box center [60, 412] width 93 height 22
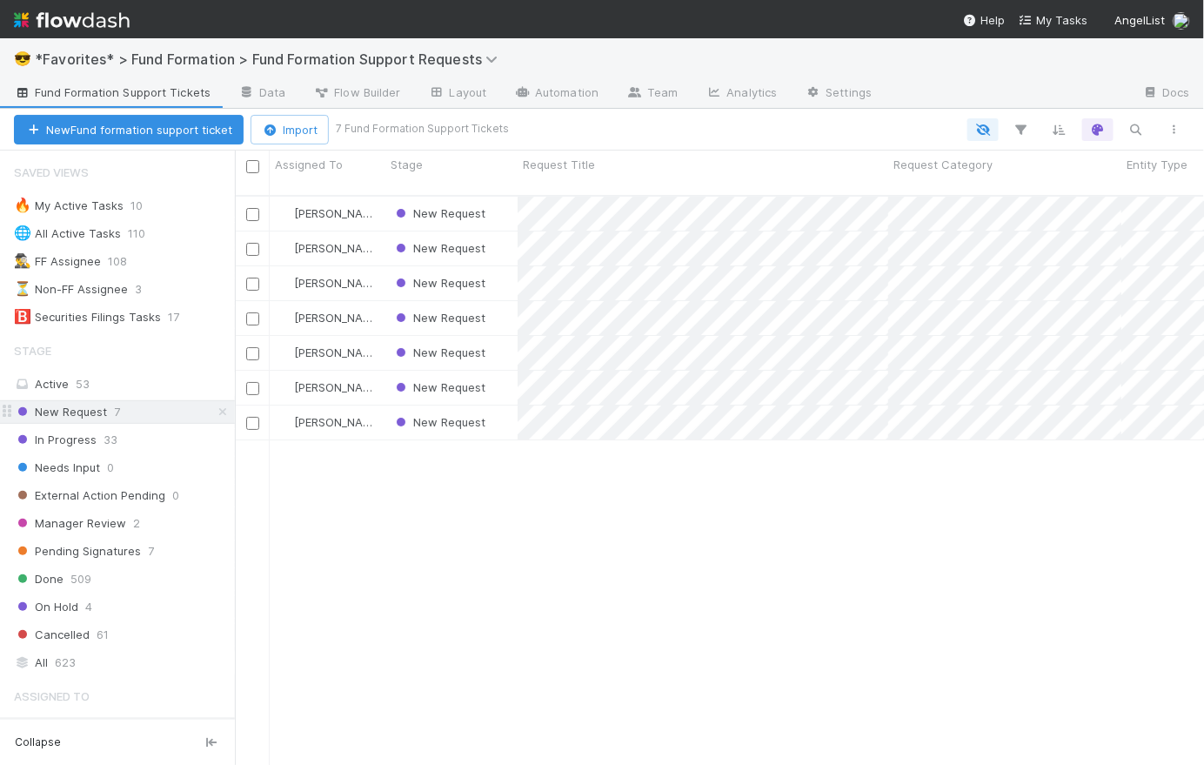
scroll to position [572, 957]
click at [498, 274] on div "New Request" at bounding box center [451, 283] width 132 height 34
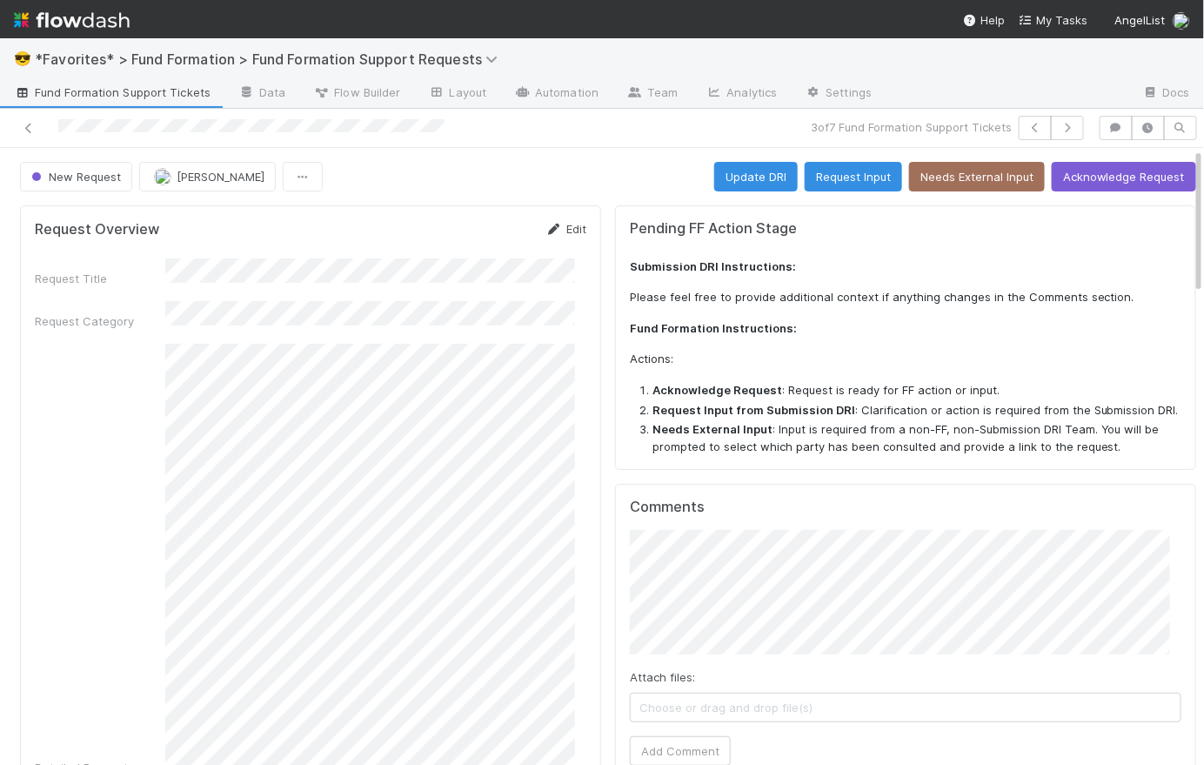
click at [564, 227] on link "Edit" at bounding box center [565, 229] width 41 height 14
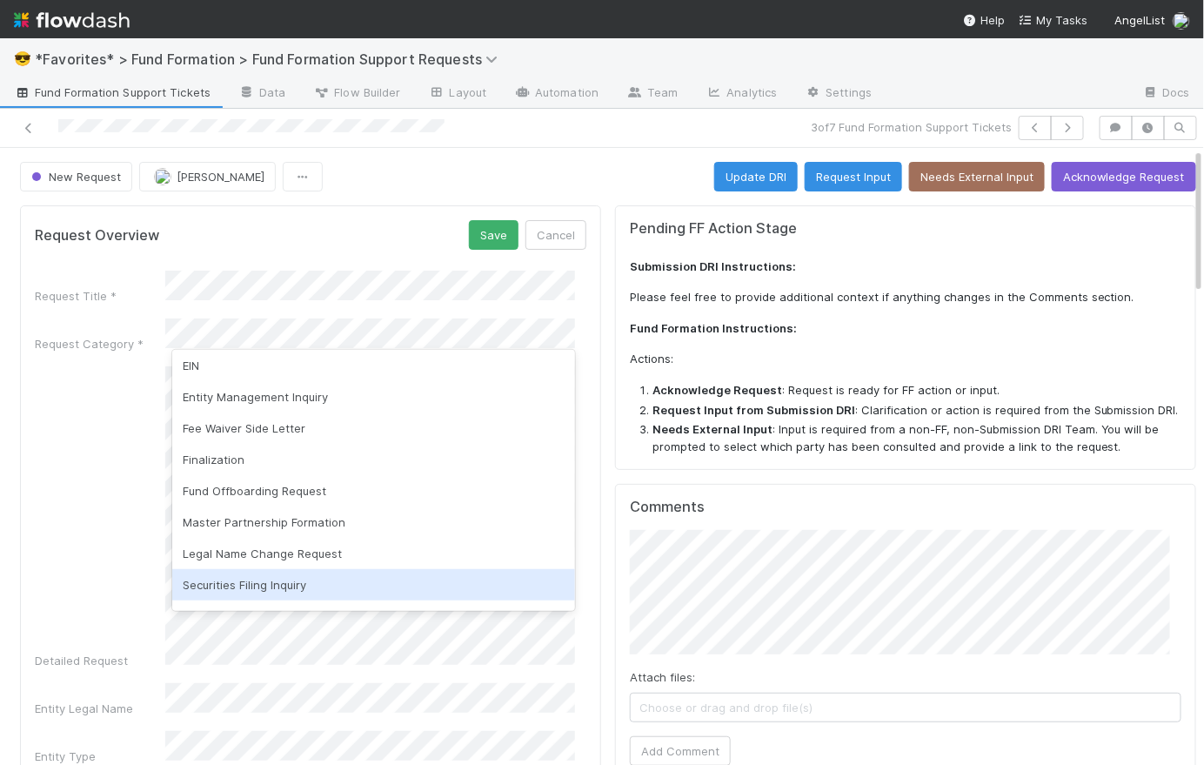
scroll to position [44, 0]
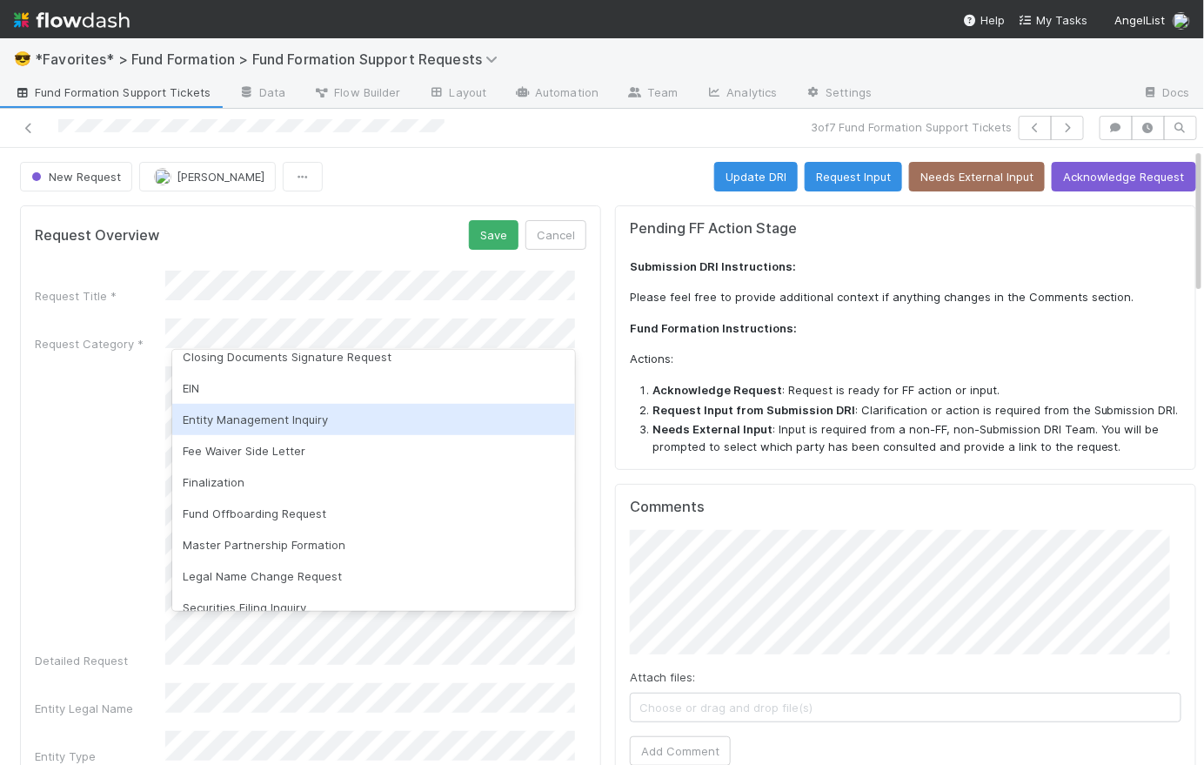
click at [465, 419] on div "Entity Management Inquiry" at bounding box center [373, 419] width 403 height 31
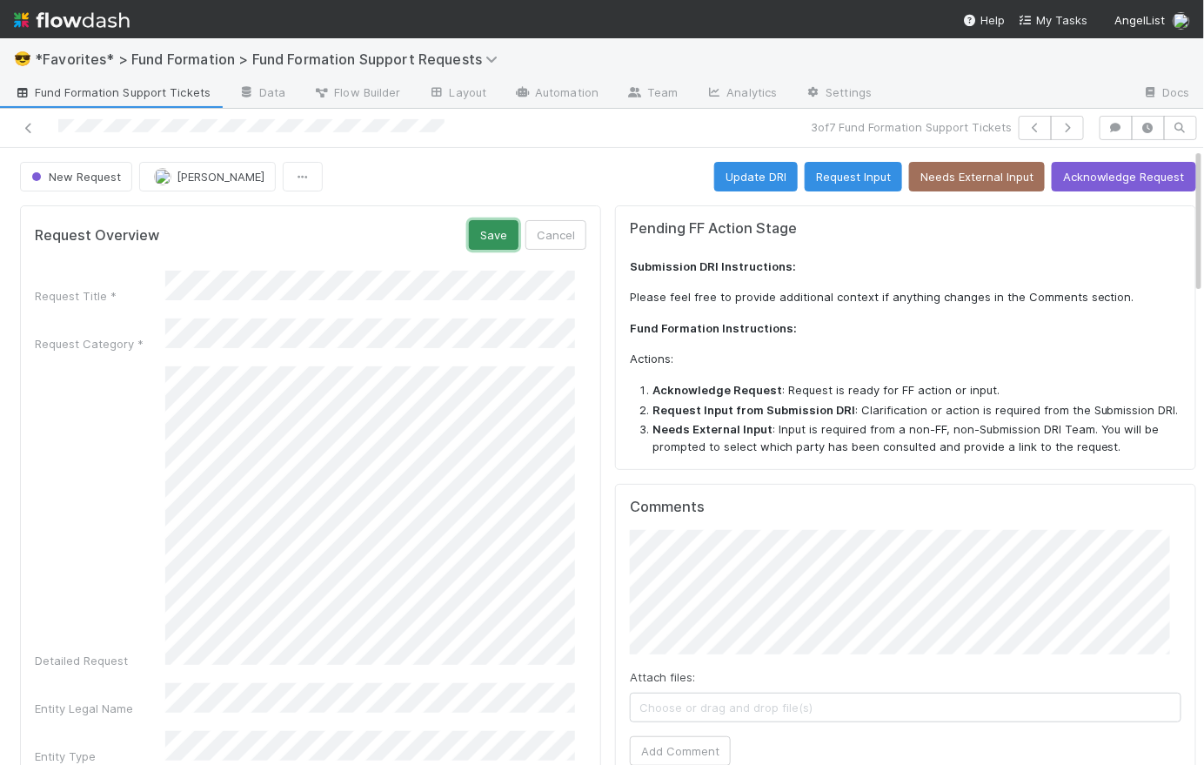
click at [486, 238] on button "Save" at bounding box center [494, 235] width 50 height 30
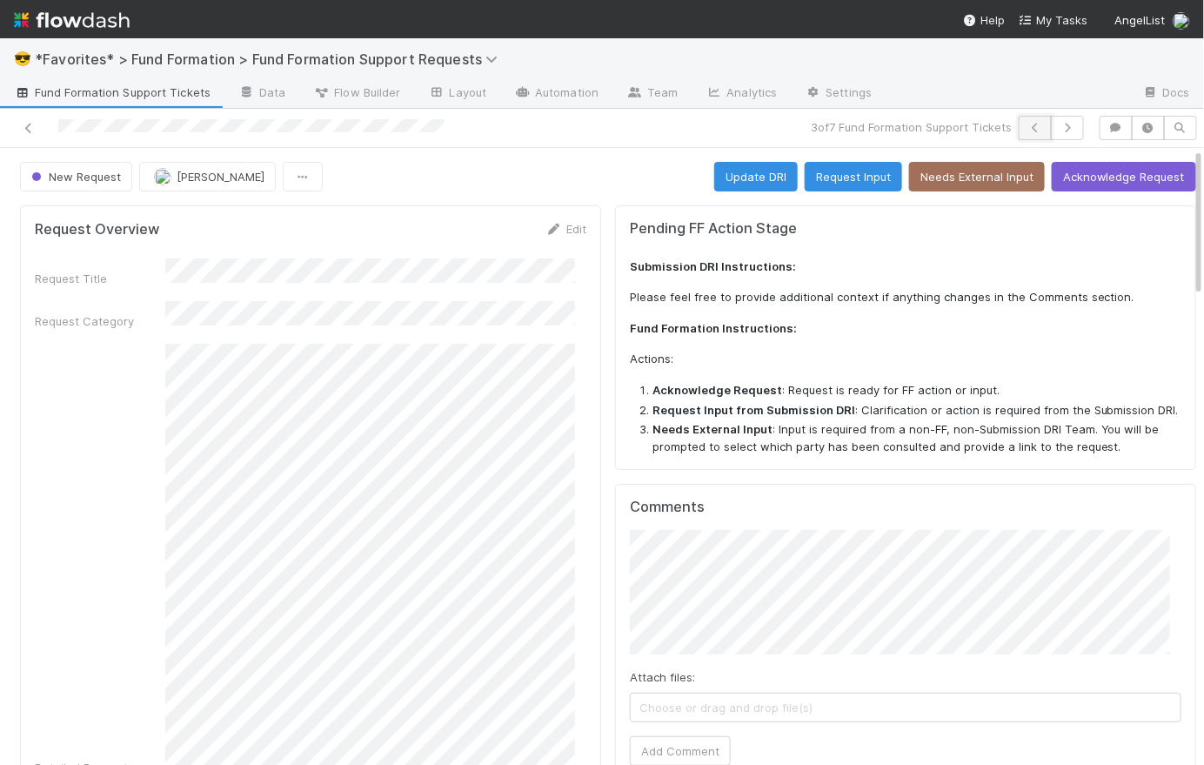
click at [1037, 124] on button "button" at bounding box center [1035, 128] width 33 height 24
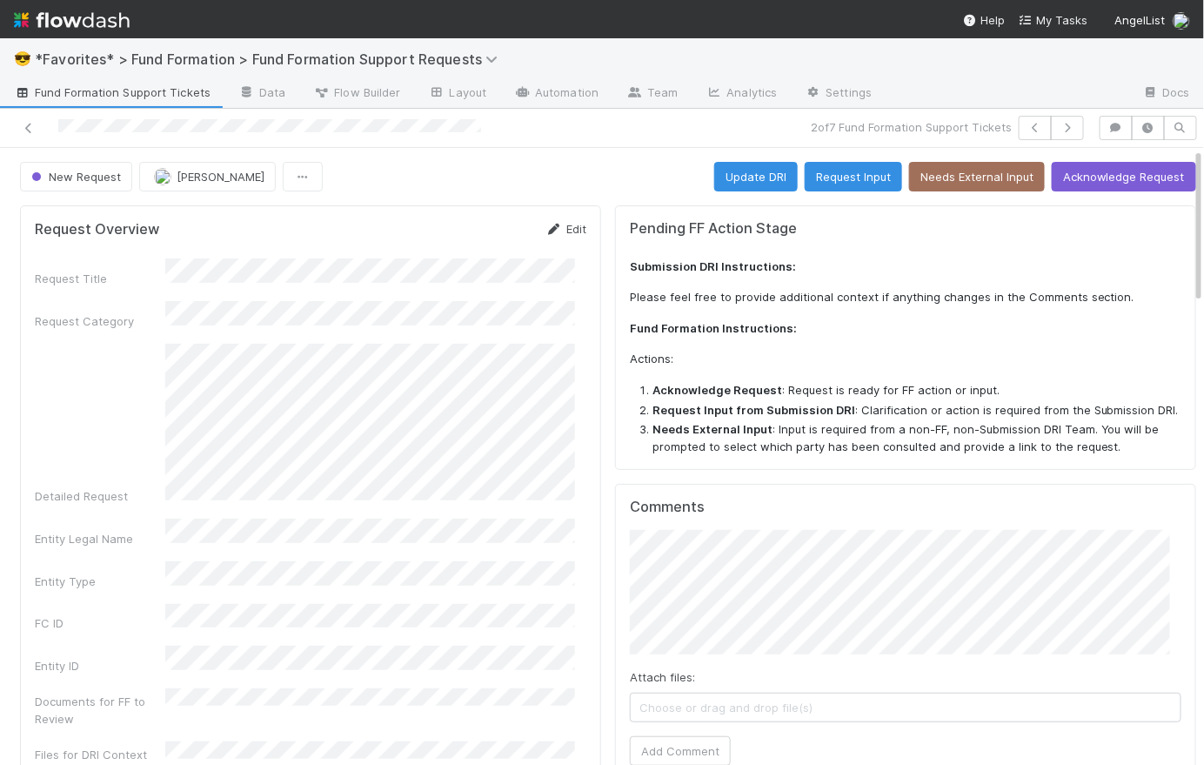
click at [559, 231] on link "Edit" at bounding box center [565, 229] width 41 height 14
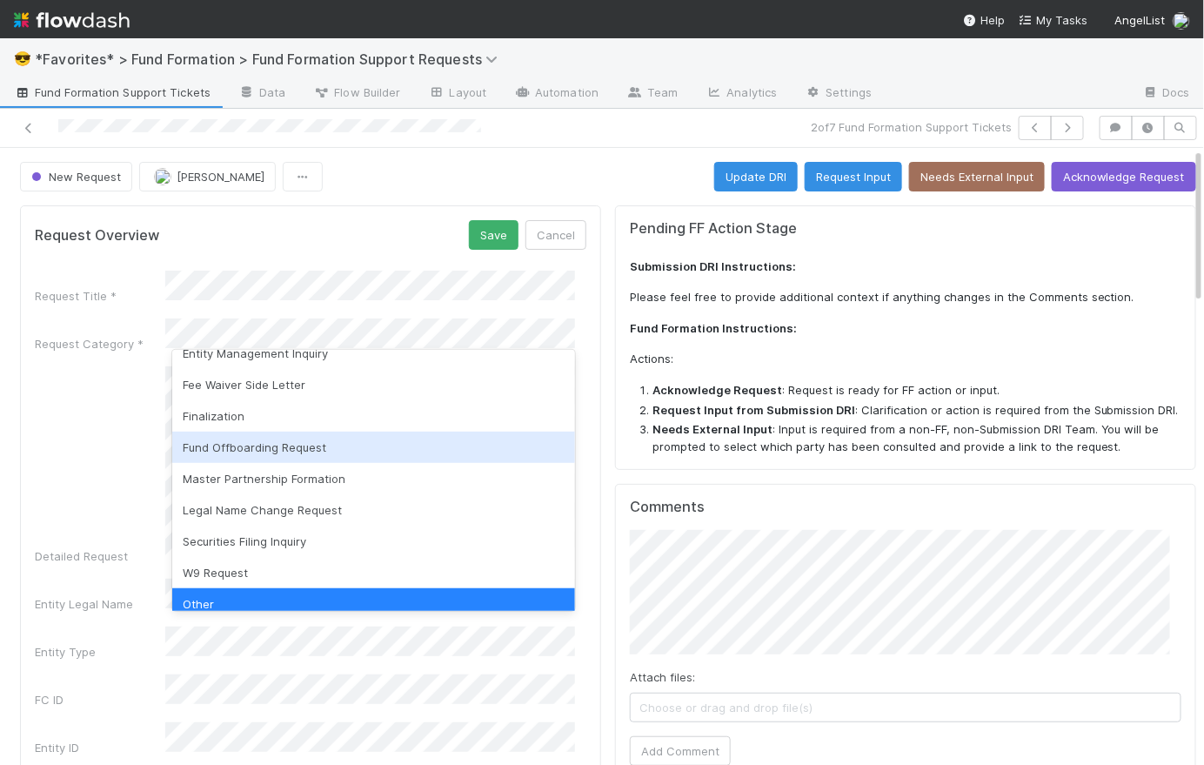
scroll to position [6, 0]
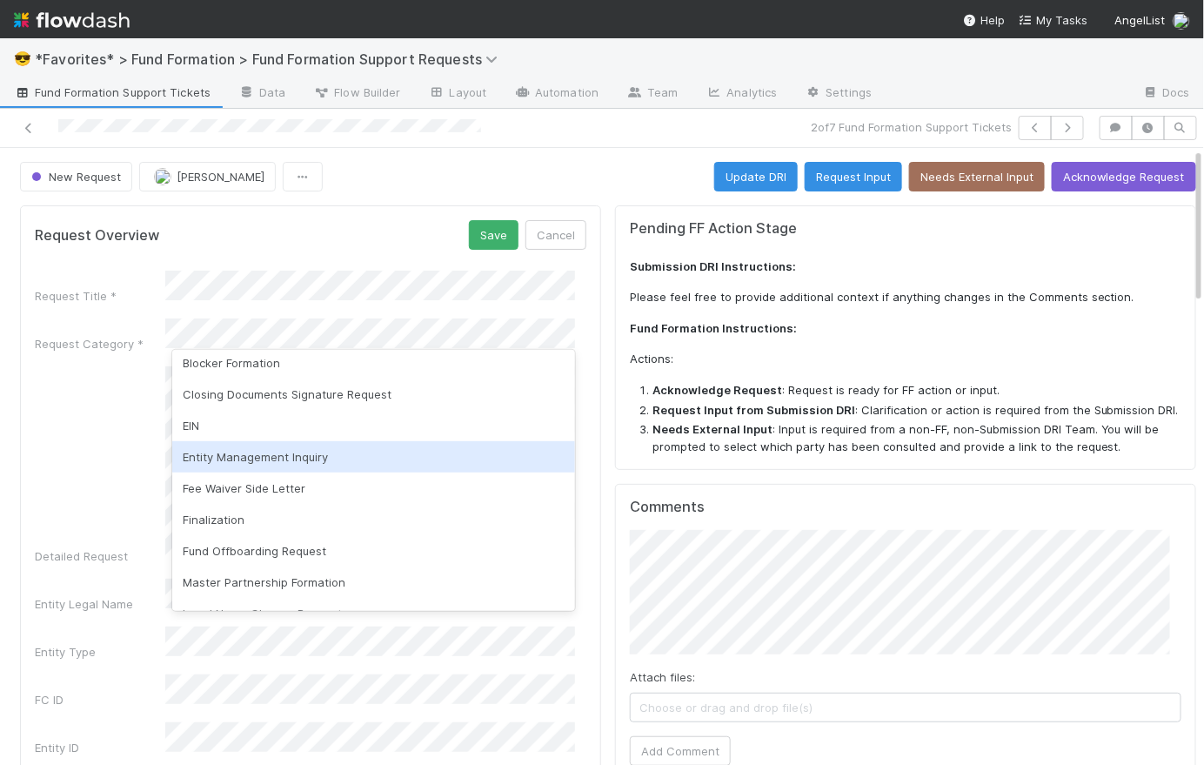
click at [371, 456] on div "Entity Management Inquiry" at bounding box center [373, 456] width 403 height 31
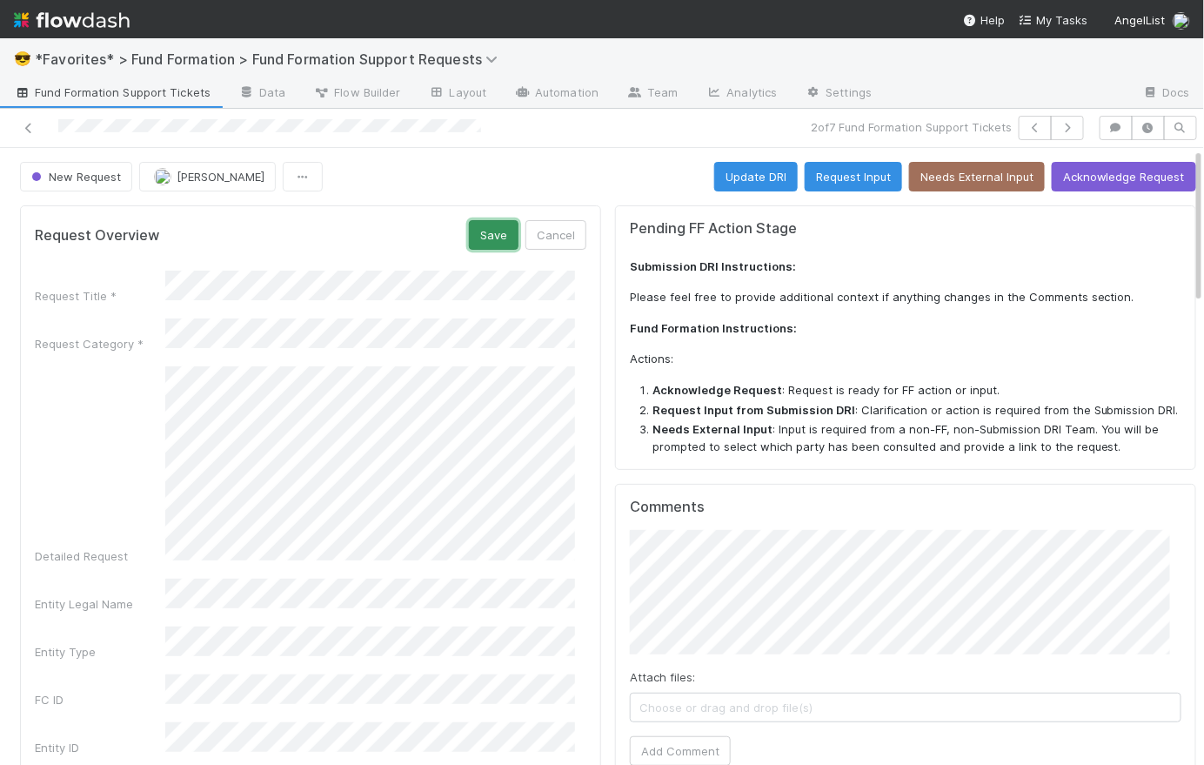
click at [490, 226] on button "Save" at bounding box center [494, 235] width 50 height 30
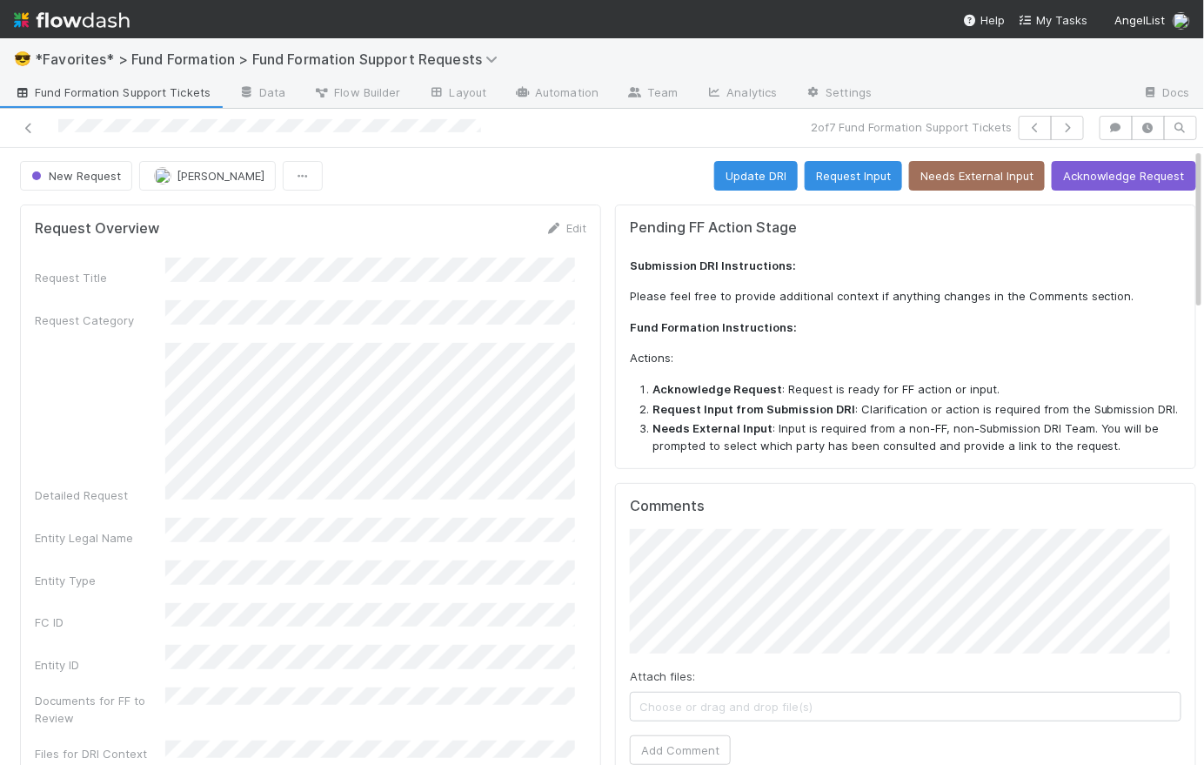
scroll to position [0, 0]
click at [569, 171] on div "New Request [PERSON_NAME] Update DRI Request Input Needs External Input Acknowl…" at bounding box center [608, 177] width 1176 height 30
click at [148, 100] on span "Fund Formation Support Tickets" at bounding box center [112, 92] width 197 height 17
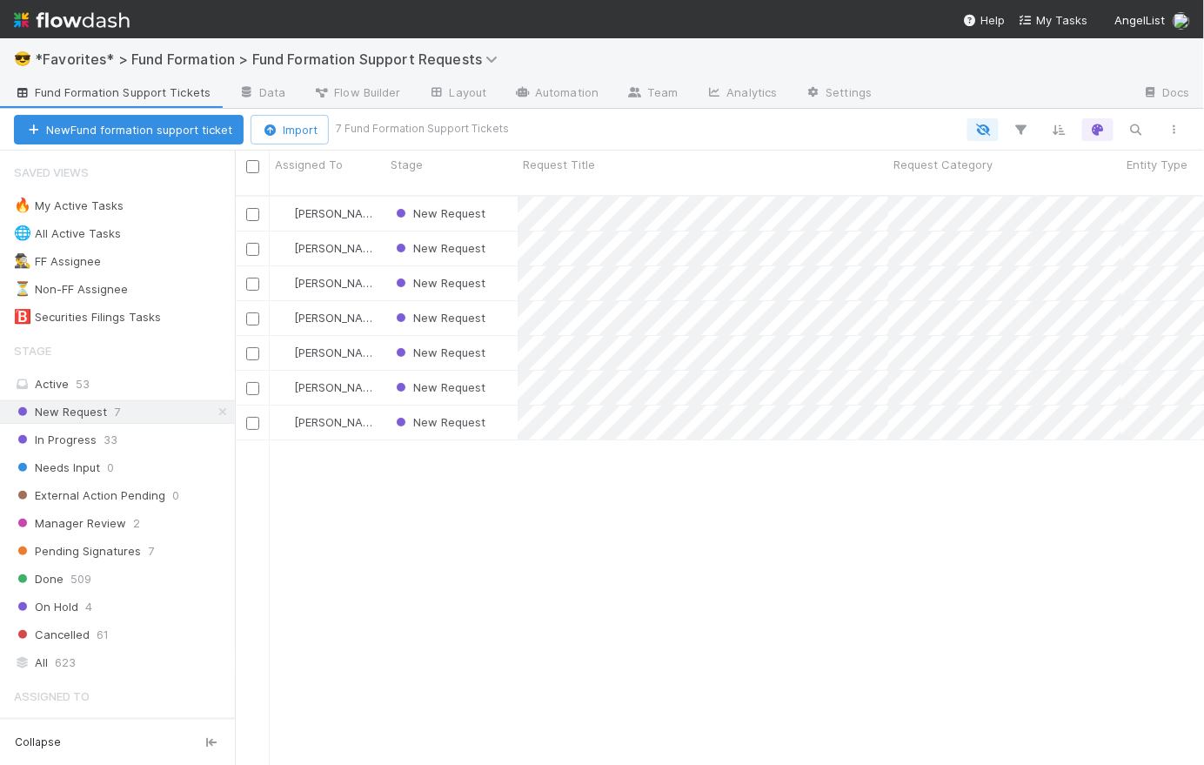
scroll to position [572, 957]
click at [492, 197] on div "New Request" at bounding box center [451, 214] width 132 height 34
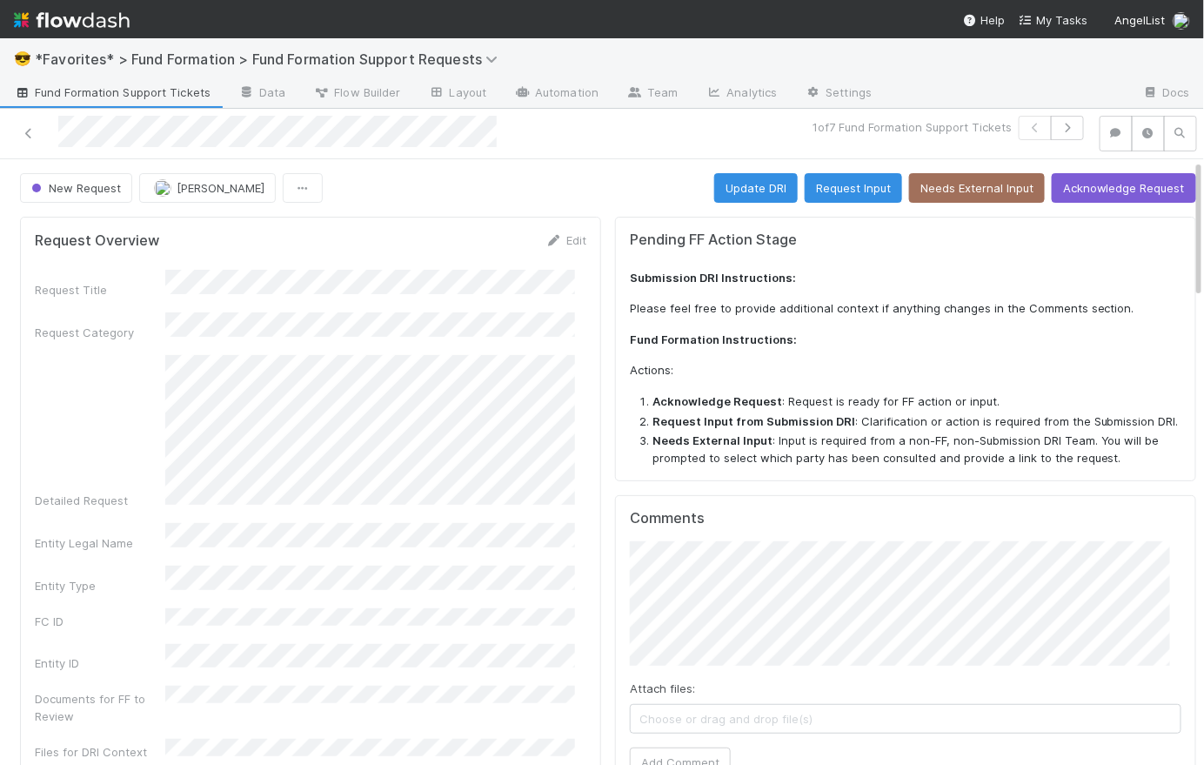
click at [65, 90] on span "Fund Formation Support Tickets" at bounding box center [112, 92] width 197 height 17
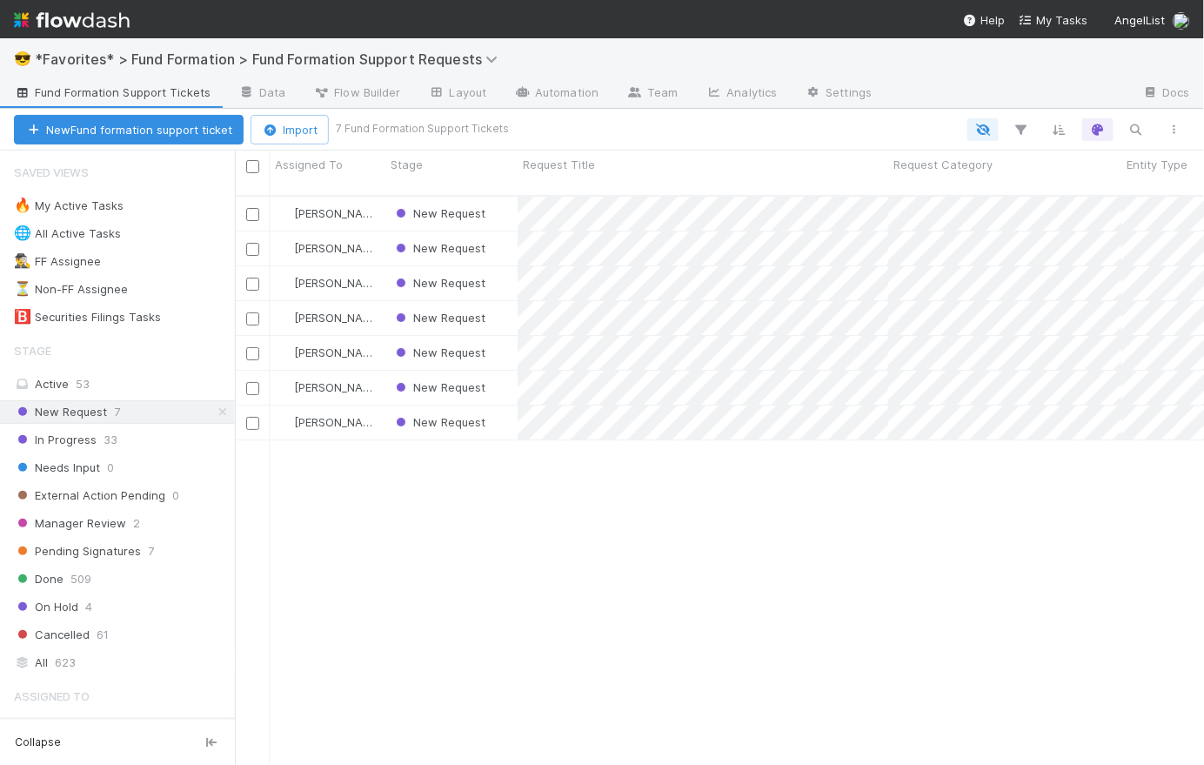
scroll to position [572, 957]
click at [499, 308] on div "New Request" at bounding box center [451, 318] width 132 height 34
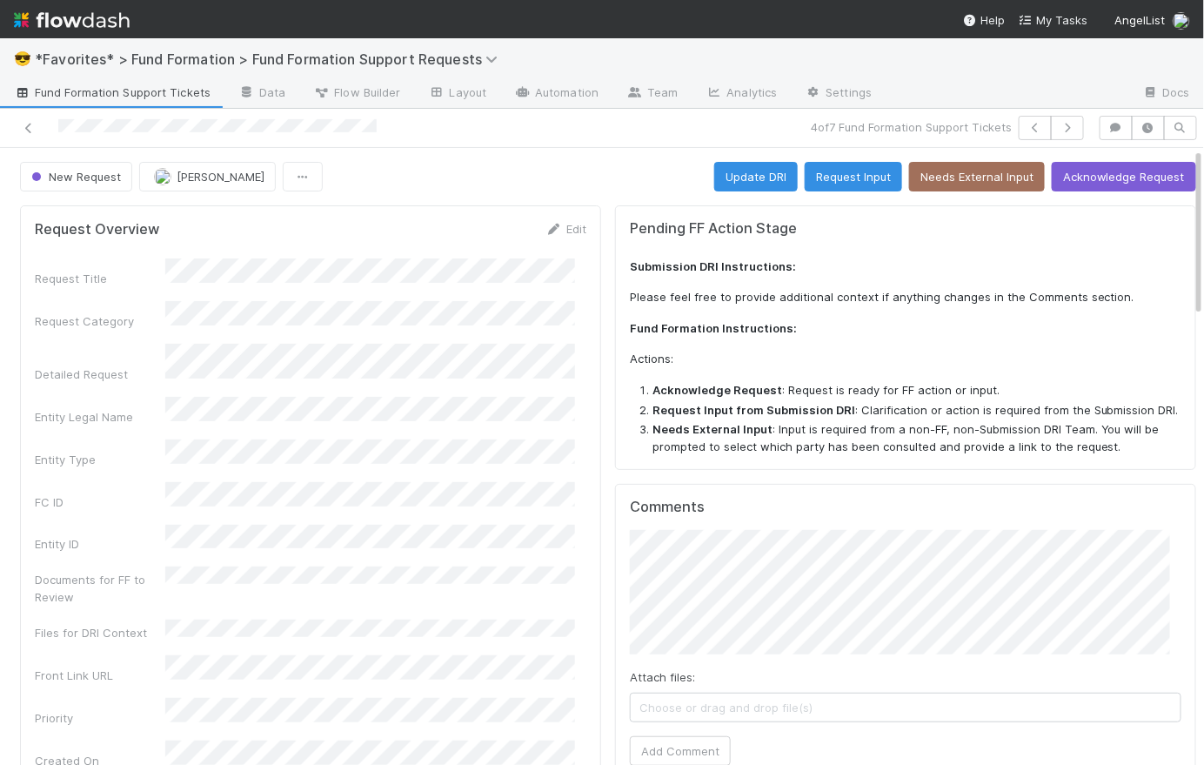
click at [120, 93] on span "Fund Formation Support Tickets" at bounding box center [112, 92] width 197 height 17
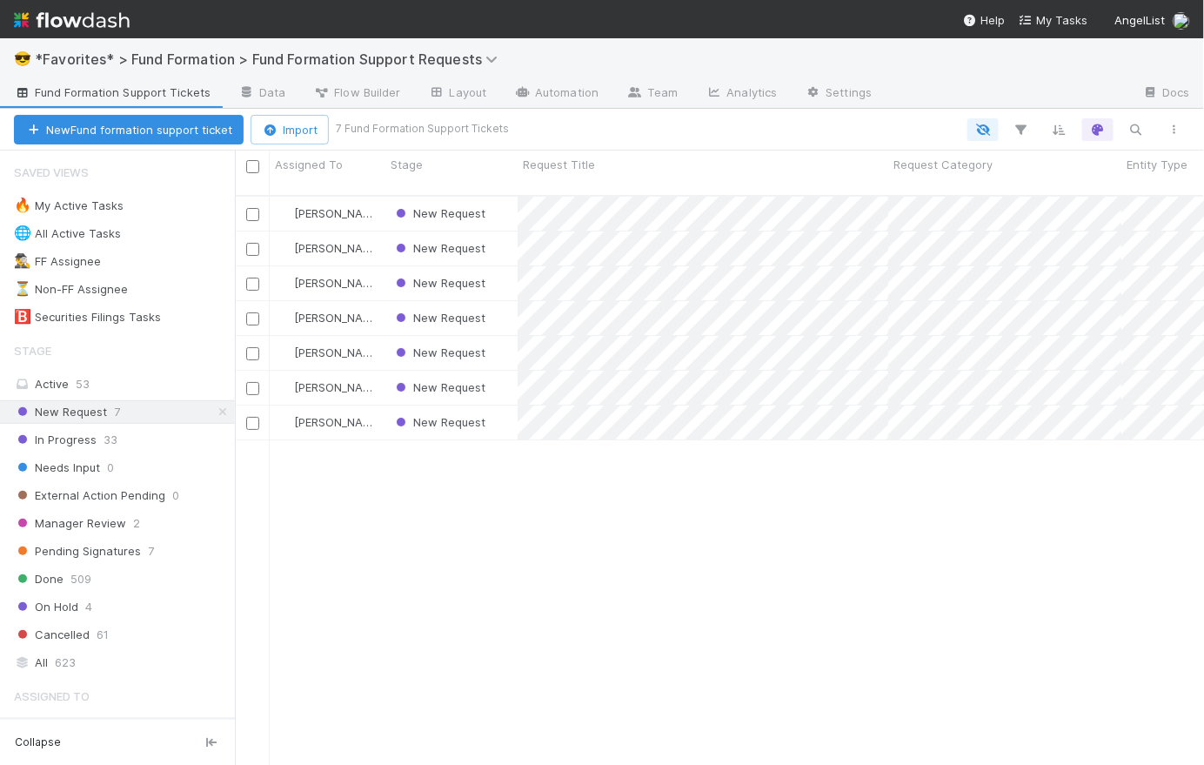
scroll to position [572, 957]
click at [506, 336] on div "New Request" at bounding box center [451, 353] width 132 height 34
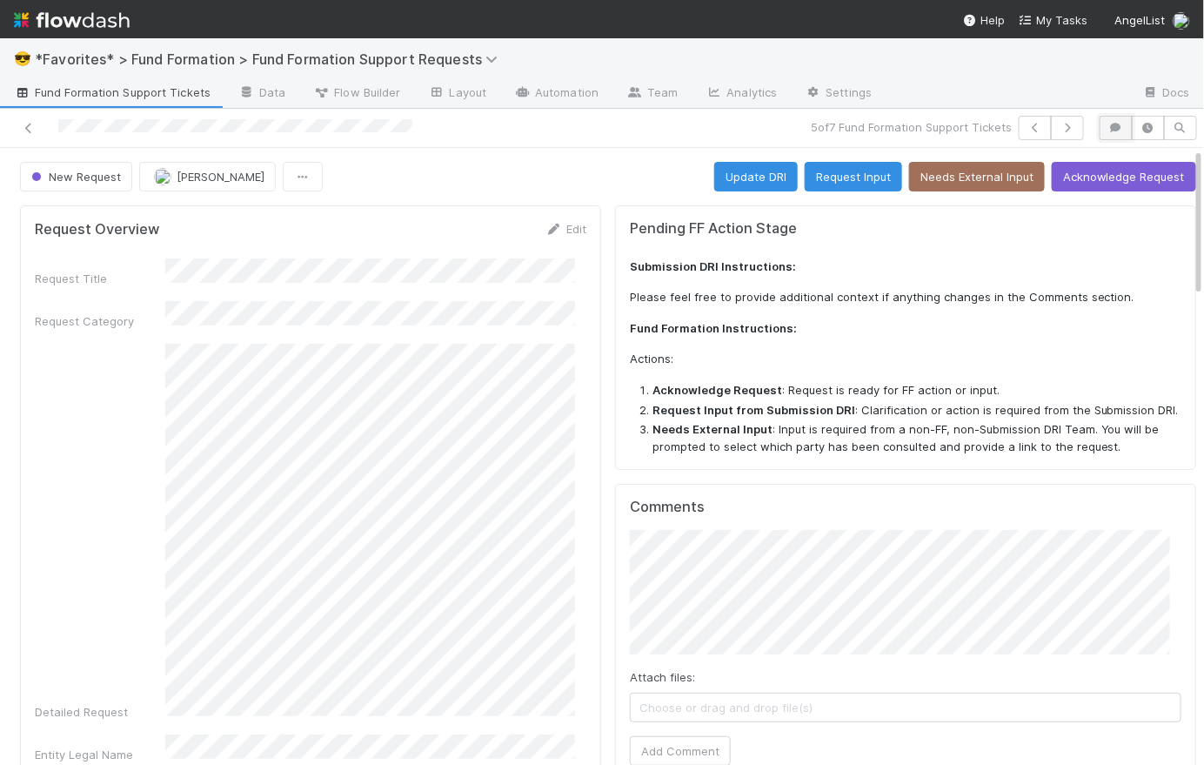
click at [1108, 124] on icon "button" at bounding box center [1116, 128] width 17 height 10
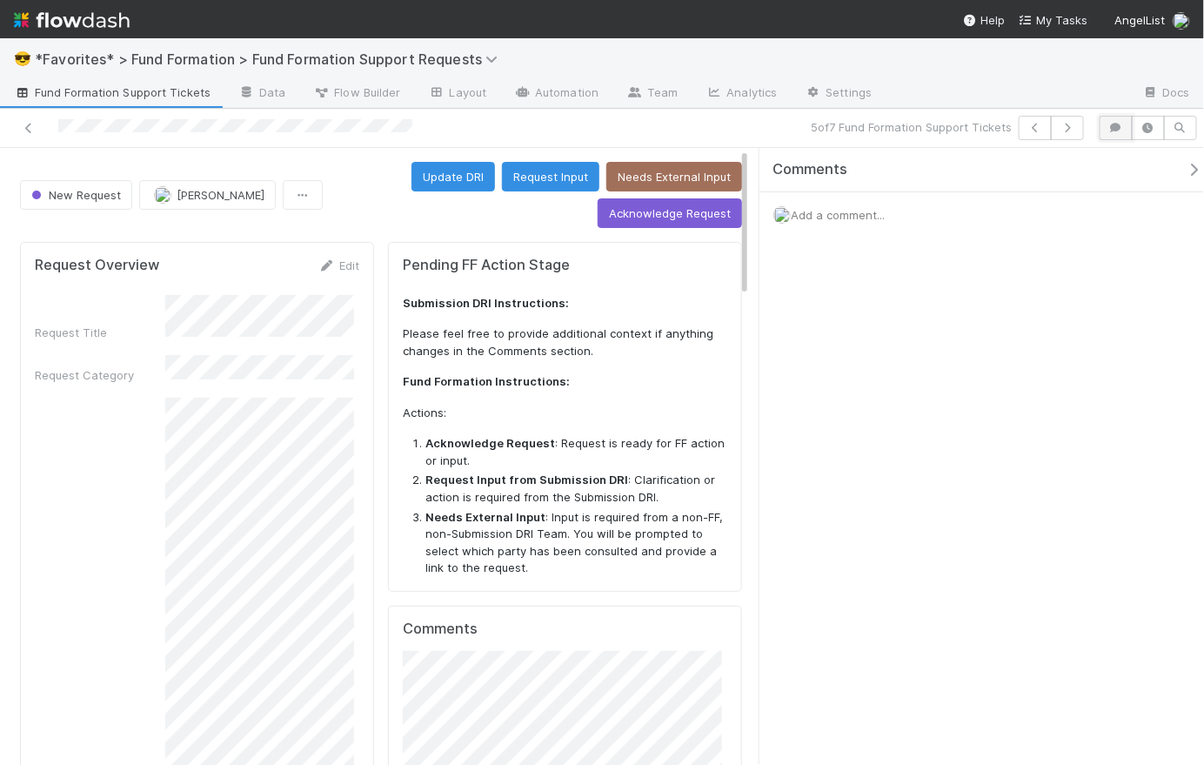
click at [1114, 131] on icon "button" at bounding box center [1116, 128] width 17 height 10
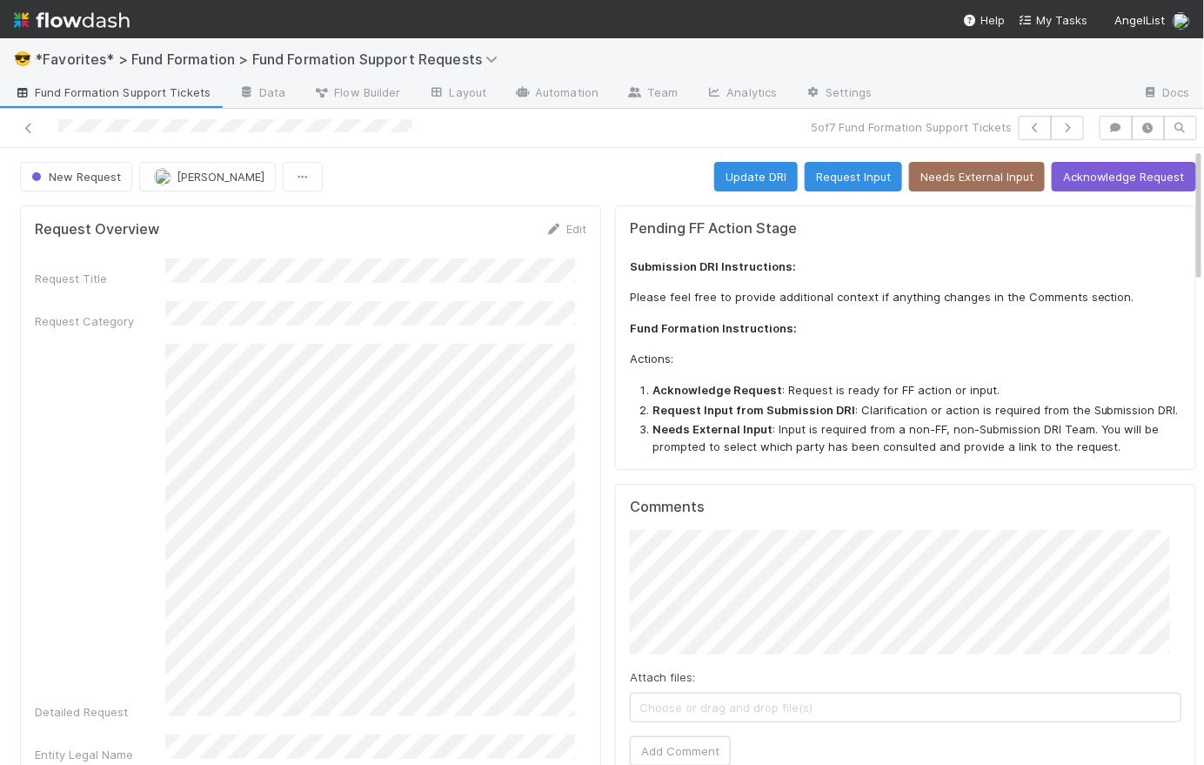
click at [162, 462] on div "Detailed Request" at bounding box center [311, 532] width 552 height 377
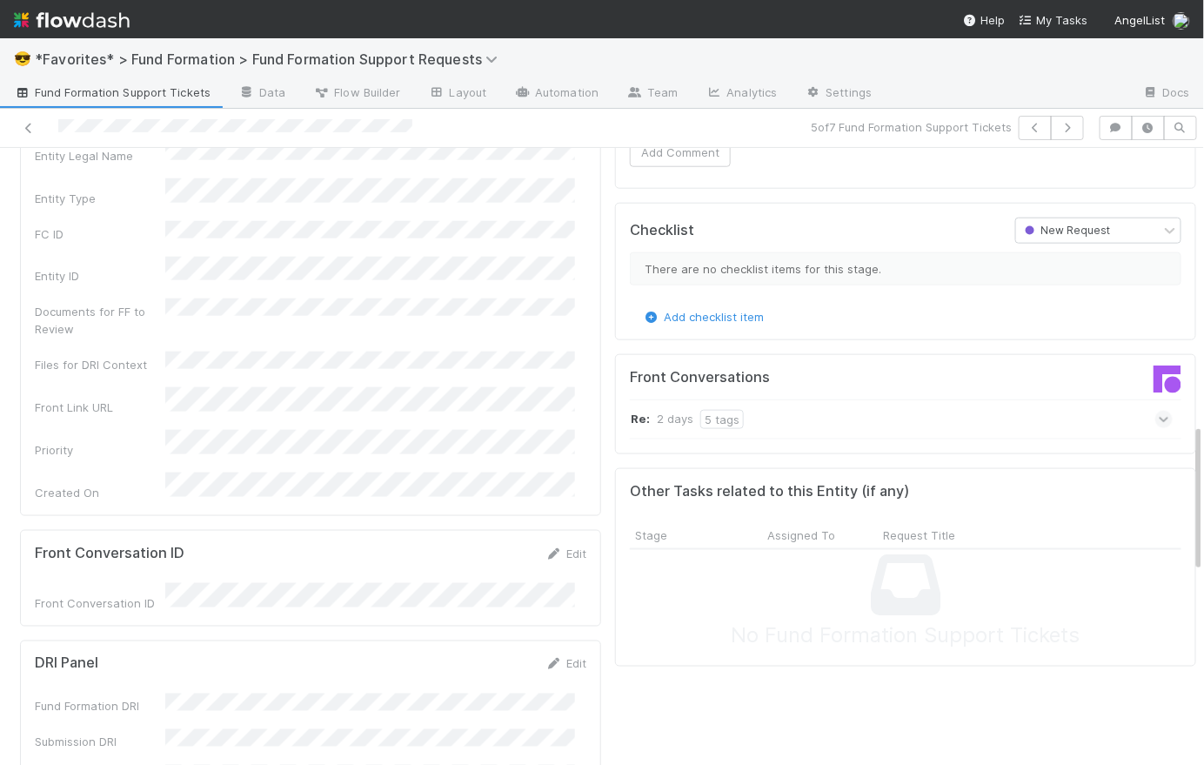
scroll to position [1139, 0]
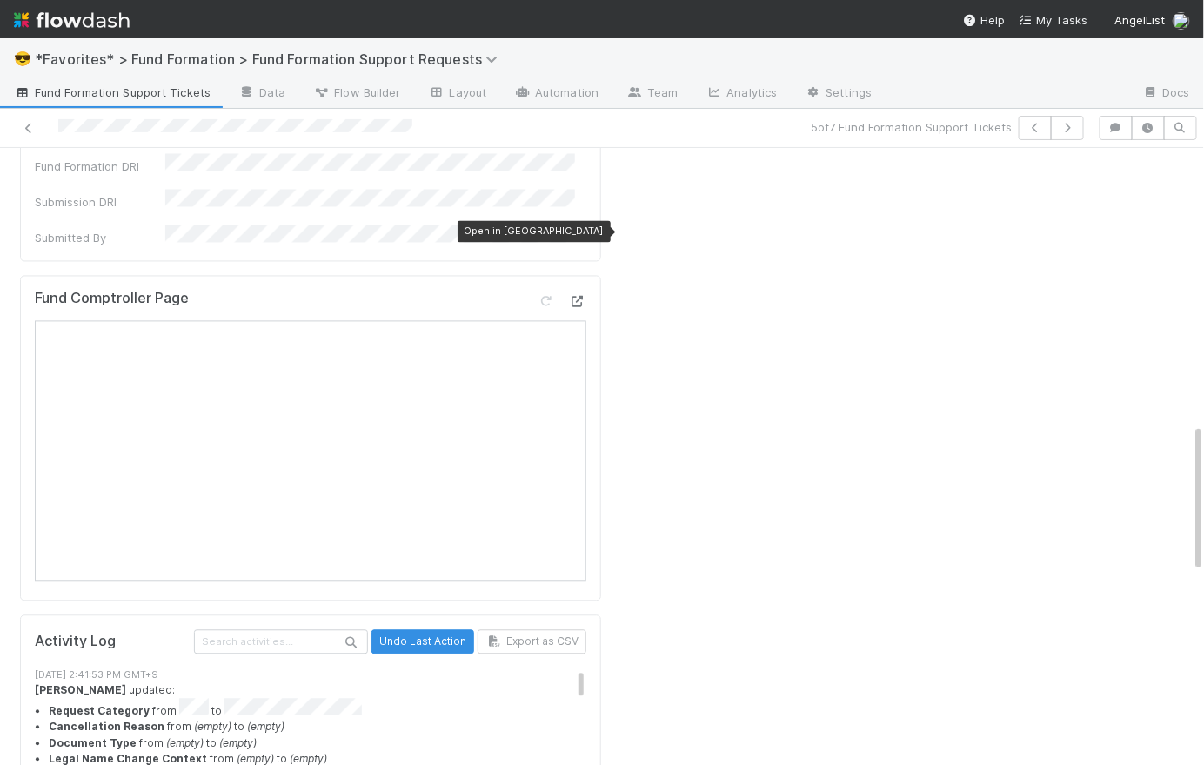
click at [569, 296] on icon at bounding box center [577, 301] width 17 height 11
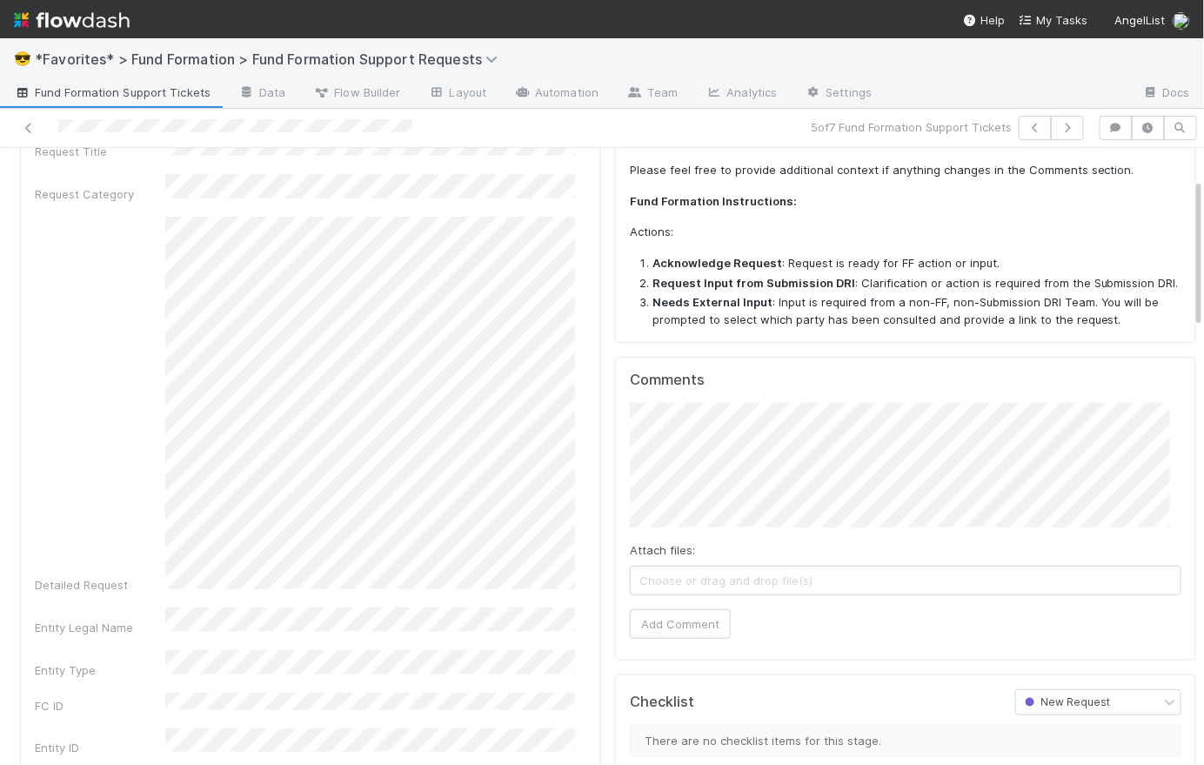
scroll to position [0, 0]
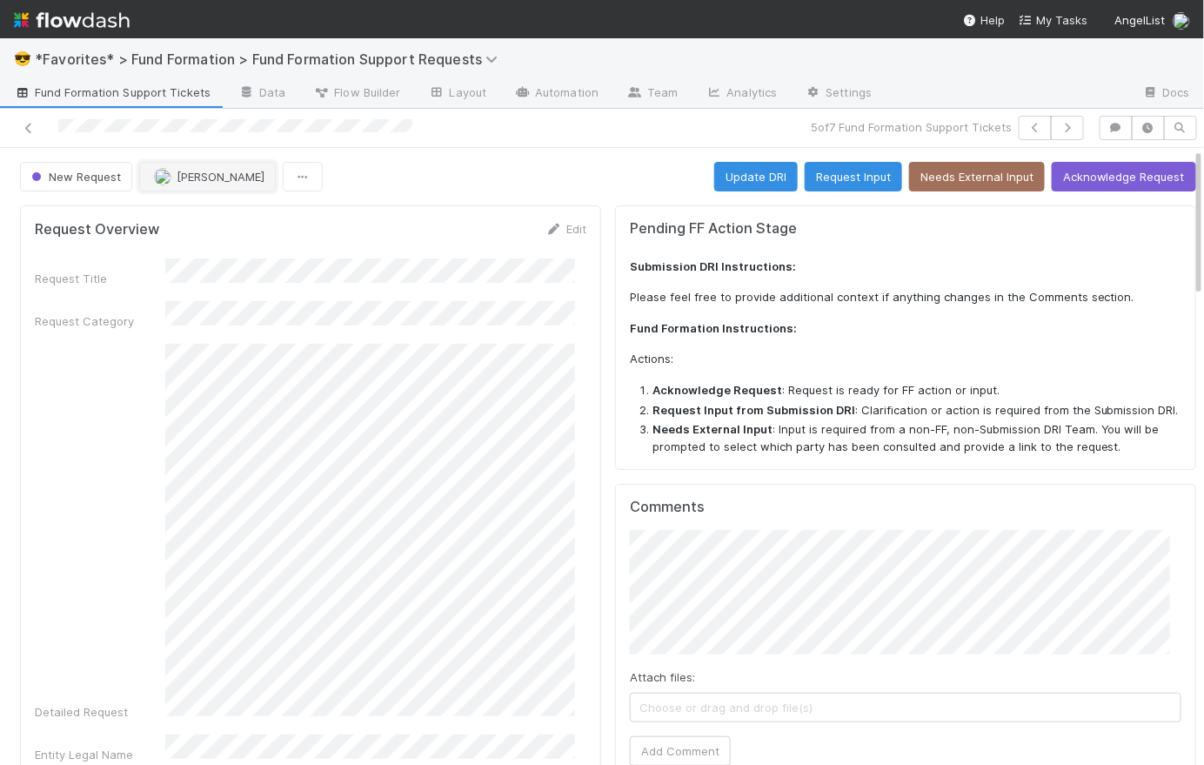
click at [188, 174] on span "[PERSON_NAME]" at bounding box center [221, 177] width 88 height 14
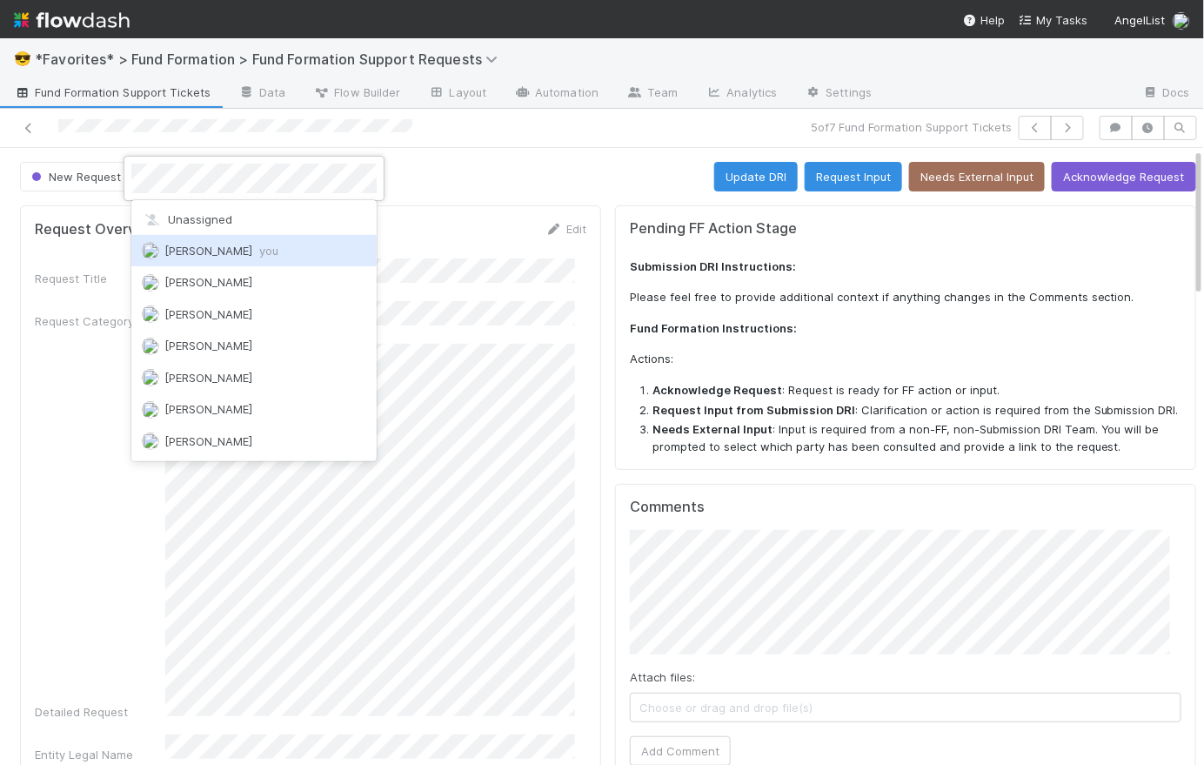
click at [256, 254] on span "[PERSON_NAME] you" at bounding box center [221, 251] width 114 height 14
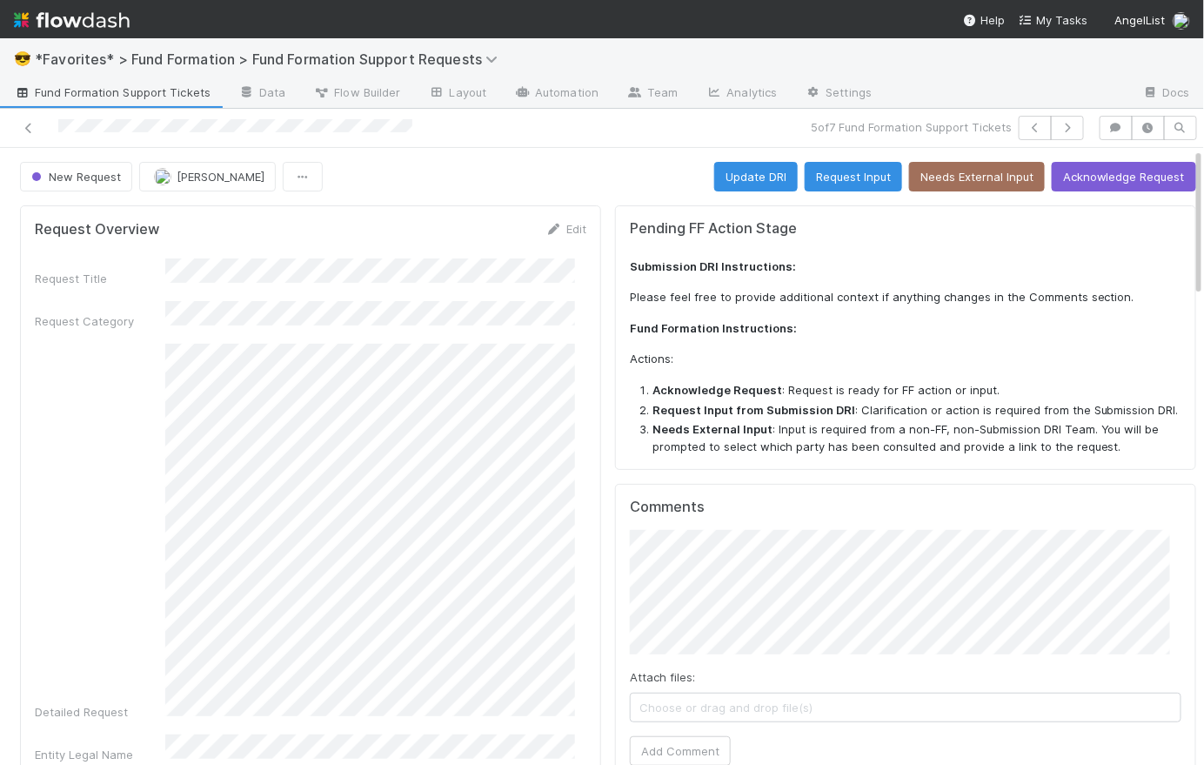
click at [537, 171] on div "New Request [PERSON_NAME] Update DRI Request Input Needs External Input Acknowl…" at bounding box center [608, 177] width 1176 height 30
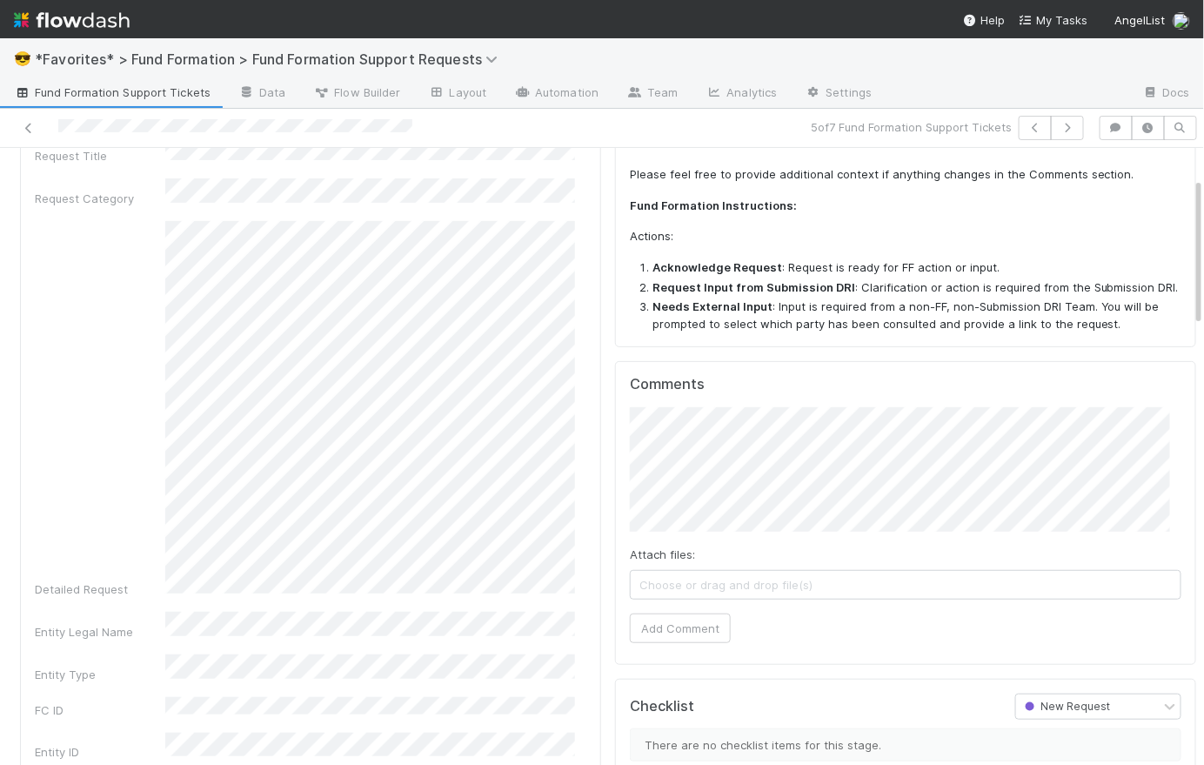
scroll to position [144, 0]
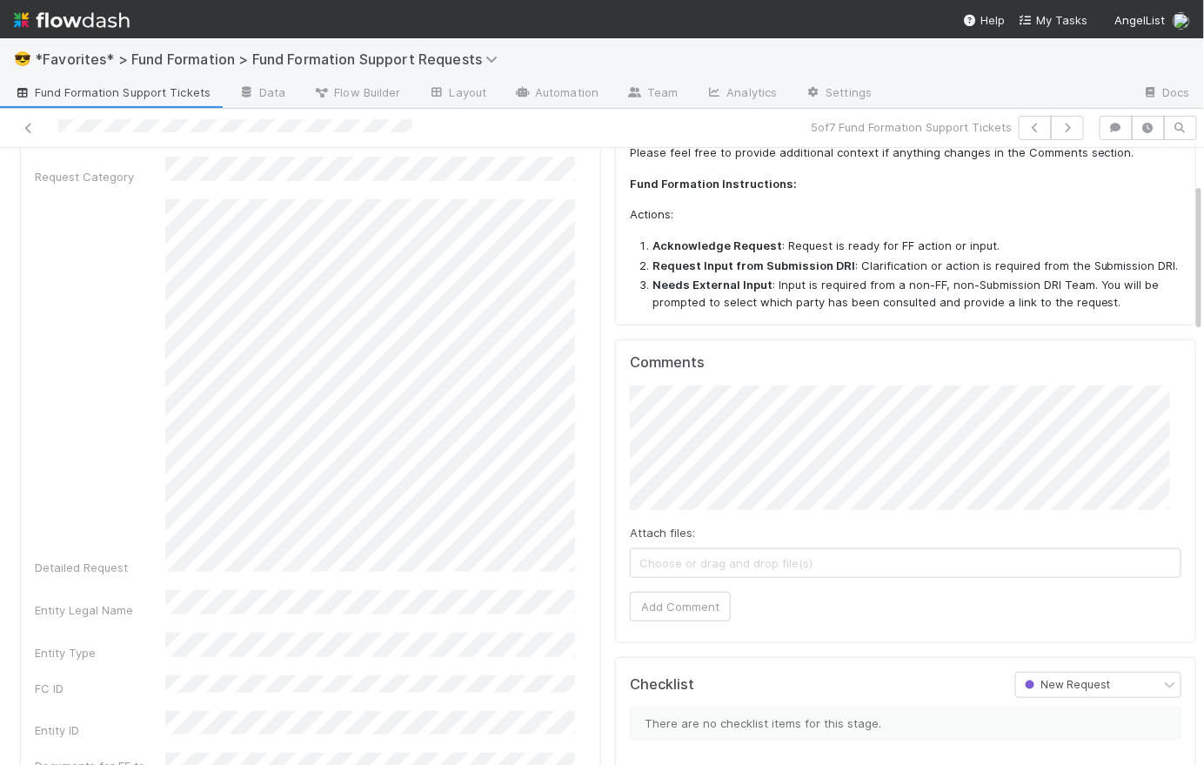
click at [159, 311] on div "Detailed Request" at bounding box center [311, 387] width 552 height 377
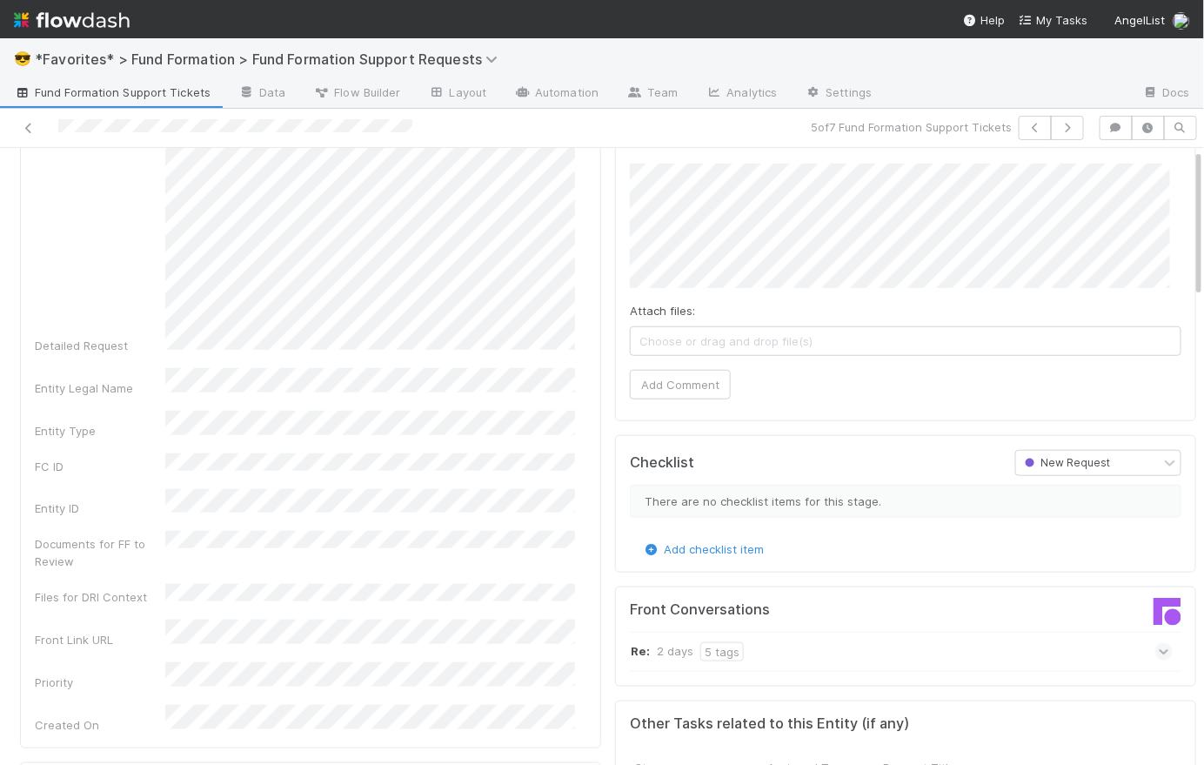
scroll to position [0, 0]
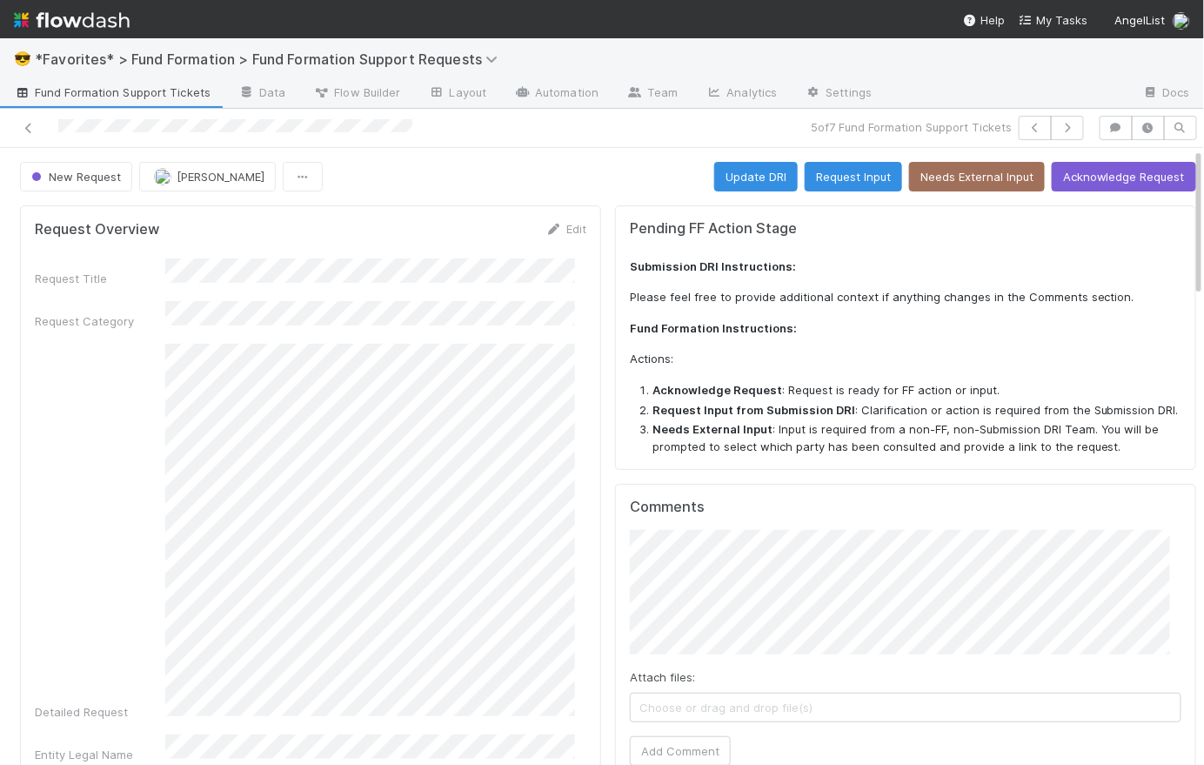
click at [615, 561] on div "Comments Attach files: Choose or drag and drop file(s) Add Comment" at bounding box center [905, 635] width 581 height 303
click at [684, 590] on span "[PERSON_NAME]" at bounding box center [708, 597] width 88 height 14
click at [157, 423] on div "Detailed Request" at bounding box center [311, 532] width 552 height 377
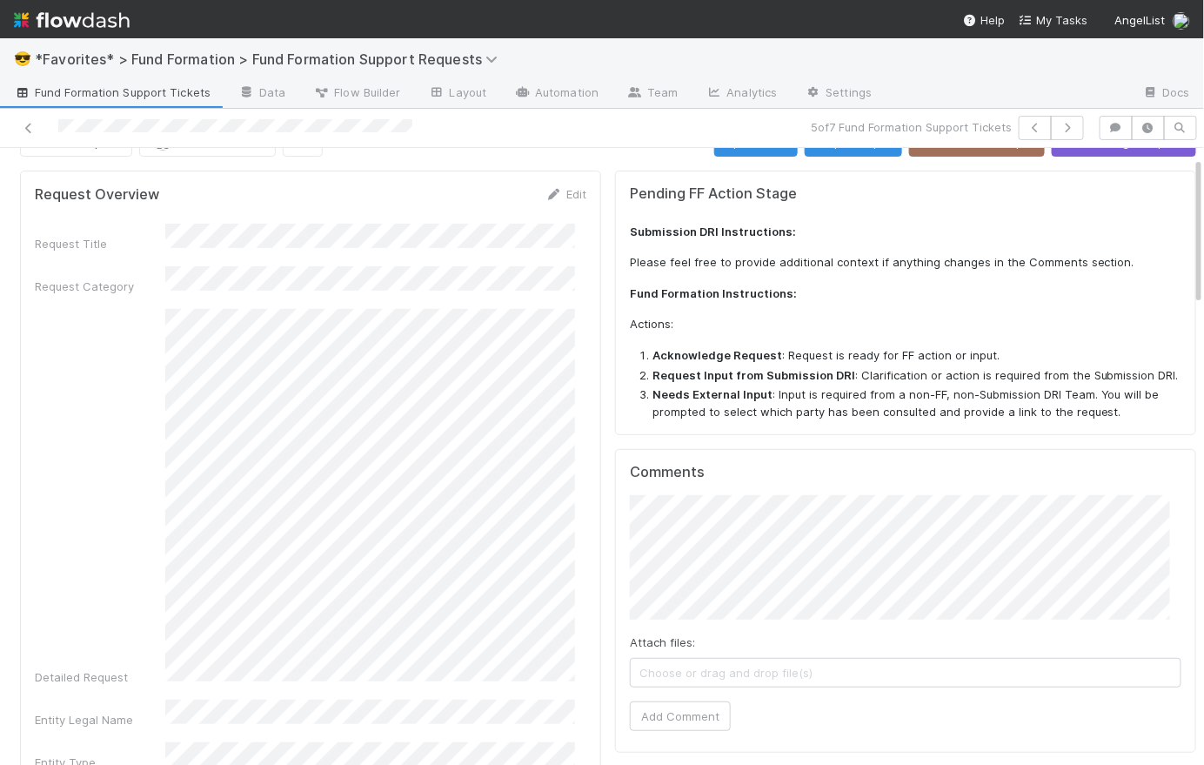
scroll to position [180, 0]
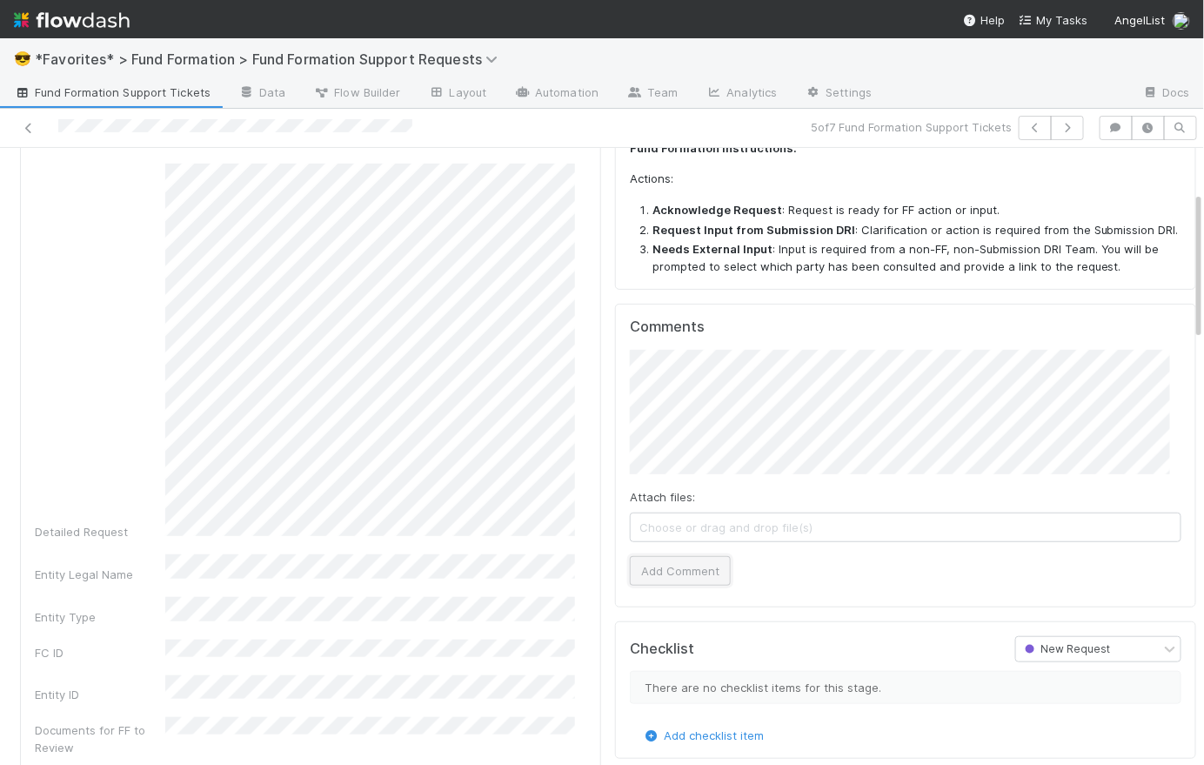
click at [703, 569] on button "Add Comment" at bounding box center [680, 571] width 101 height 30
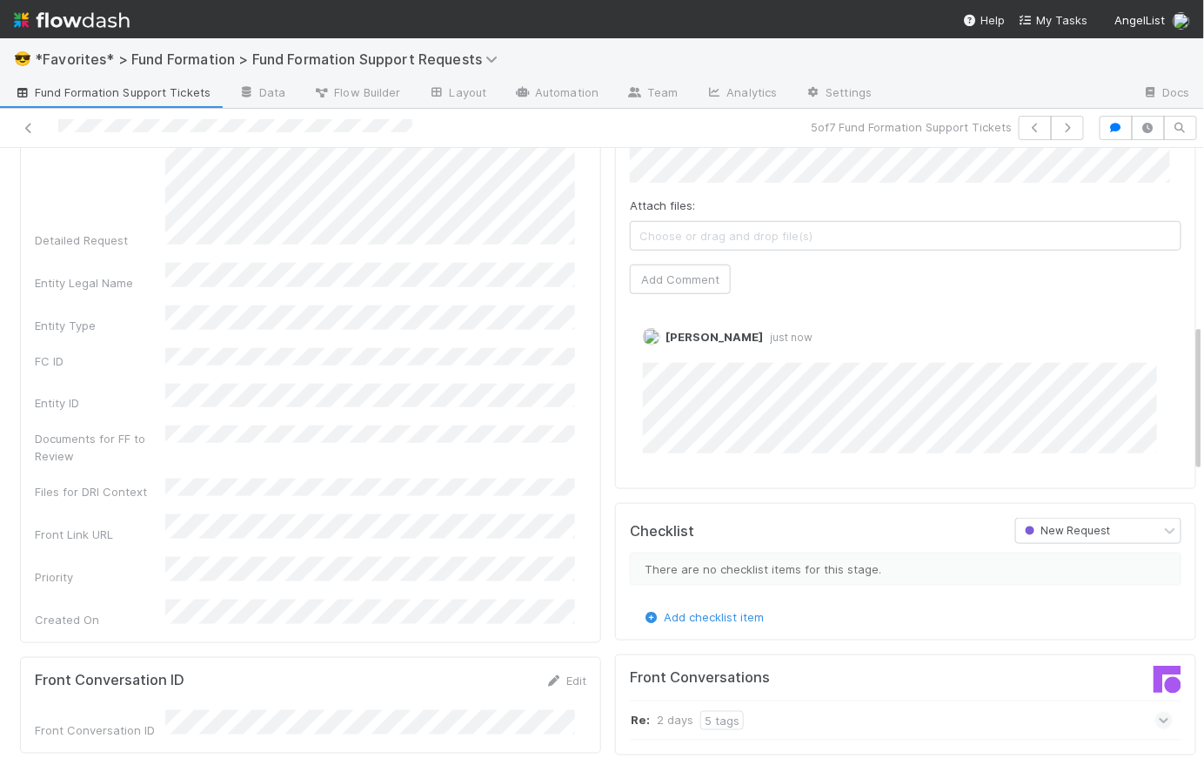
scroll to position [0, 0]
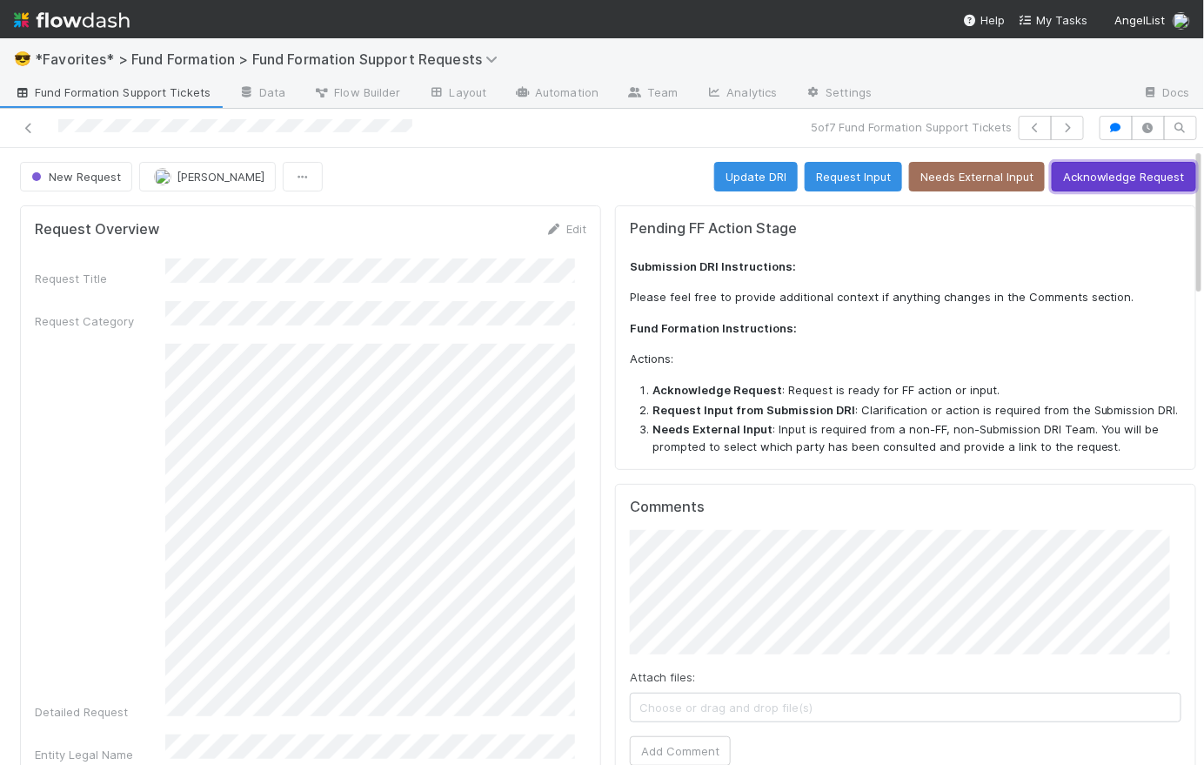
click at [1083, 184] on button "Acknowledge Request" at bounding box center [1124, 177] width 144 height 30
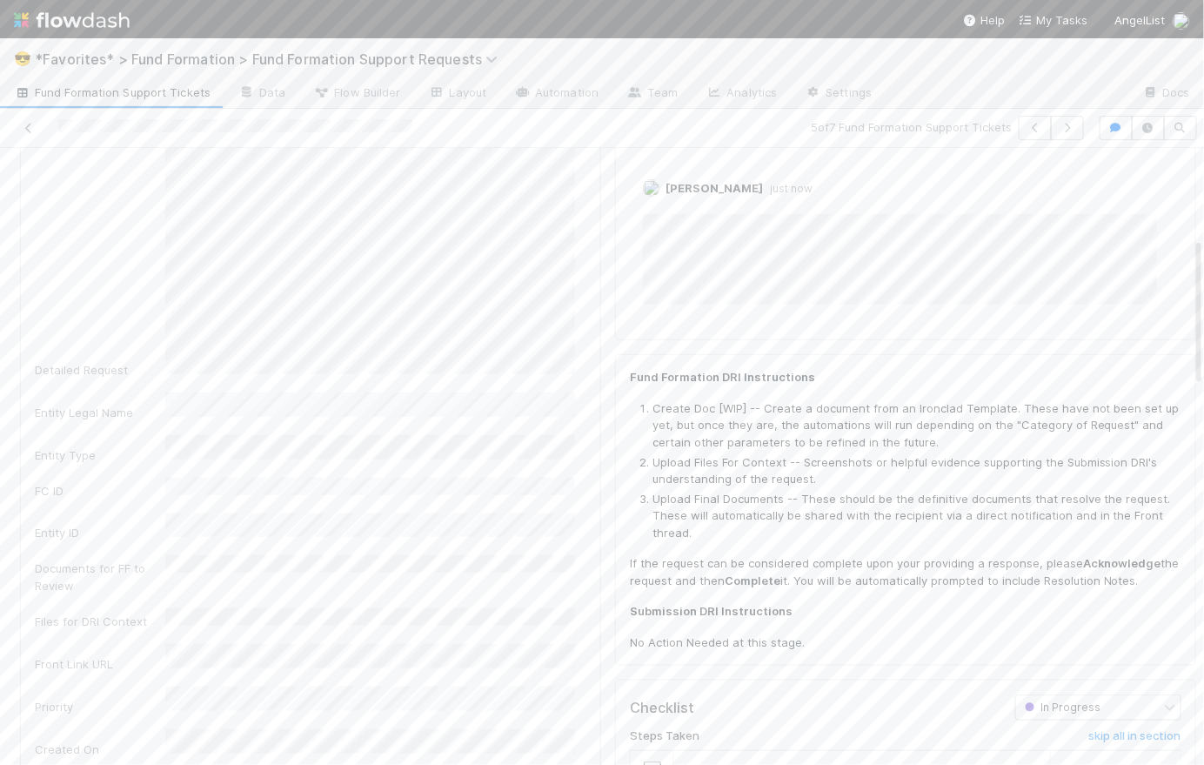
scroll to position [887, 0]
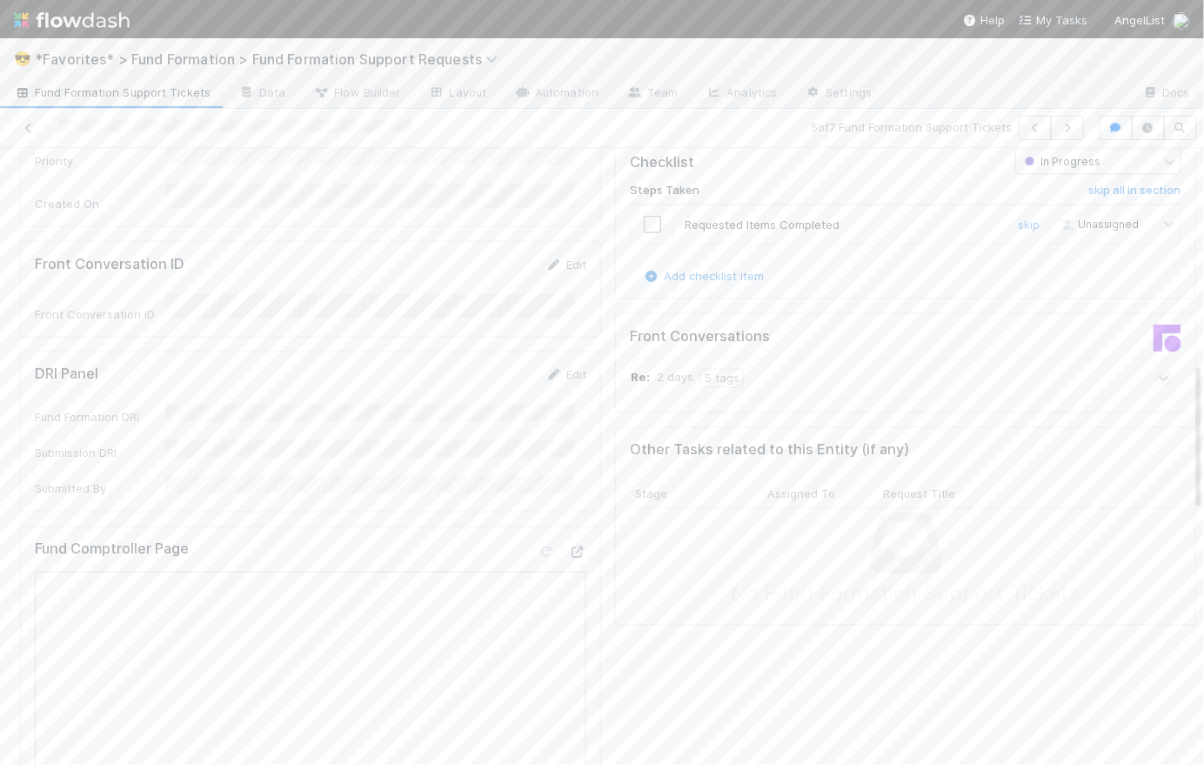
click at [644, 225] on input "checkbox" at bounding box center [652, 224] width 17 height 17
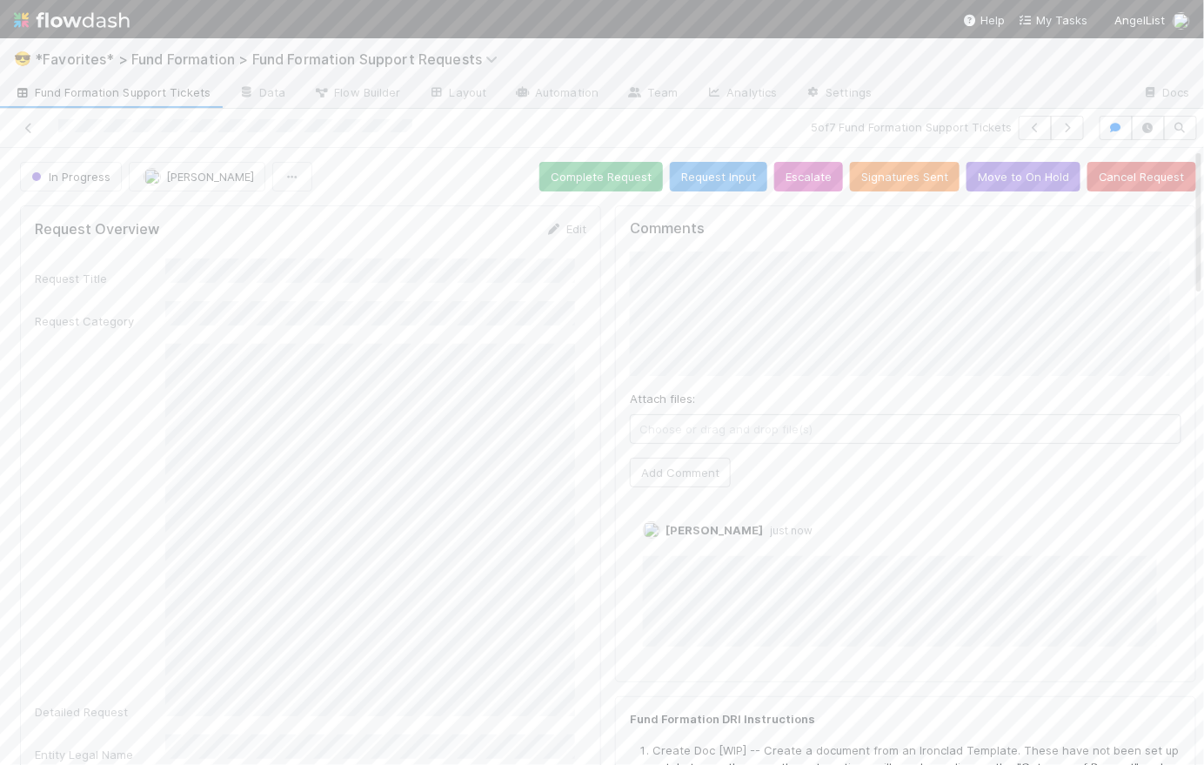
scroll to position [0, 0]
click at [589, 168] on button "Complete Request" at bounding box center [601, 177] width 124 height 30
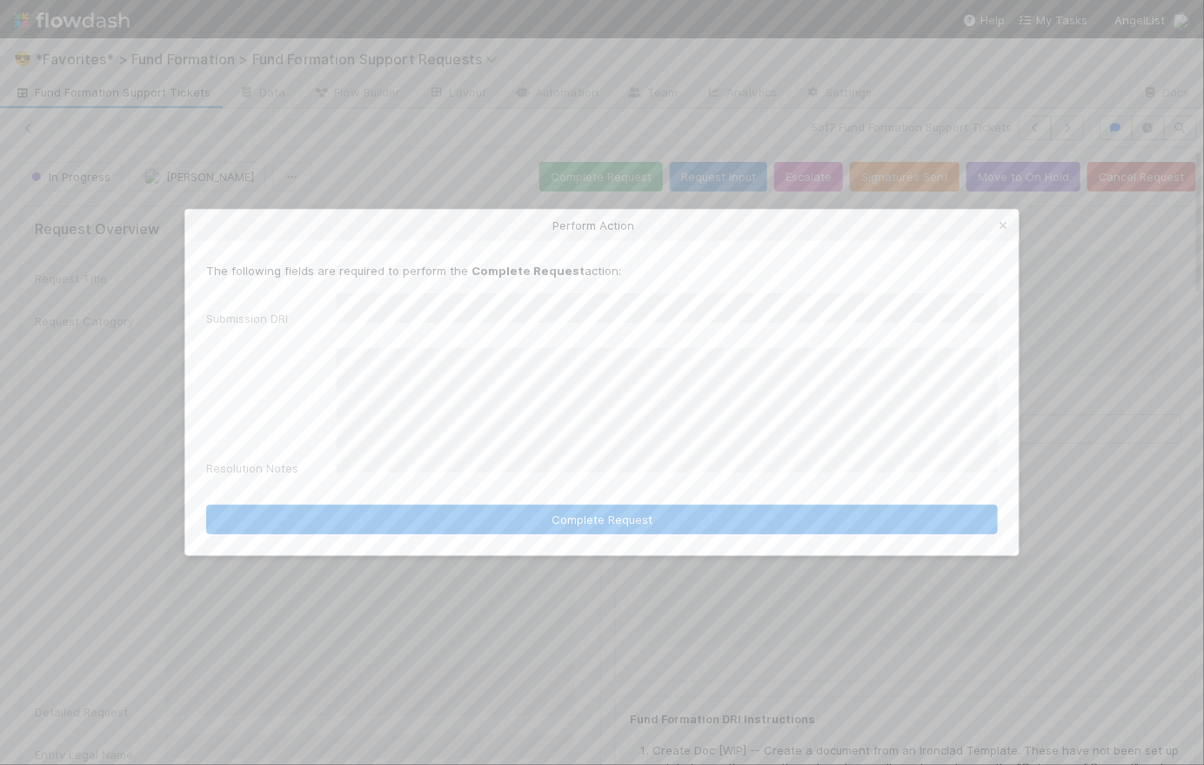
click at [307, 392] on div "Resolution Notes" at bounding box center [602, 416] width 792 height 136
click at [1001, 231] on icon at bounding box center [1002, 225] width 17 height 11
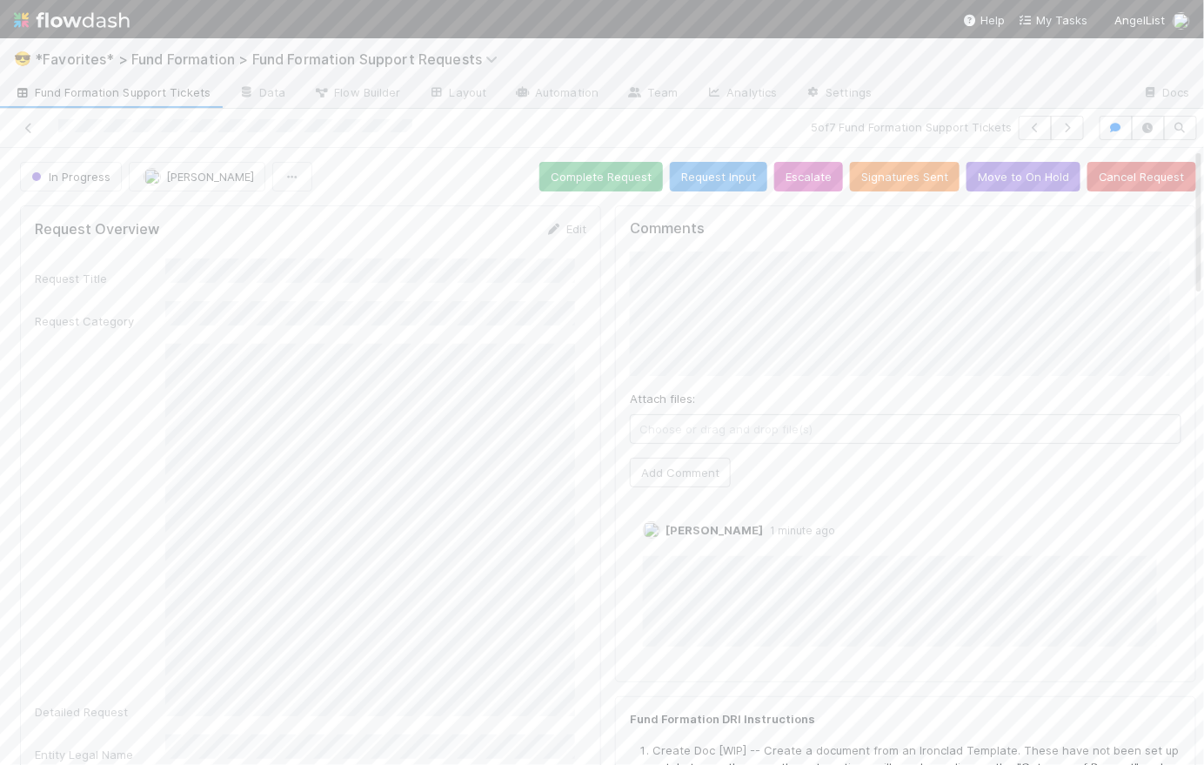
click at [158, 361] on div "Detailed Request" at bounding box center [311, 532] width 552 height 377
click at [587, 210] on div "Request Overview Edit Request Title Request Category Detailed Request Entity Le…" at bounding box center [310, 659] width 581 height 908
click at [592, 164] on button "Complete Request" at bounding box center [601, 177] width 124 height 30
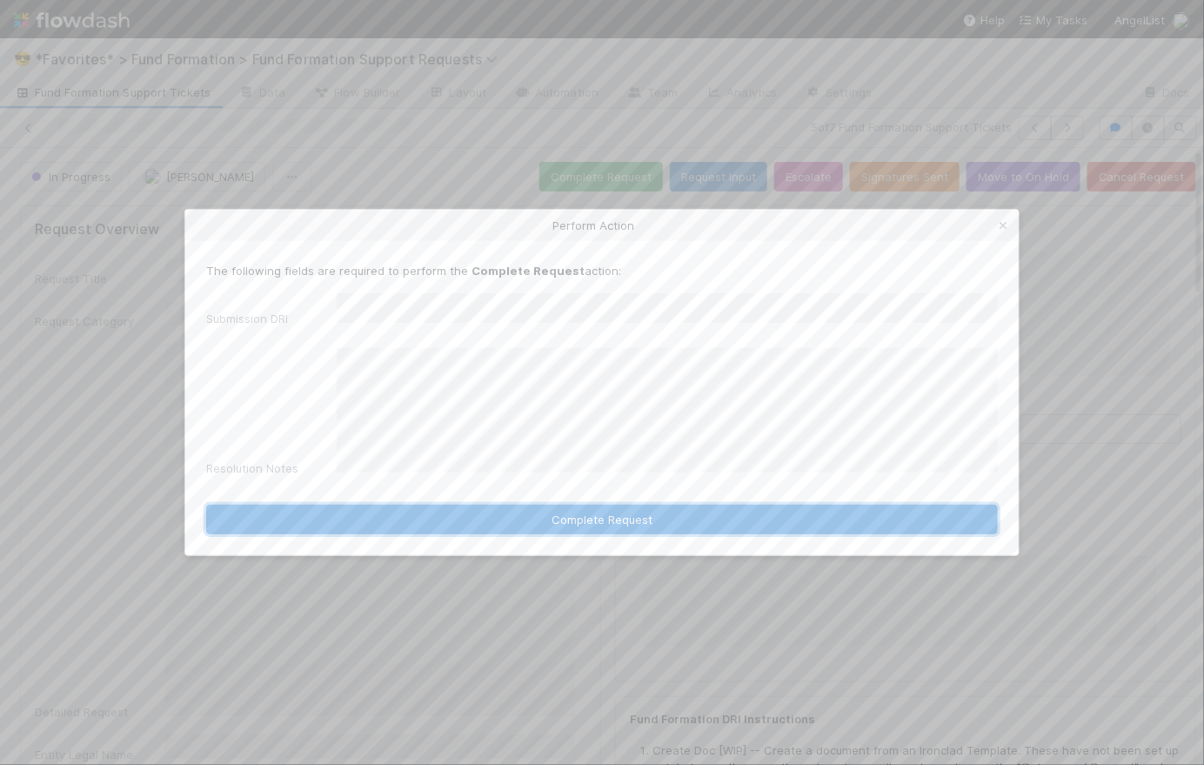
click at [566, 509] on button "Complete Request" at bounding box center [602, 520] width 792 height 30
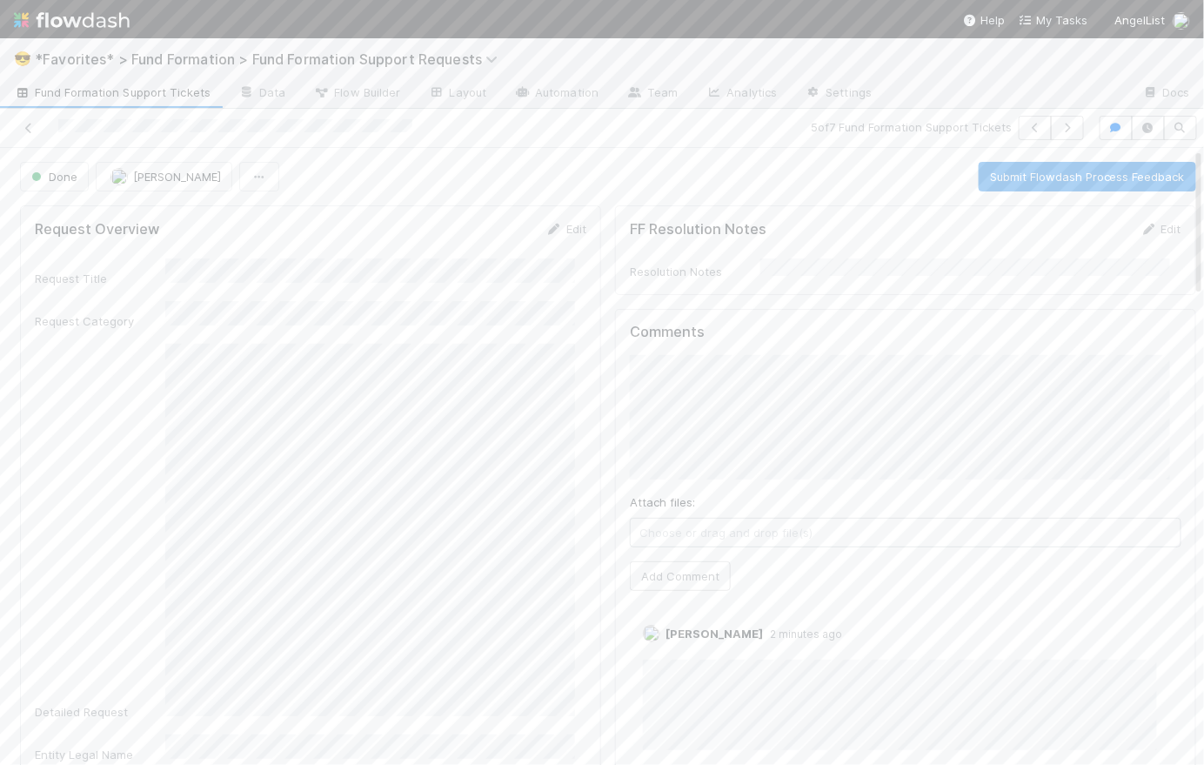
click at [137, 91] on span "Fund Formation Support Tickets" at bounding box center [112, 92] width 197 height 17
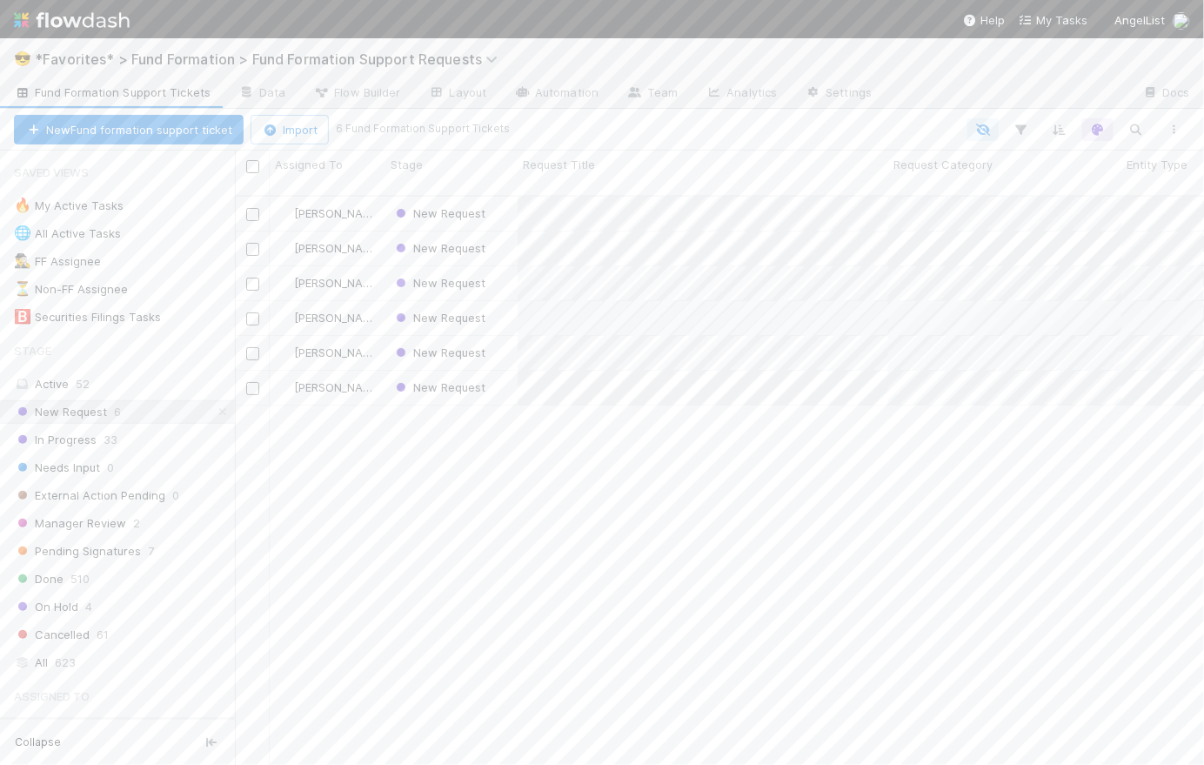
scroll to position [572, 957]
click at [132, 445] on div "In Progress 33" at bounding box center [124, 440] width 221 height 22
click at [137, 424] on div "New Request 6 In Progress 33 Needs Input 0 External Action Pending 0 Manager Re…" at bounding box center [117, 523] width 235 height 246
click at [141, 411] on div "New Request 6" at bounding box center [124, 412] width 221 height 22
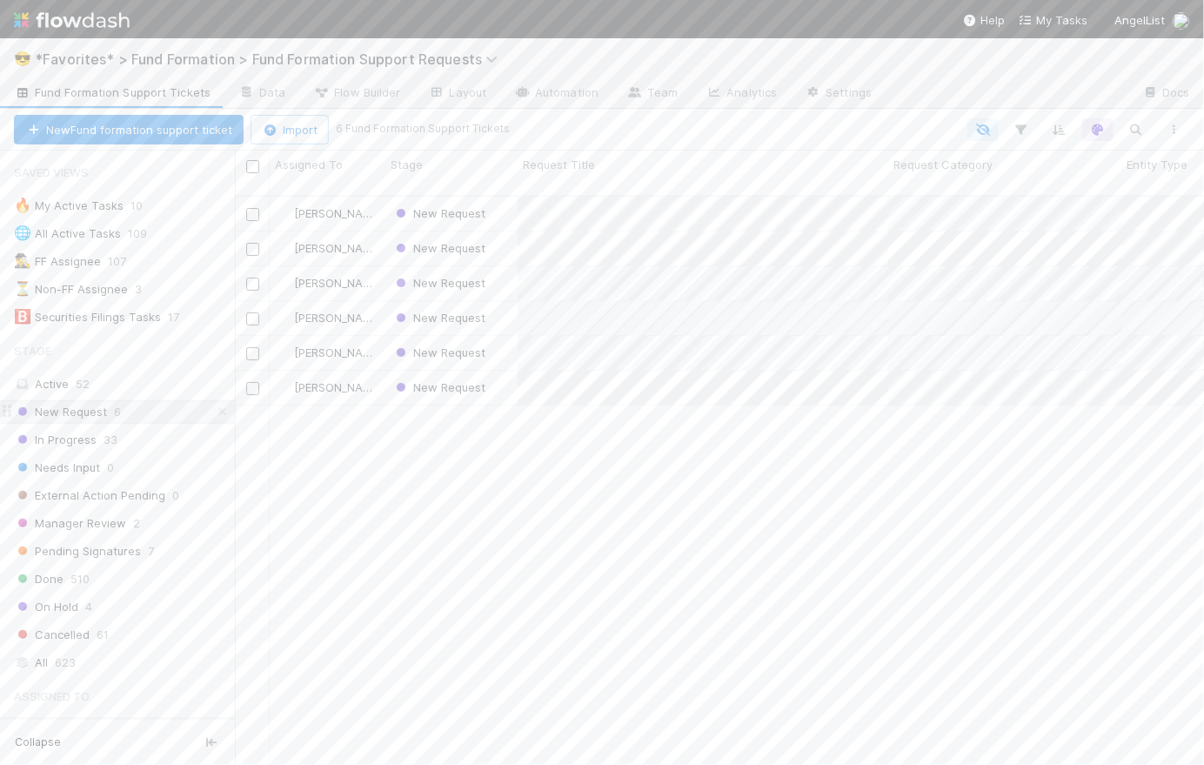
scroll to position [572, 957]
click at [497, 336] on div "New Request" at bounding box center [451, 353] width 132 height 34
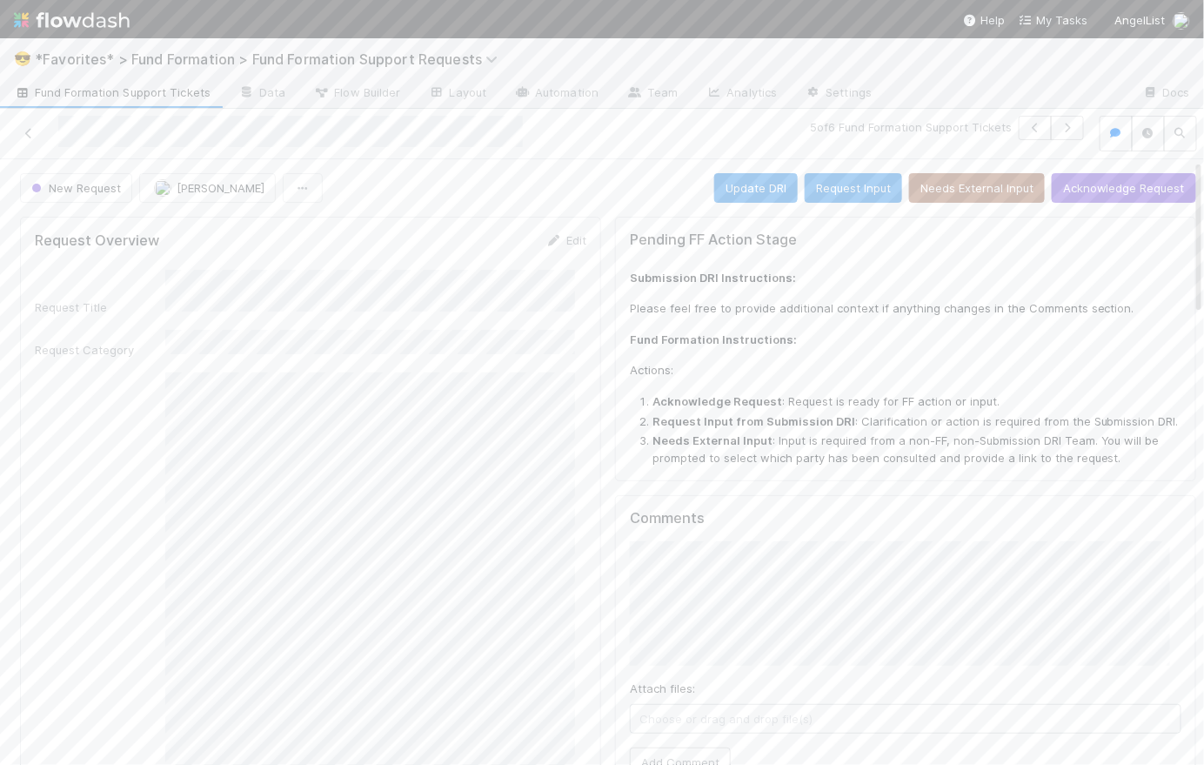
click at [124, 90] on span "Fund Formation Support Tickets" at bounding box center [112, 92] width 197 height 17
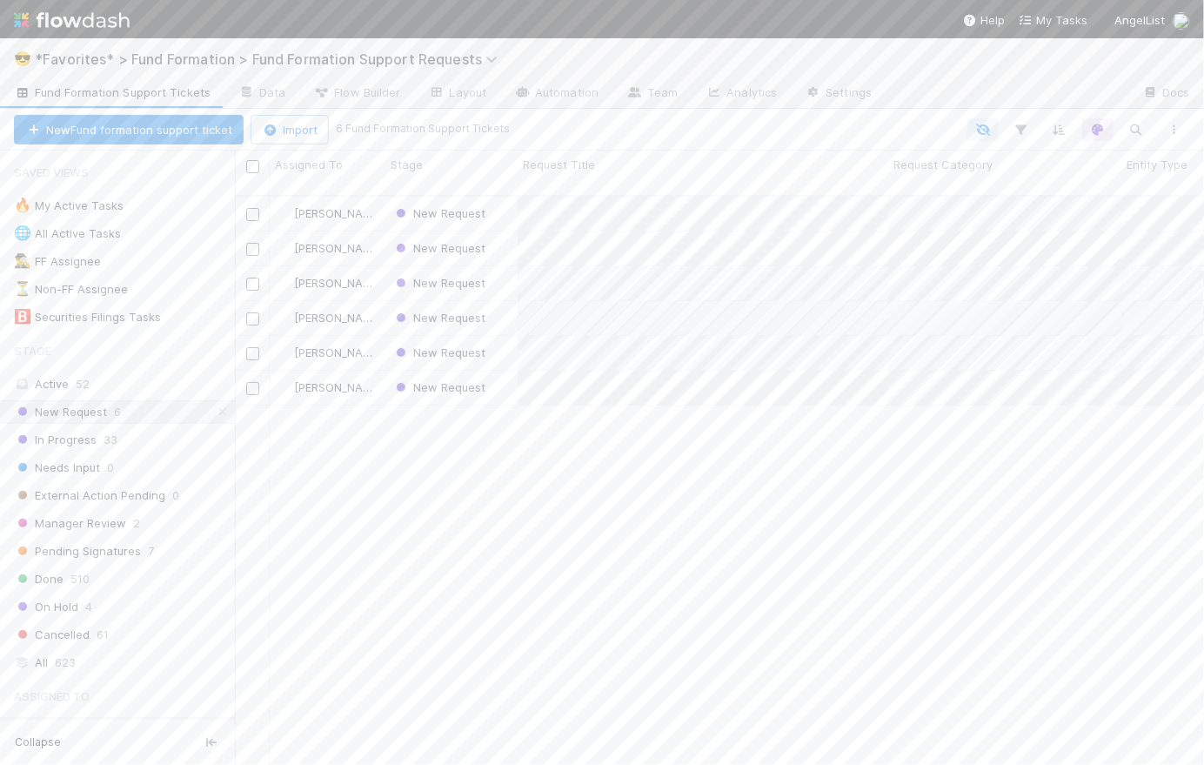
scroll to position [572, 957]
click at [510, 197] on div "New Request" at bounding box center [451, 214] width 132 height 34
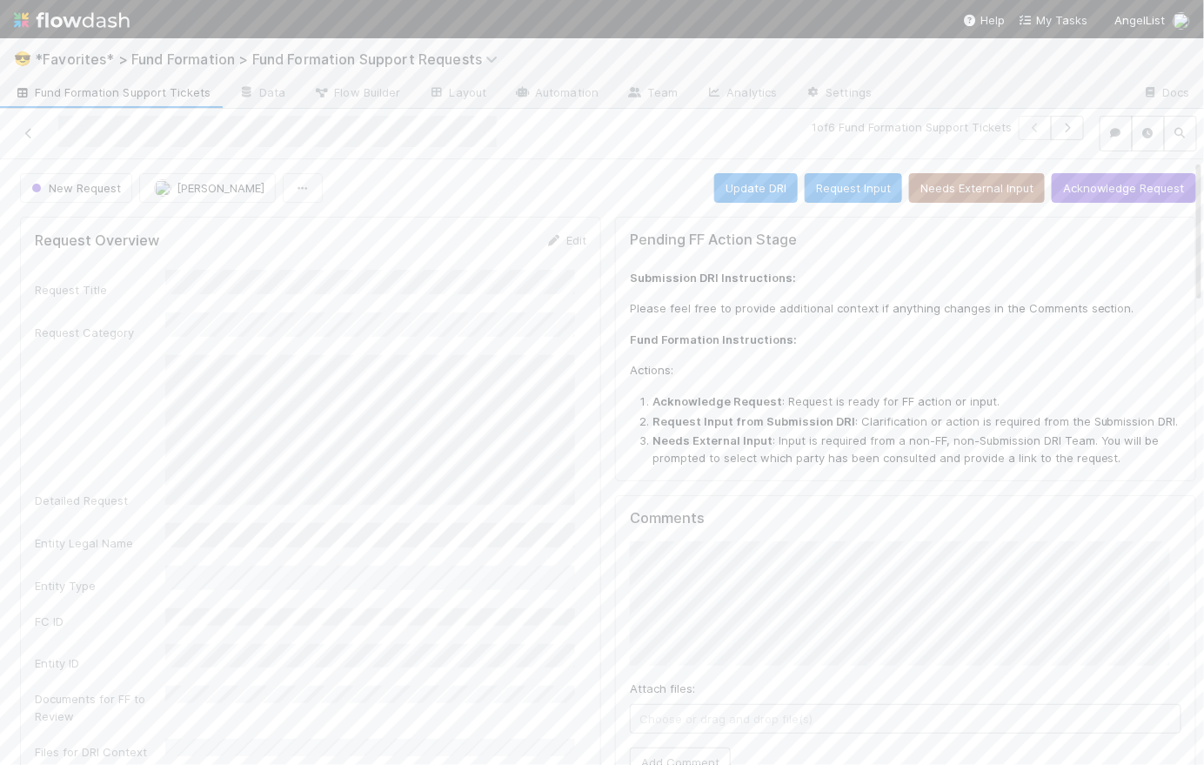
click at [117, 95] on span "Fund Formation Support Tickets" at bounding box center [112, 92] width 197 height 17
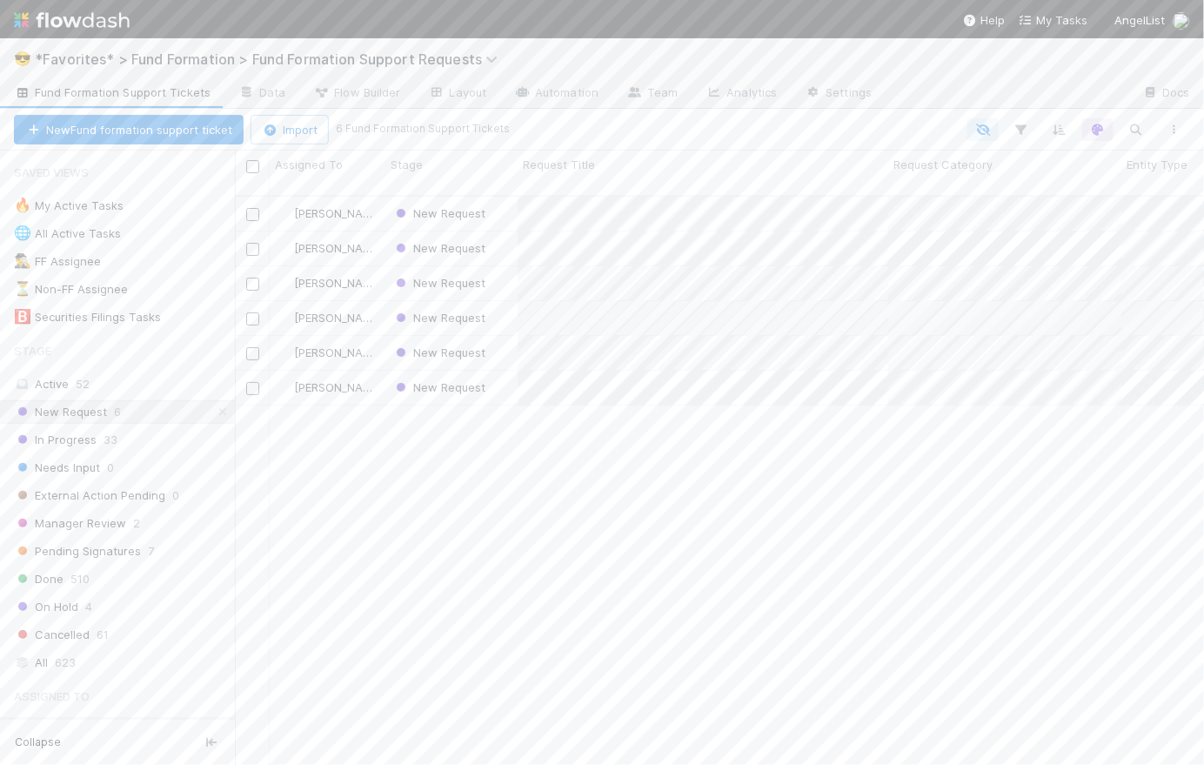
scroll to position [572, 957]
click at [125, 440] on div "In Progress 33" at bounding box center [124, 440] width 221 height 22
click at [128, 412] on div "New Request 6" at bounding box center [124, 412] width 221 height 22
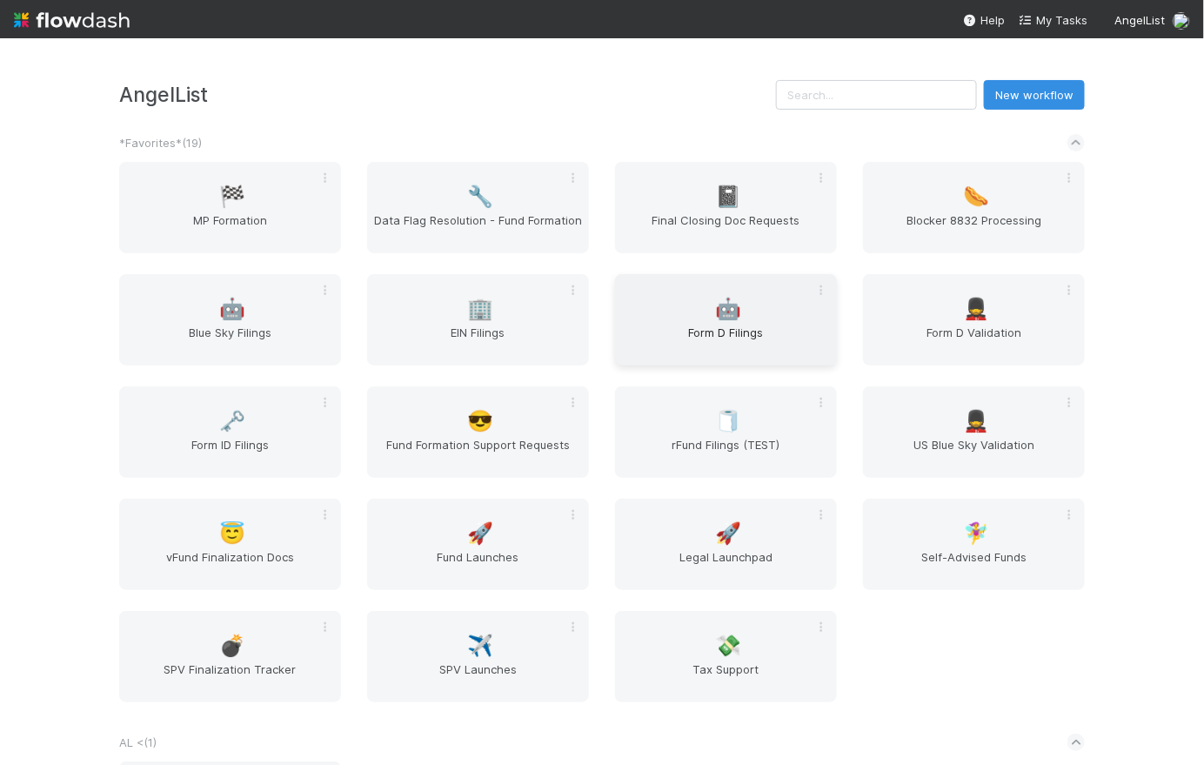
scroll to position [491, 0]
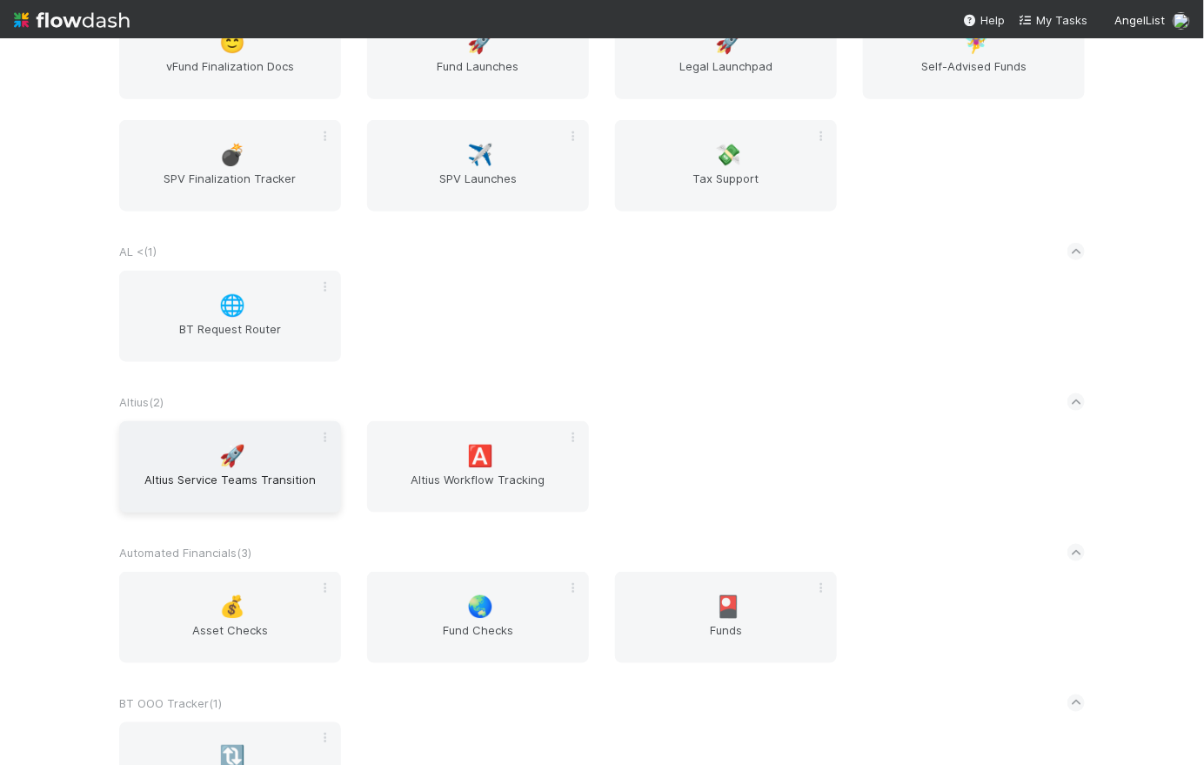
click at [278, 478] on span "Altius Service Teams Transition" at bounding box center [230, 488] width 208 height 35
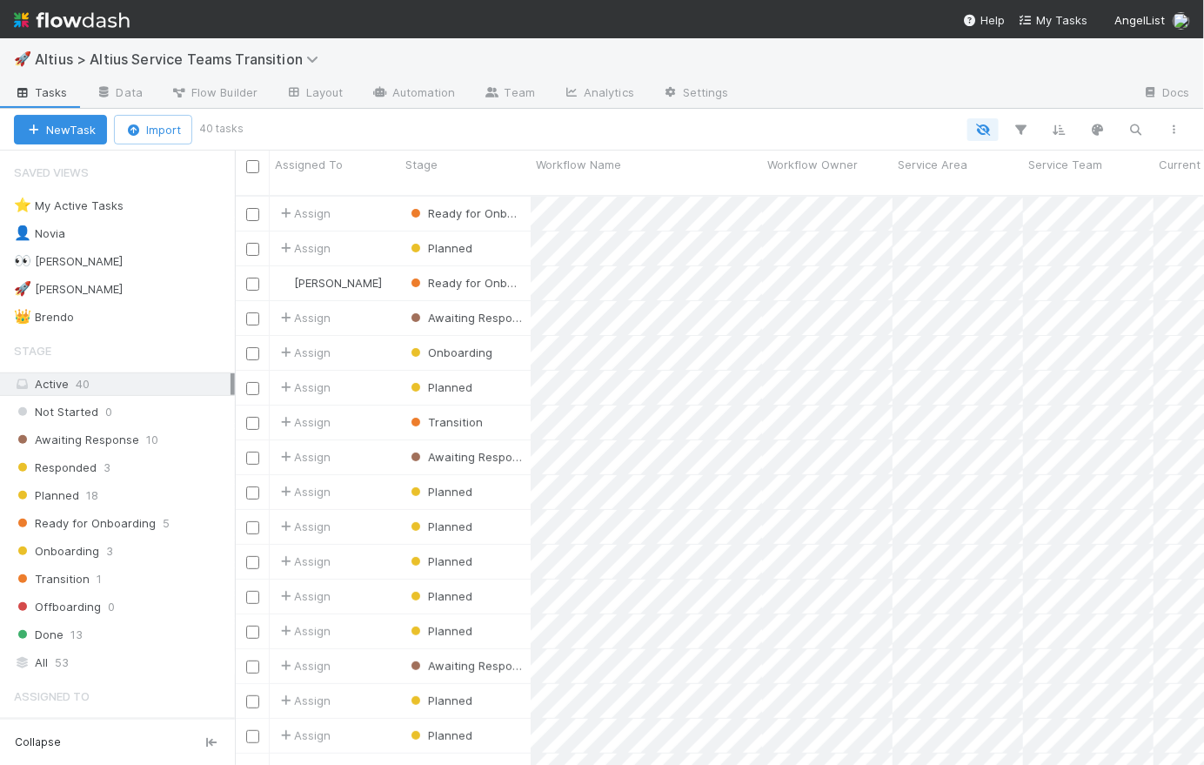
scroll to position [572, 957]
click at [48, 229] on div "👤 Novia" at bounding box center [39, 234] width 51 height 22
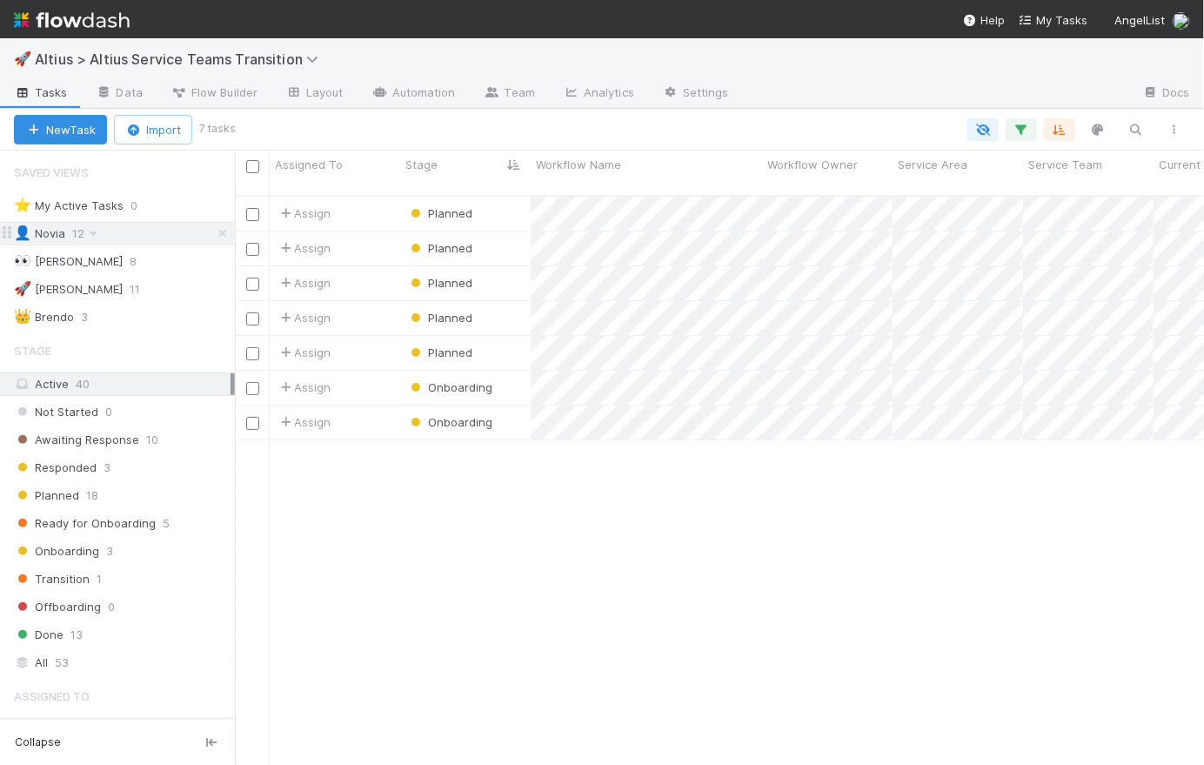
scroll to position [572, 957]
click at [156, 662] on div "All 53" at bounding box center [122, 663] width 217 height 22
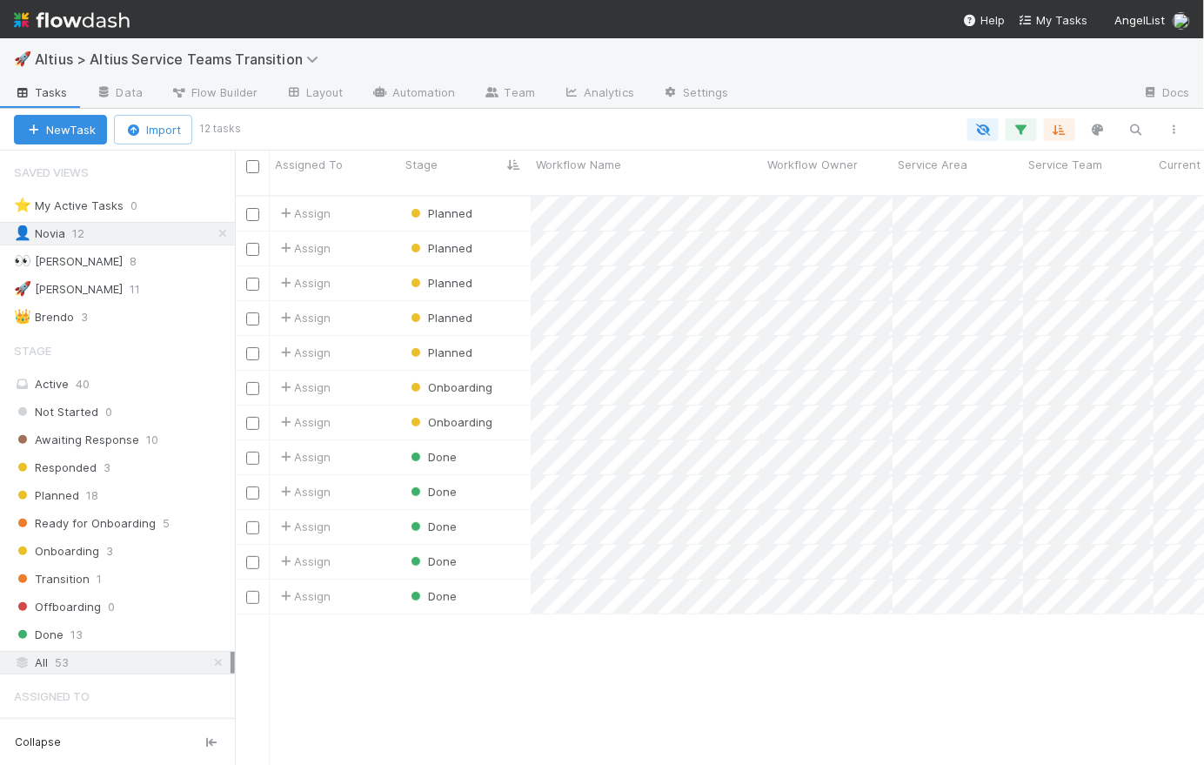
click at [329, 27] on nav "Help My Tasks AngelList" at bounding box center [602, 19] width 1204 height 38
click at [96, 31] on img at bounding box center [72, 20] width 116 height 30
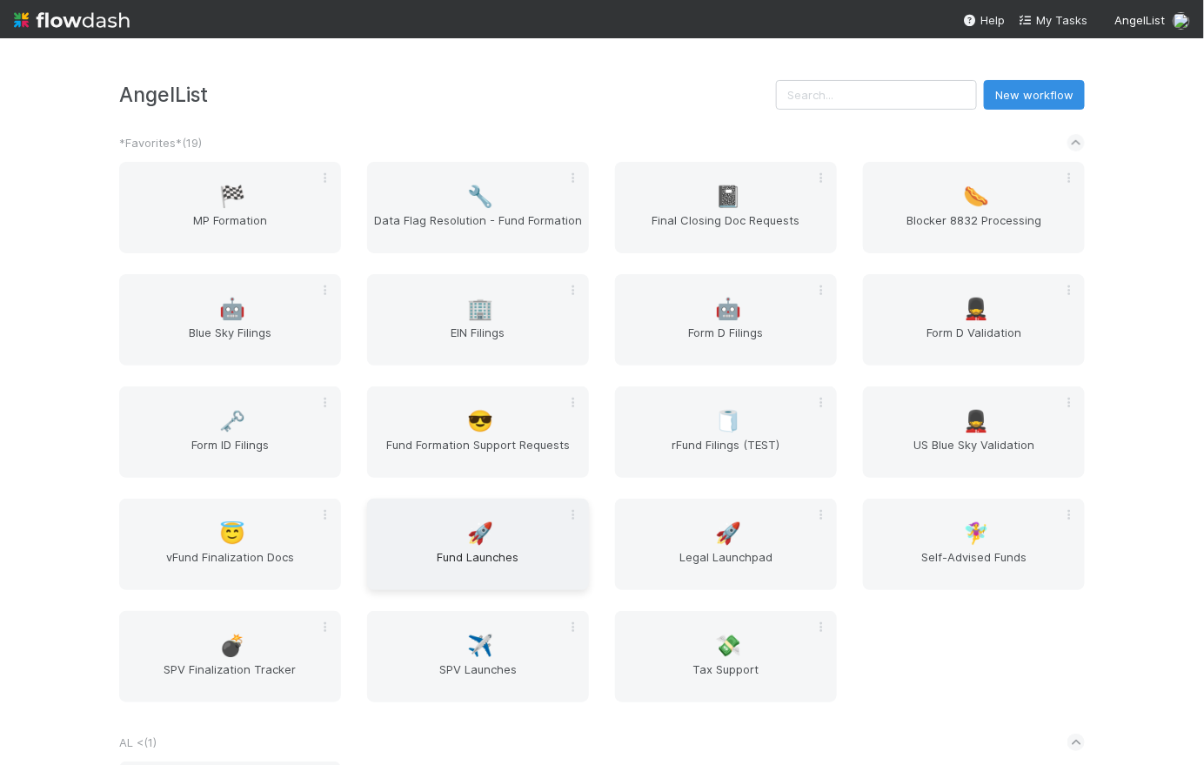
click at [480, 550] on span "Fund Launches" at bounding box center [478, 565] width 208 height 35
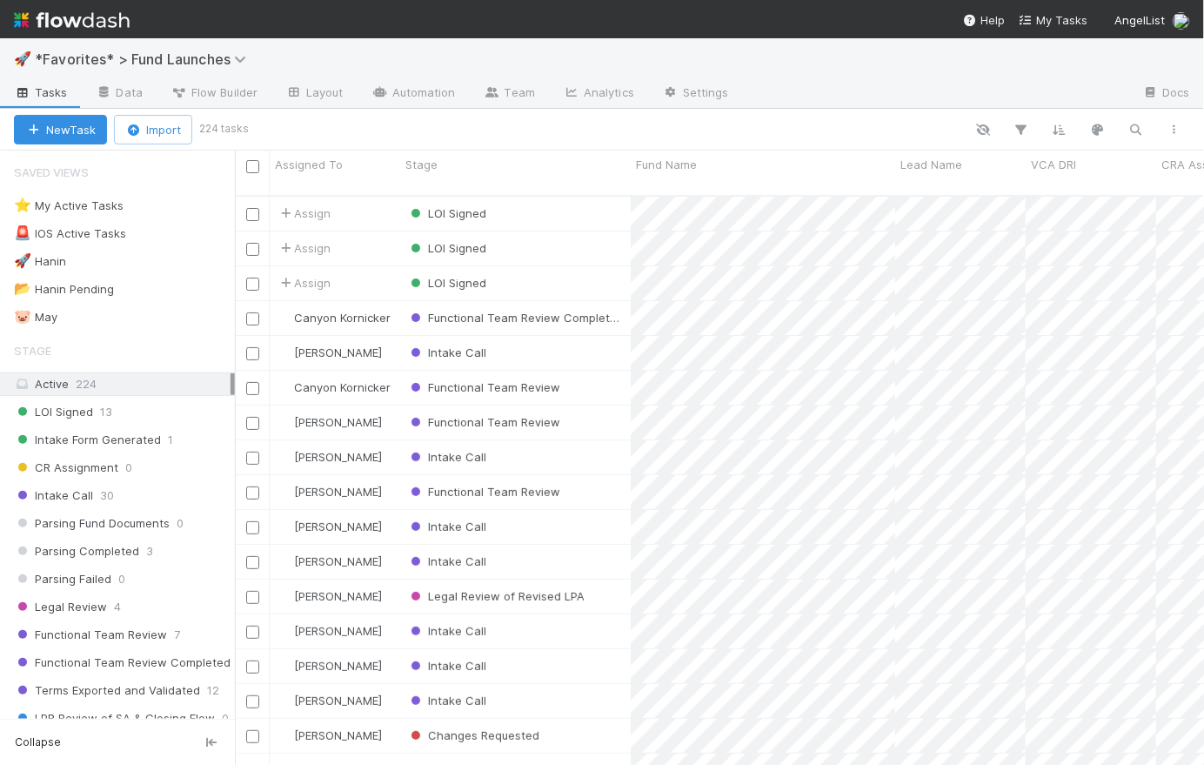
scroll to position [572, 957]
click at [96, 23] on img at bounding box center [72, 20] width 116 height 30
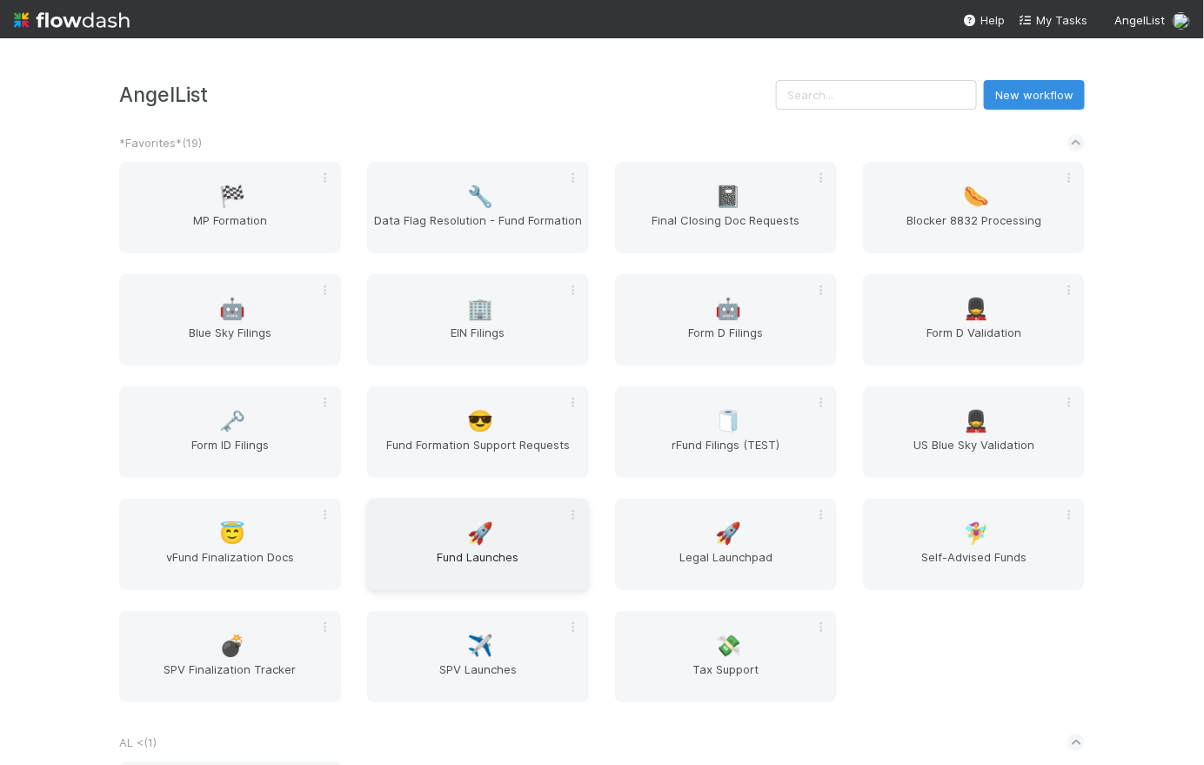
click at [498, 559] on span "Fund Launches" at bounding box center [478, 565] width 208 height 35
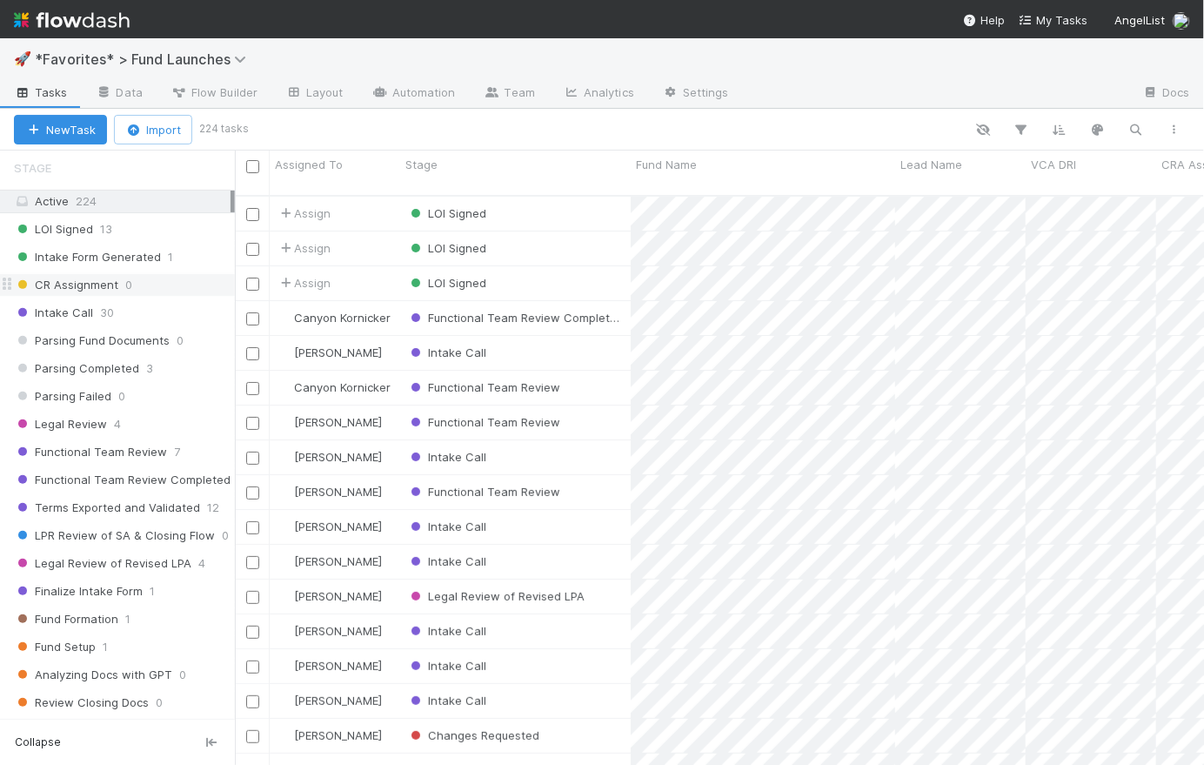
scroll to position [340, 0]
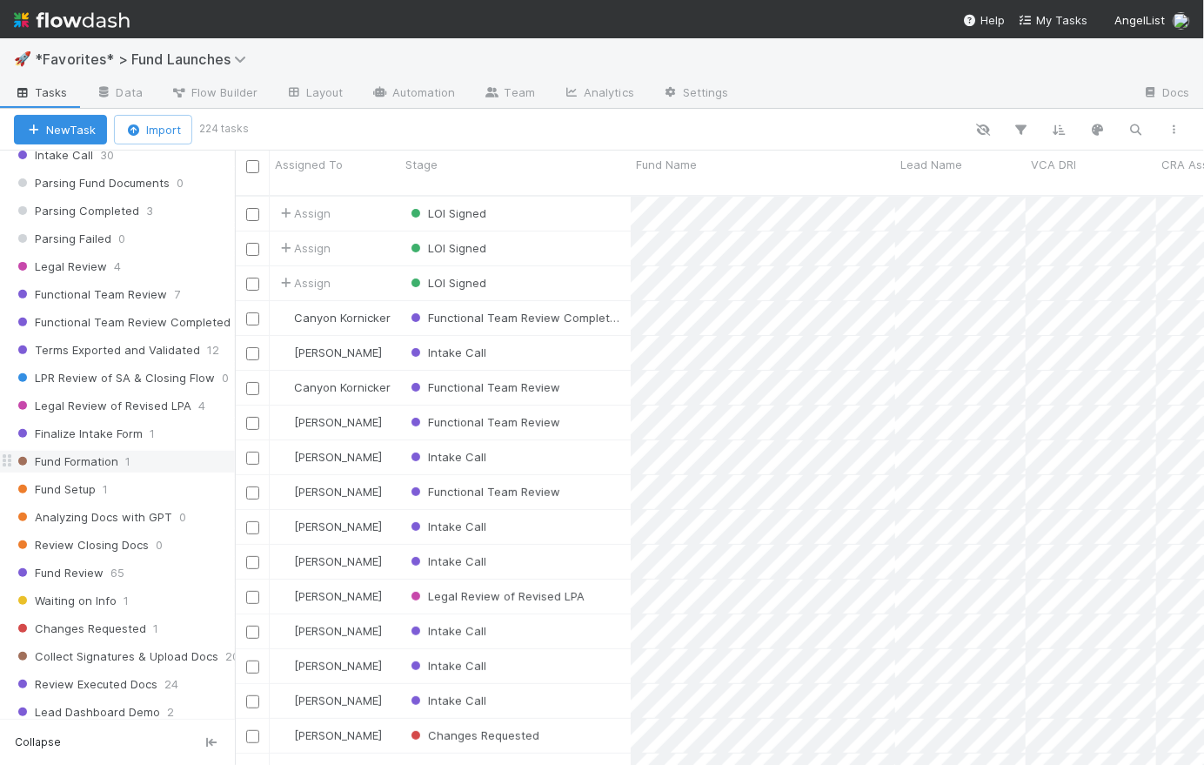
click at [82, 465] on span "Fund Formation" at bounding box center [66, 462] width 104 height 22
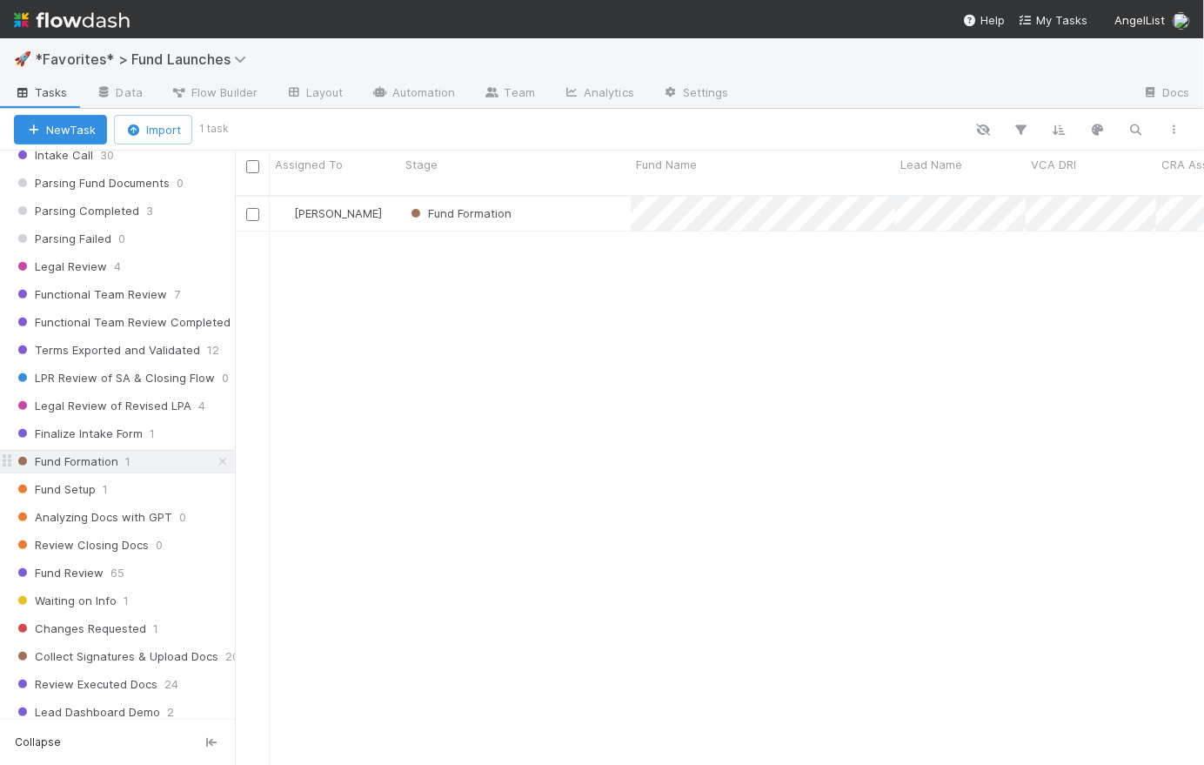
scroll to position [572, 957]
click at [566, 197] on div "Fund Formation" at bounding box center [515, 214] width 231 height 34
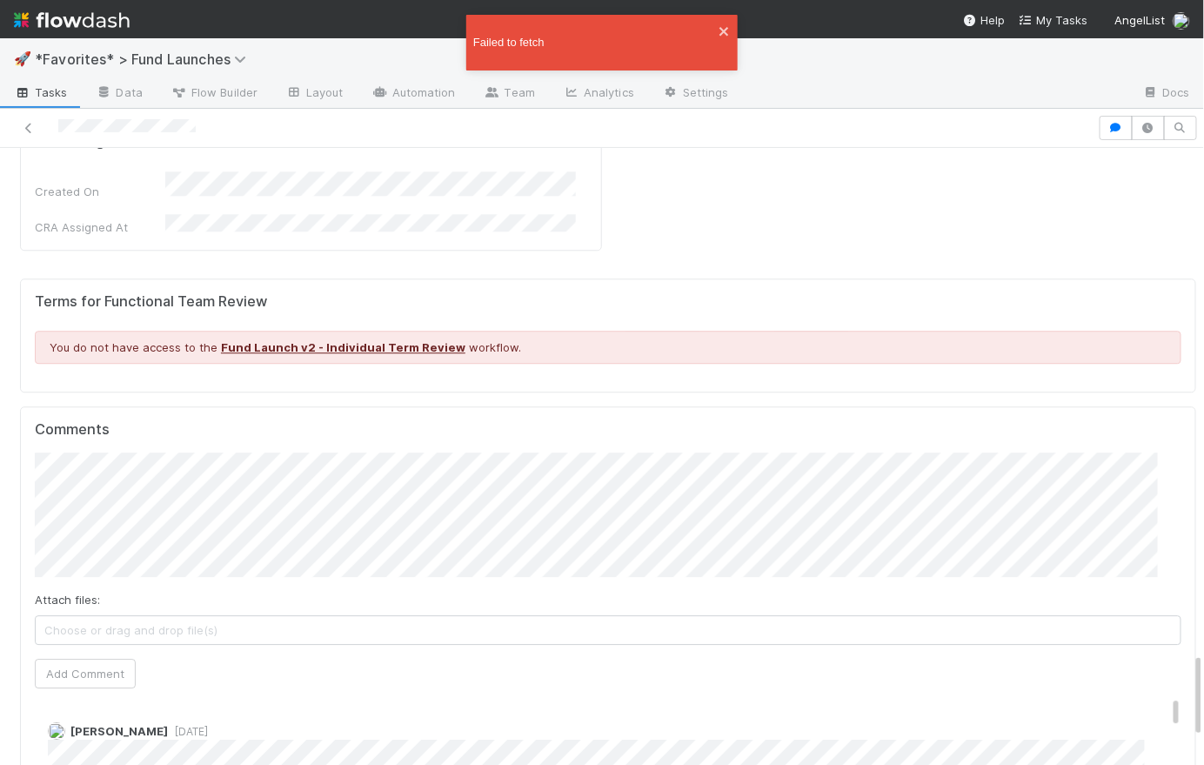
scroll to position [3673, 0]
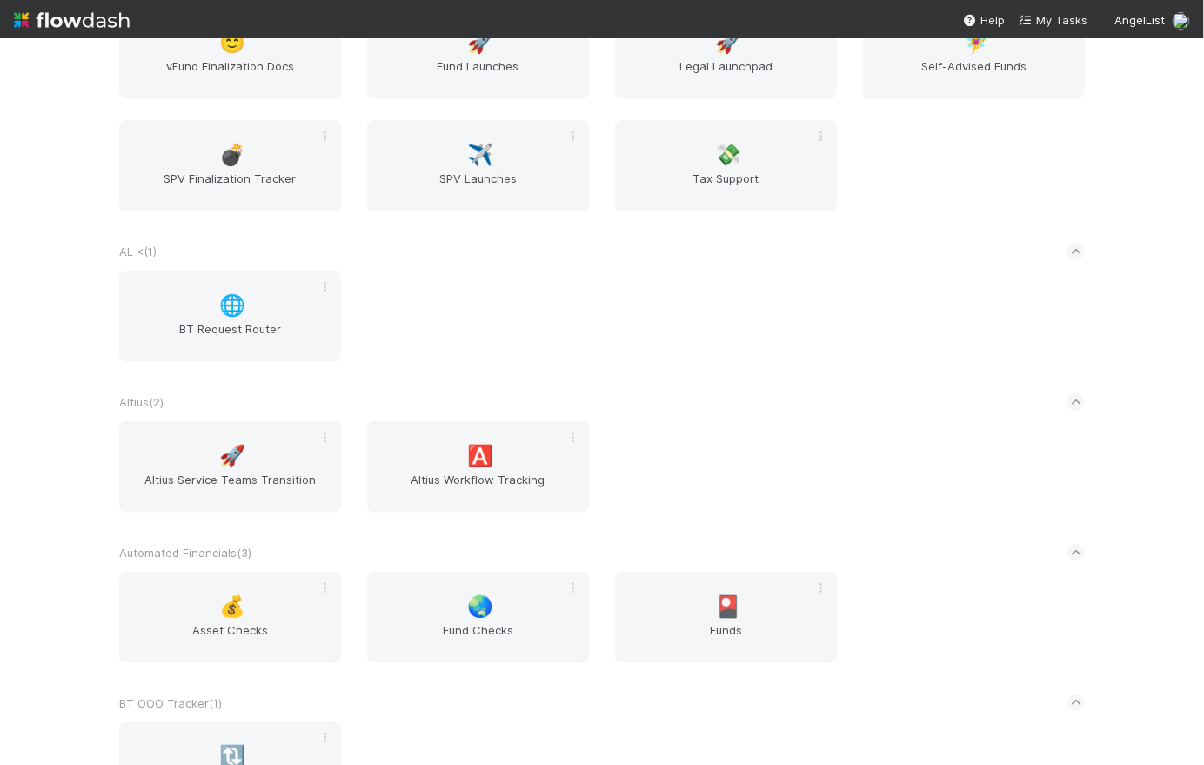
scroll to position [1845, 0]
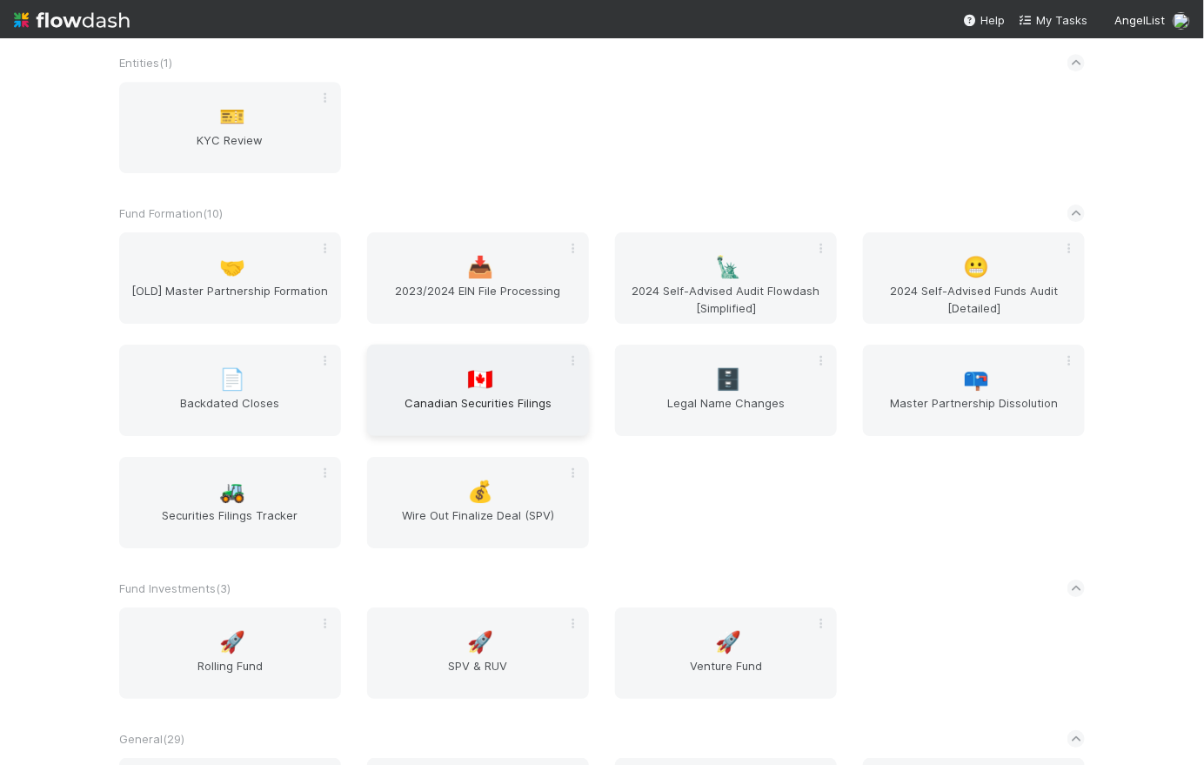
click at [499, 403] on span "Canadian Securities Filings" at bounding box center [478, 411] width 208 height 35
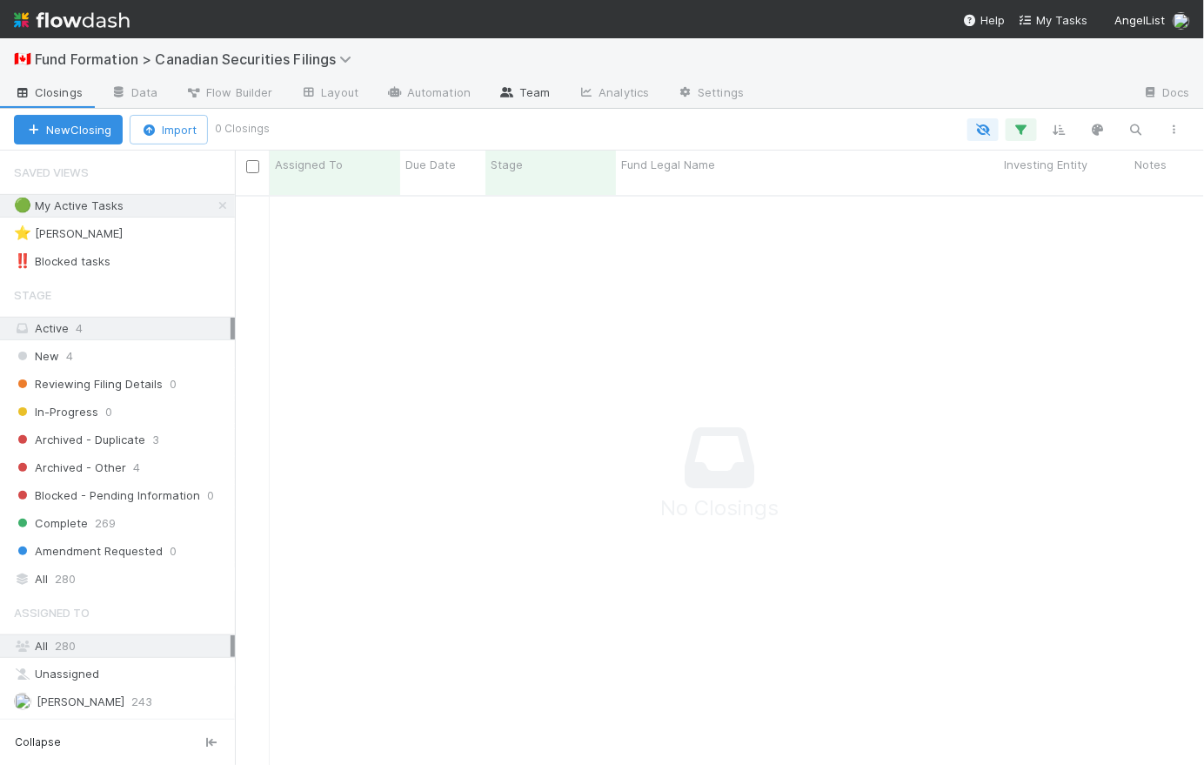
scroll to position [559, 957]
click at [520, 90] on link "Team" at bounding box center [524, 94] width 79 height 28
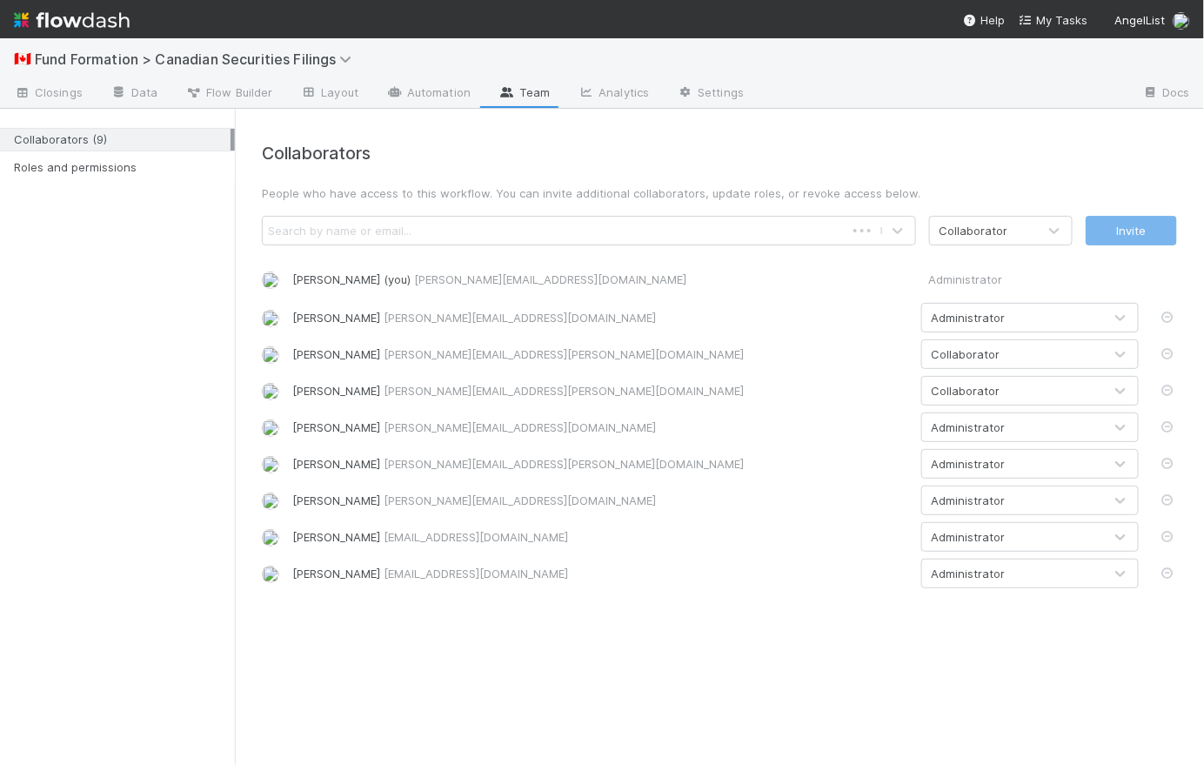
click at [405, 236] on div "Search by name or email..." at bounding box center [340, 230] width 144 height 17
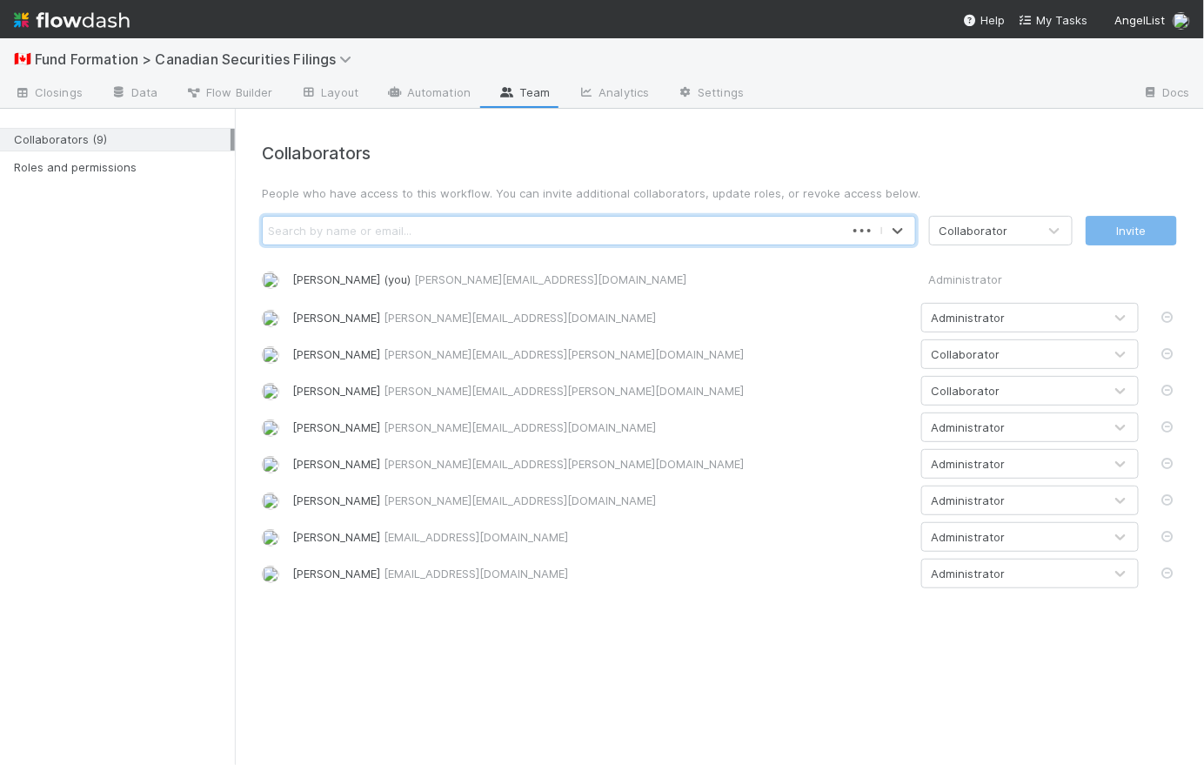
click at [405, 236] on div "Search by name or email..." at bounding box center [340, 230] width 144 height 17
type input "novia"
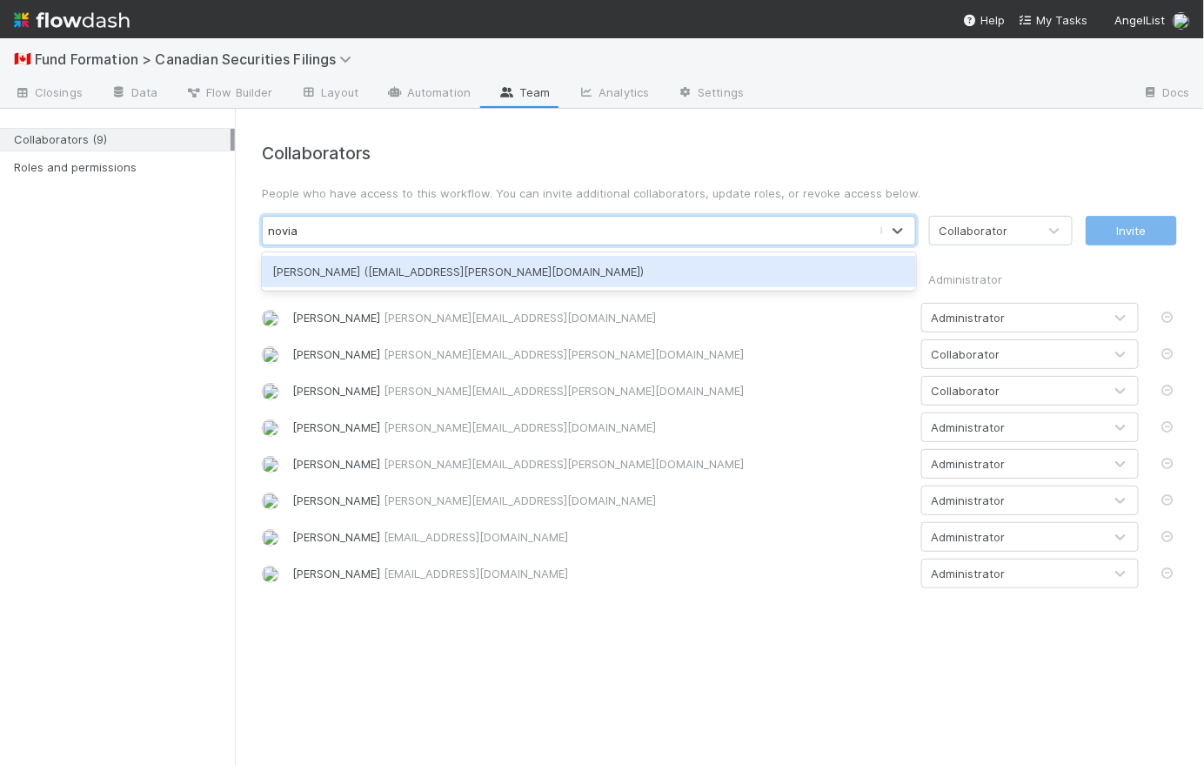
click at [420, 268] on div "[PERSON_NAME] ([EMAIL_ADDRESS][PERSON_NAME][DOMAIN_NAME])" at bounding box center [589, 271] width 654 height 31
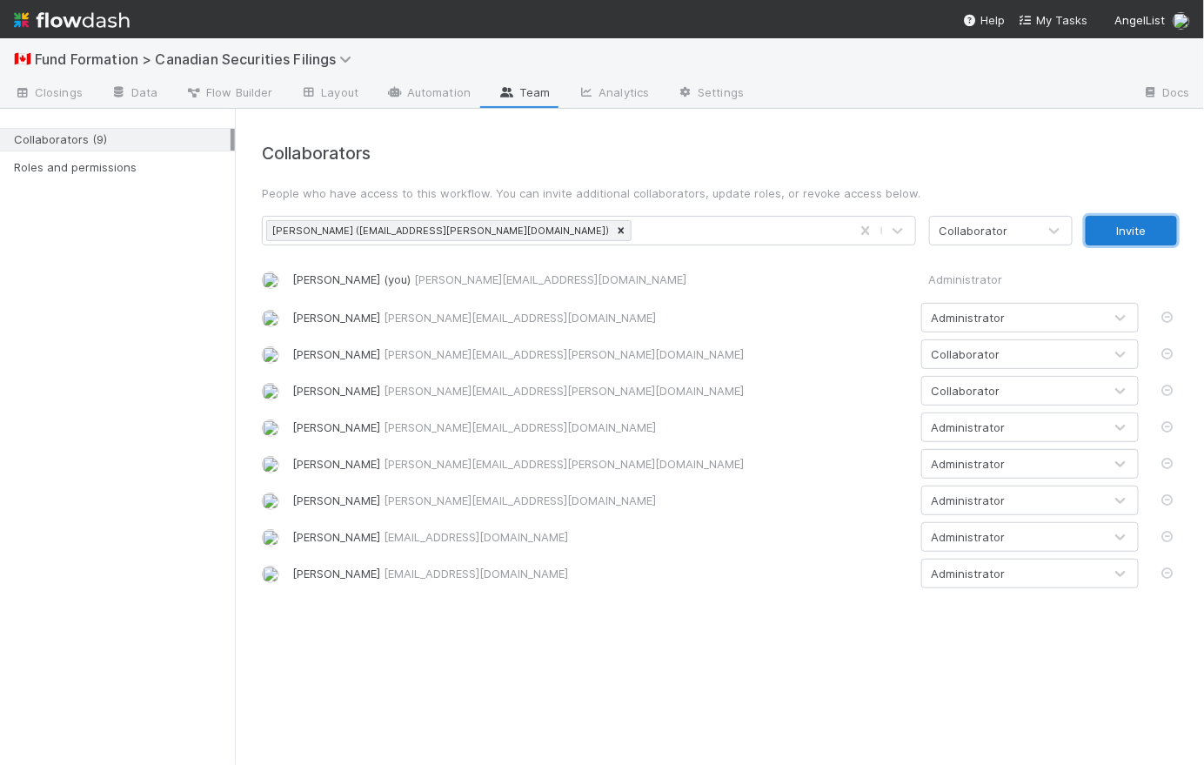
click at [1128, 226] on button "Invite" at bounding box center [1131, 231] width 91 height 30
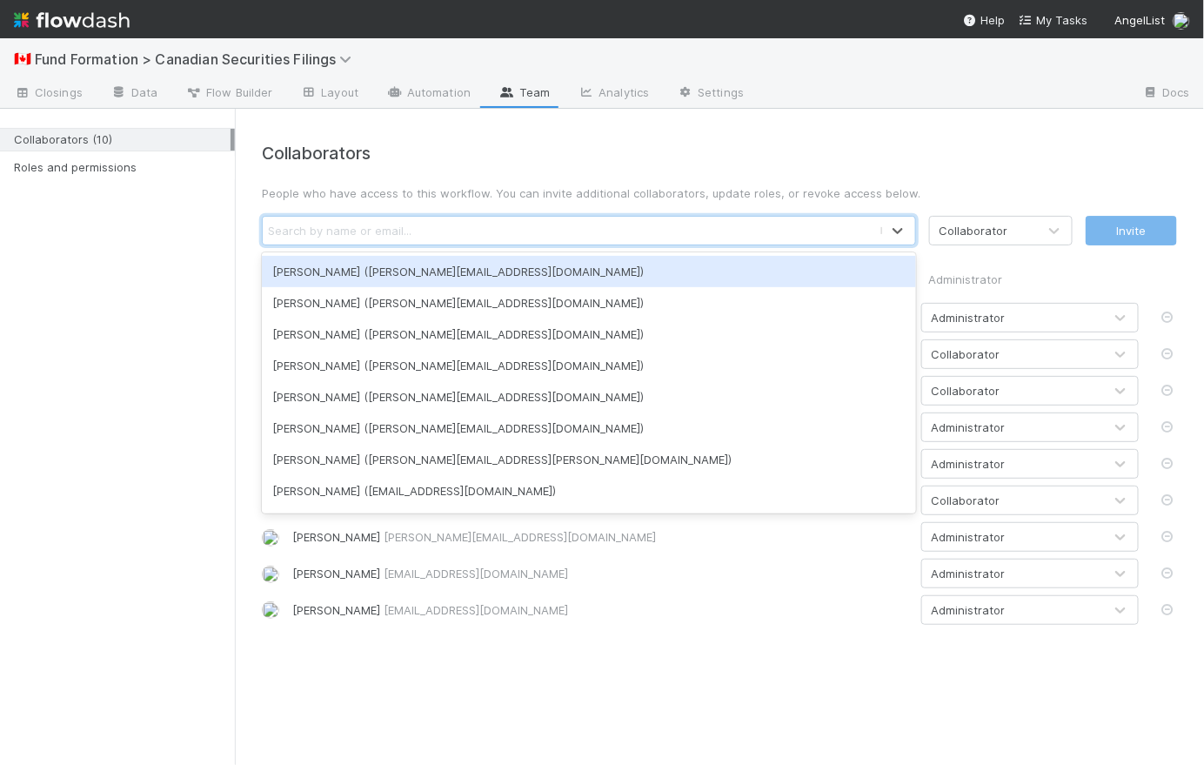
click at [358, 223] on div "Search by name or email..." at bounding box center [340, 230] width 144 height 17
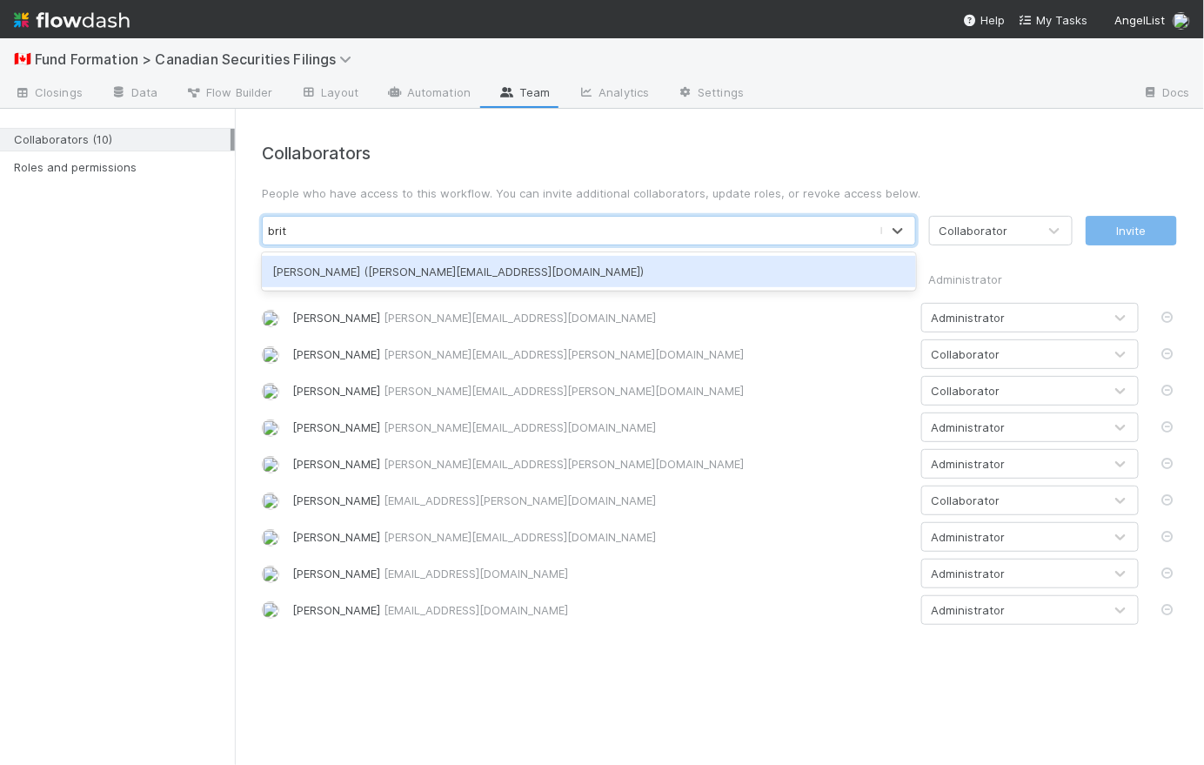
type input "[PERSON_NAME]"
click at [589, 262] on div "[PERSON_NAME] ([PERSON_NAME][EMAIL_ADDRESS][DOMAIN_NAME])" at bounding box center [589, 271] width 654 height 31
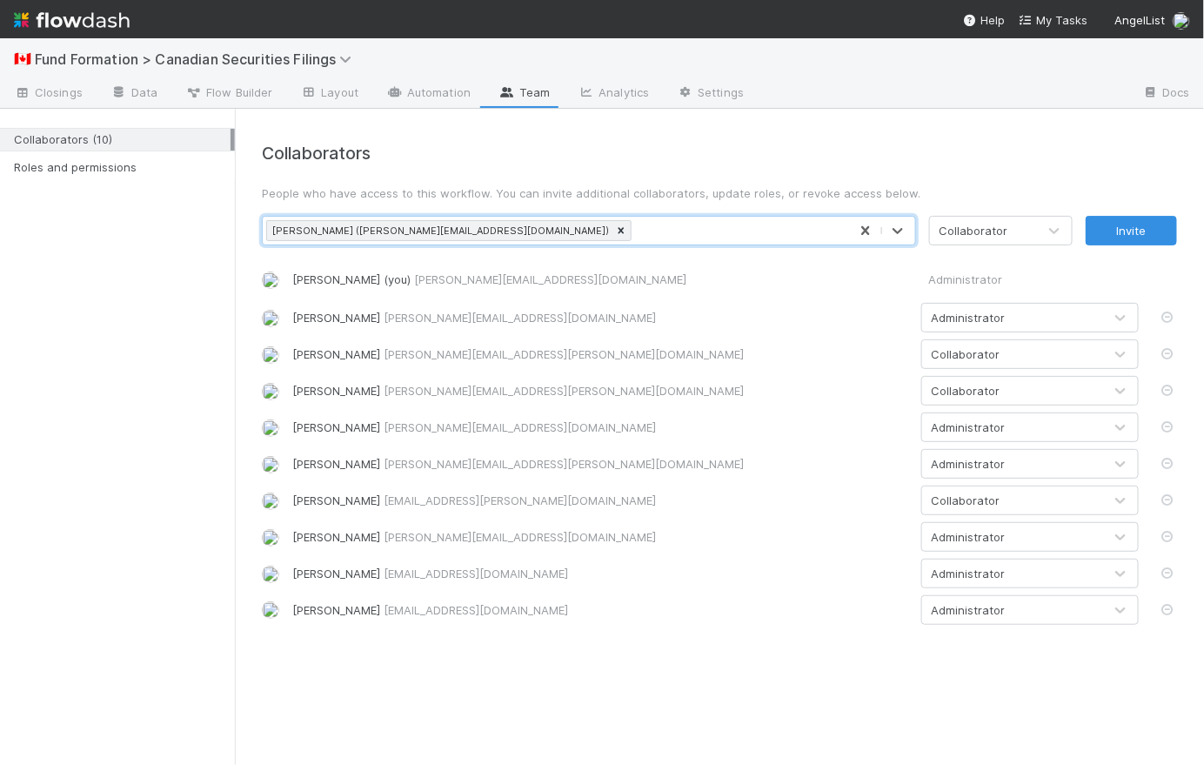
click at [1011, 229] on div "Collaborator" at bounding box center [983, 231] width 107 height 28
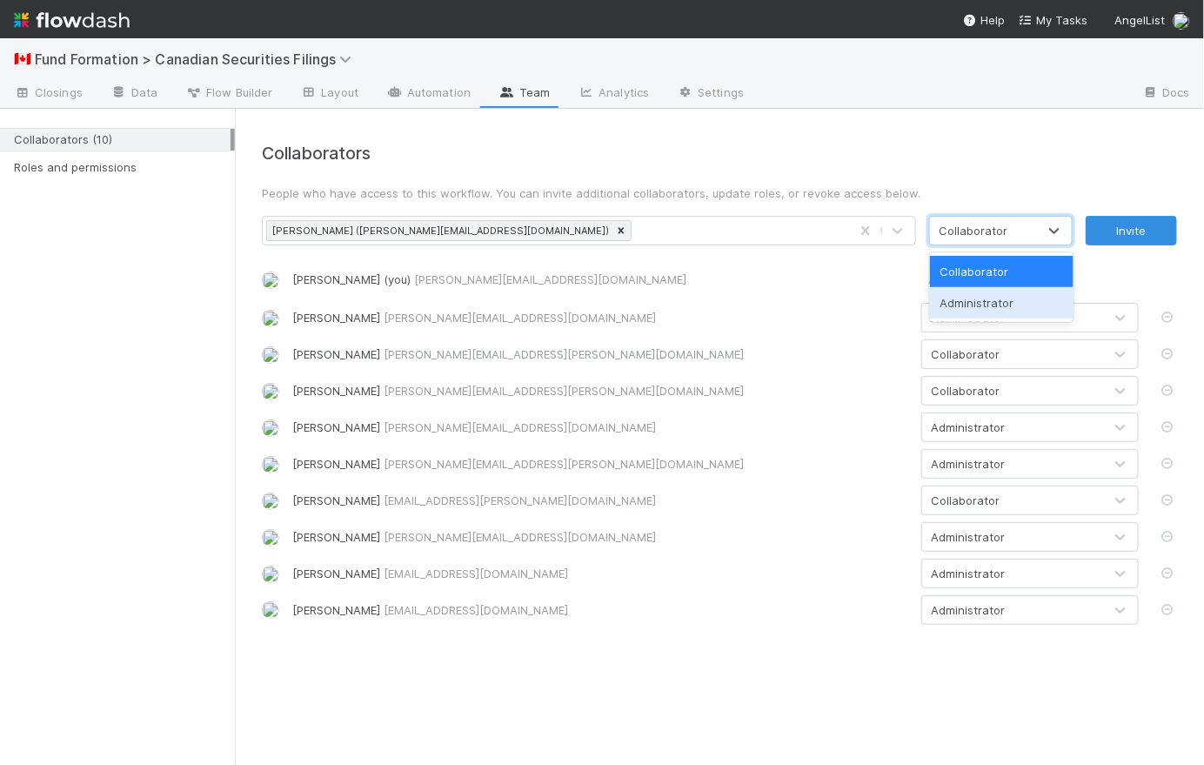
click at [1007, 306] on div "Administrator" at bounding box center [1002, 302] width 144 height 31
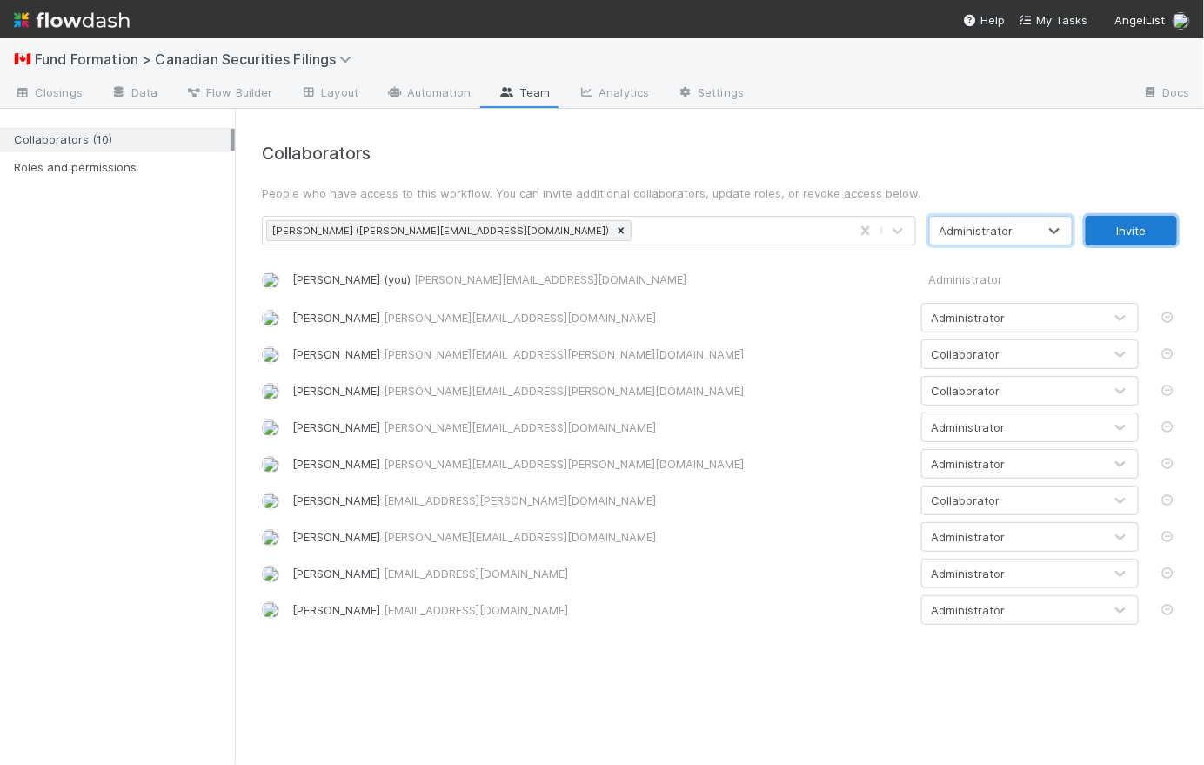
click at [1133, 227] on button "Invite" at bounding box center [1131, 231] width 91 height 30
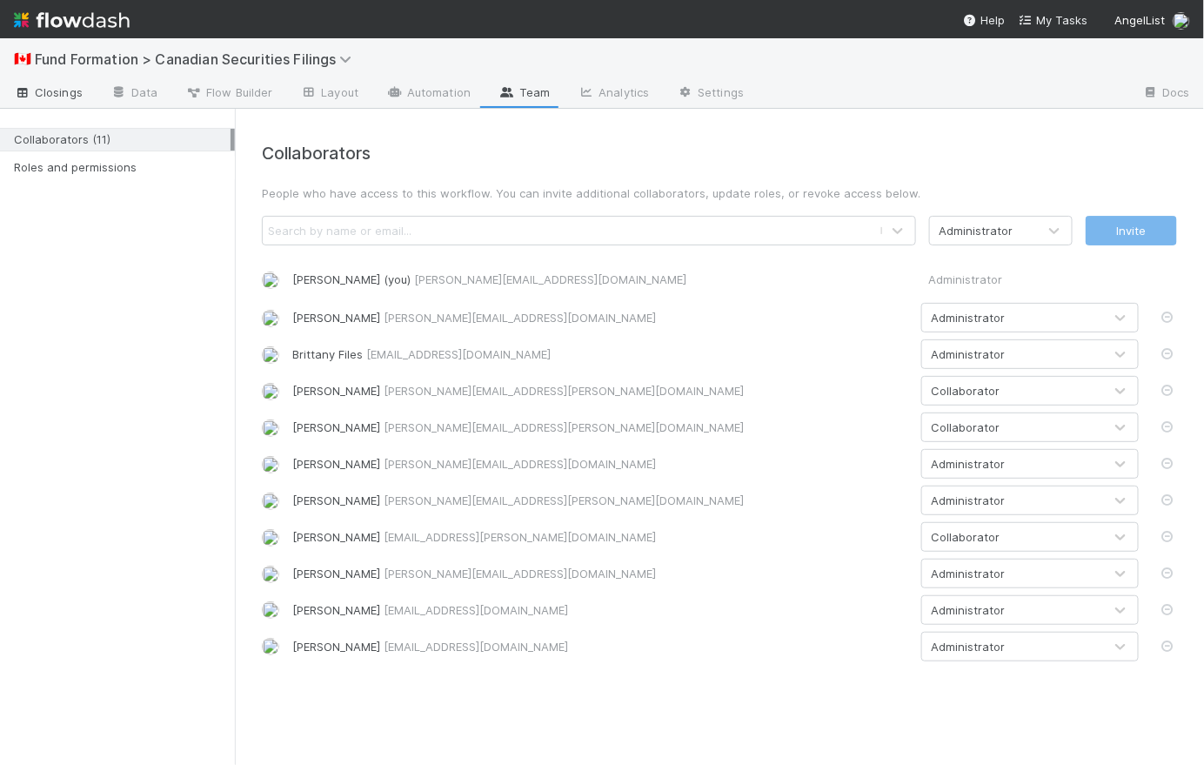
click at [69, 94] on span "Closings" at bounding box center [48, 92] width 69 height 17
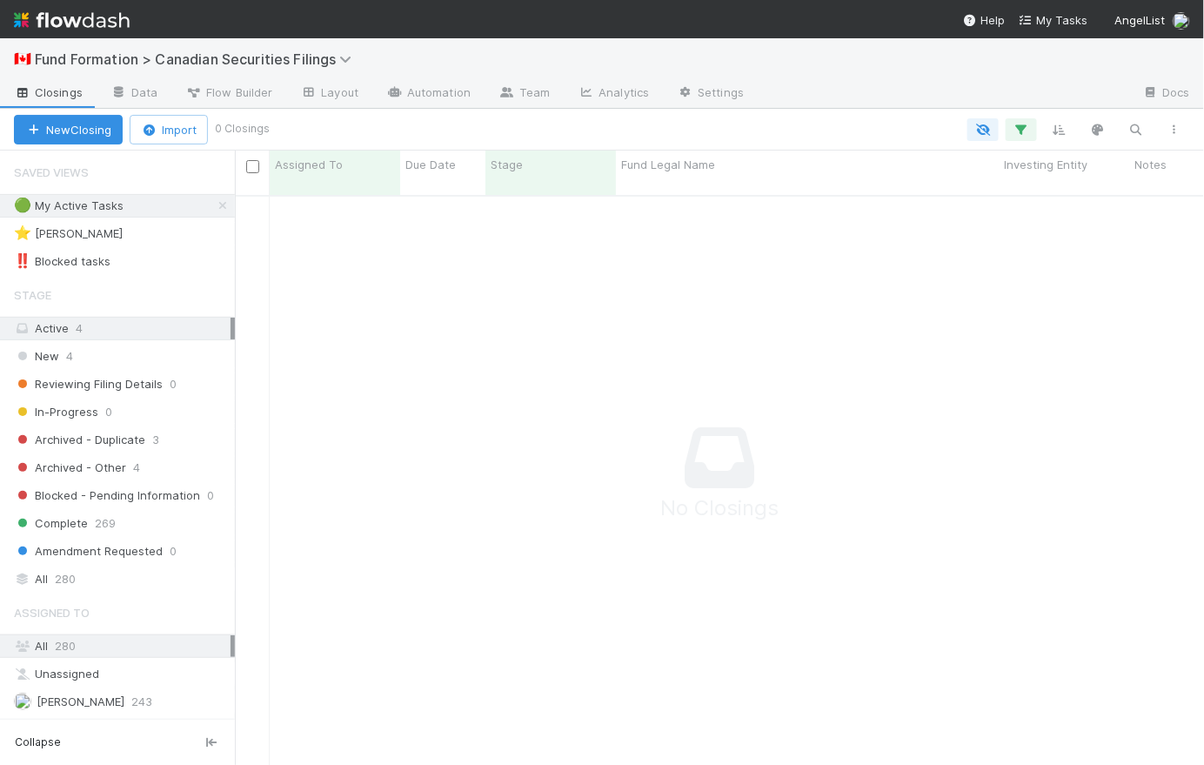
scroll to position [559, 957]
click at [70, 357] on span "4" at bounding box center [69, 356] width 7 height 22
click at [214, 204] on icon at bounding box center [222, 205] width 17 height 11
